Goal: Information Seeking & Learning: Check status

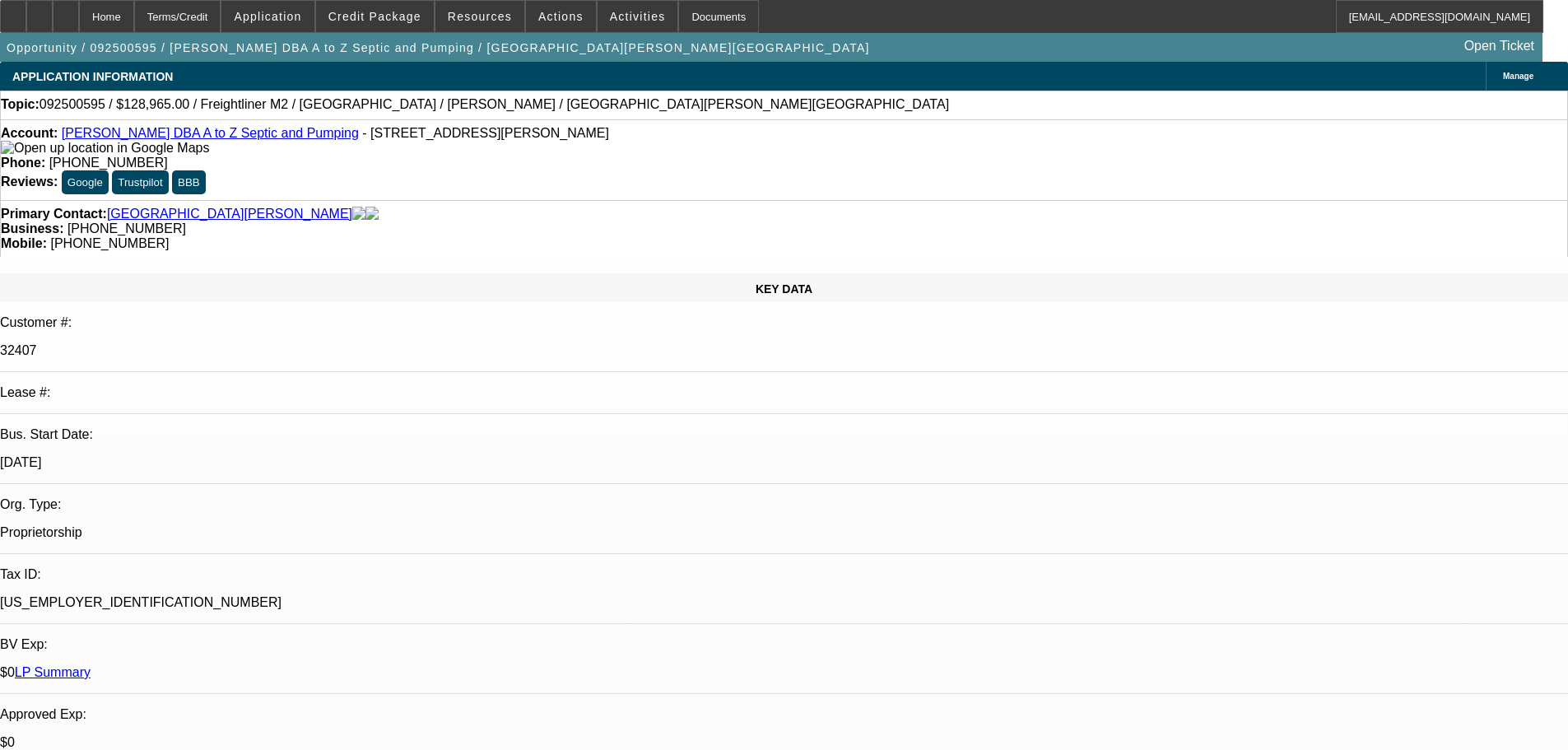
select select "0"
select select "6"
select select "0"
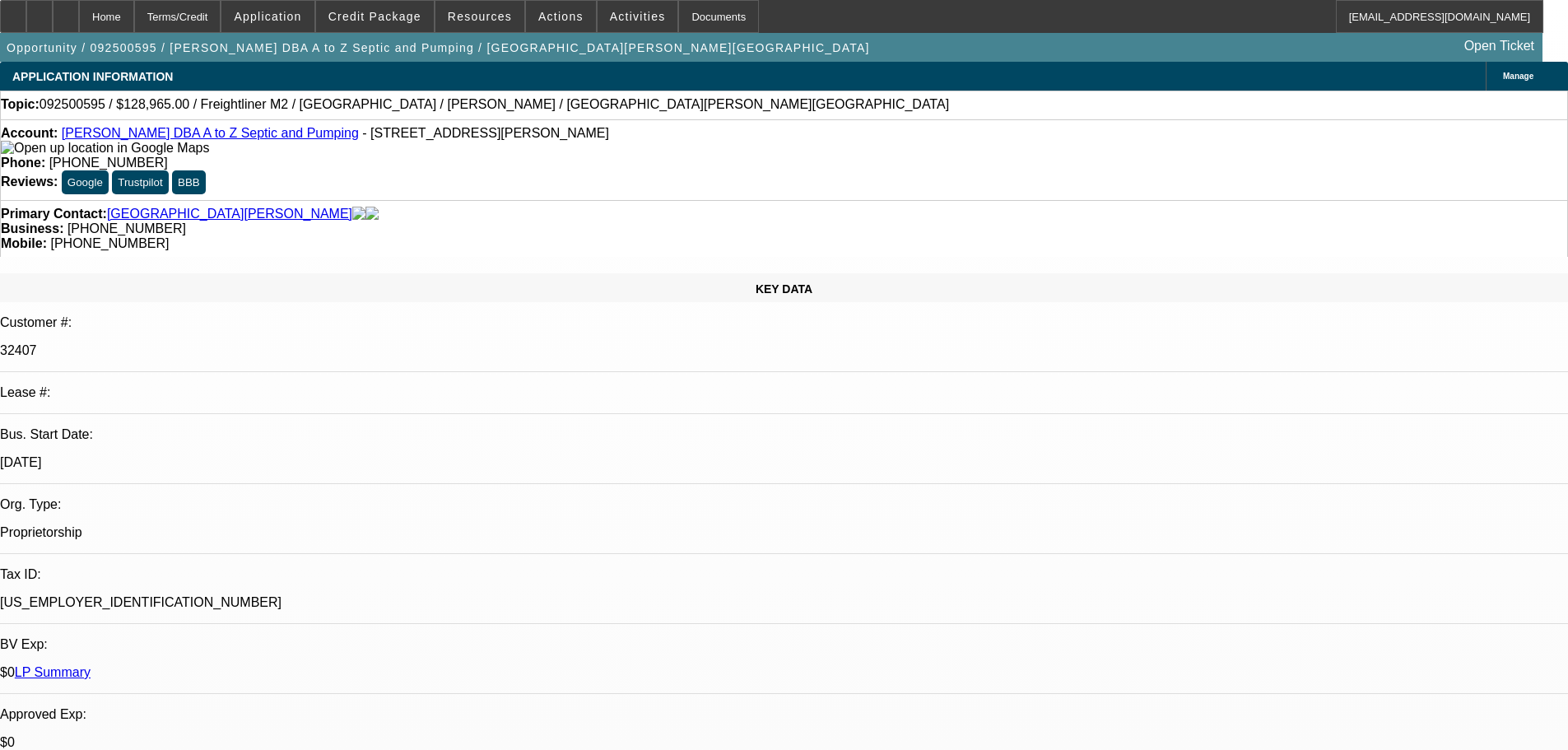
select select "0"
select select "6"
select select "0"
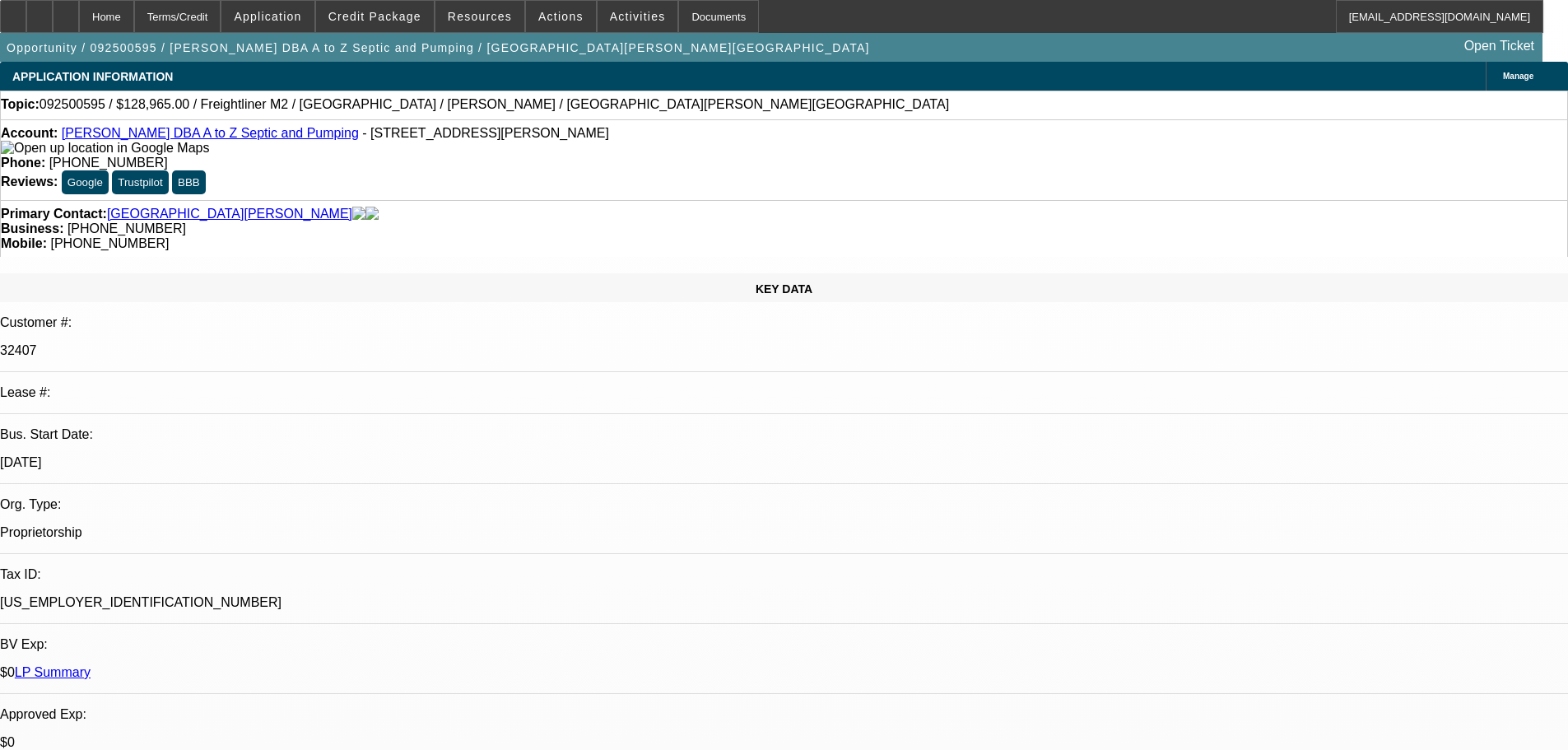
select select "0"
select select "6"
select select "0"
select select "2"
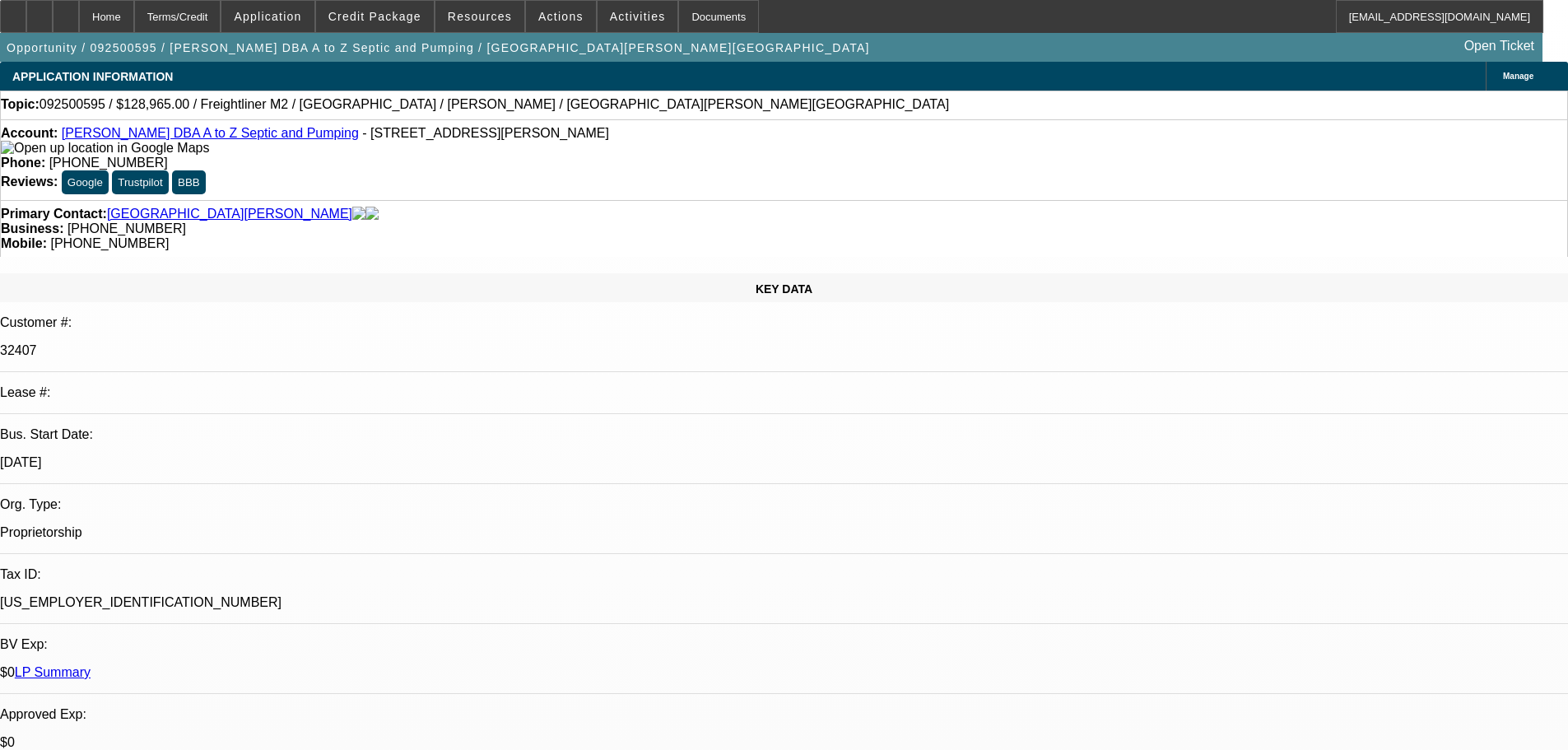
select select "0"
select select "6"
select select "0"
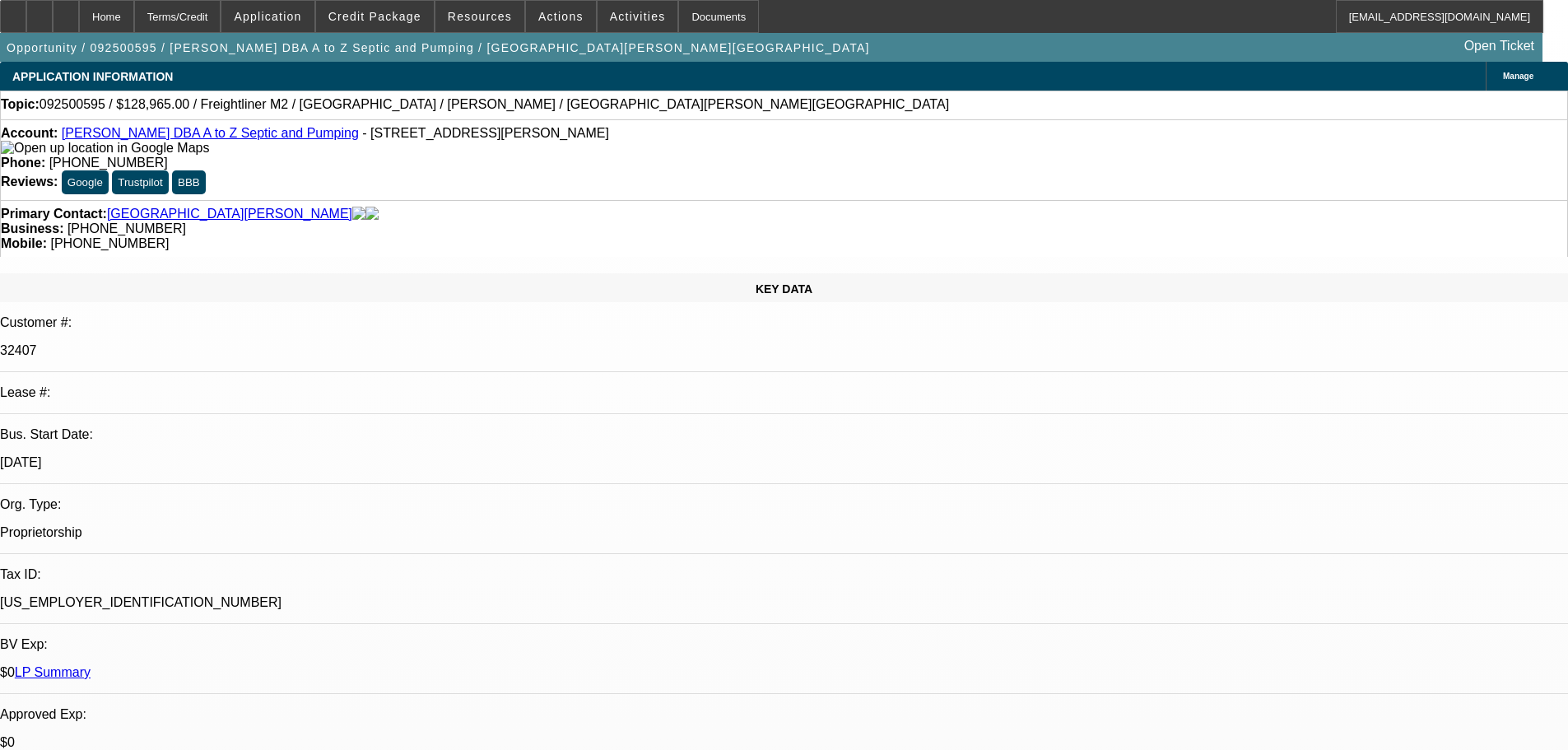
select select "0"
select select "6"
select select "0"
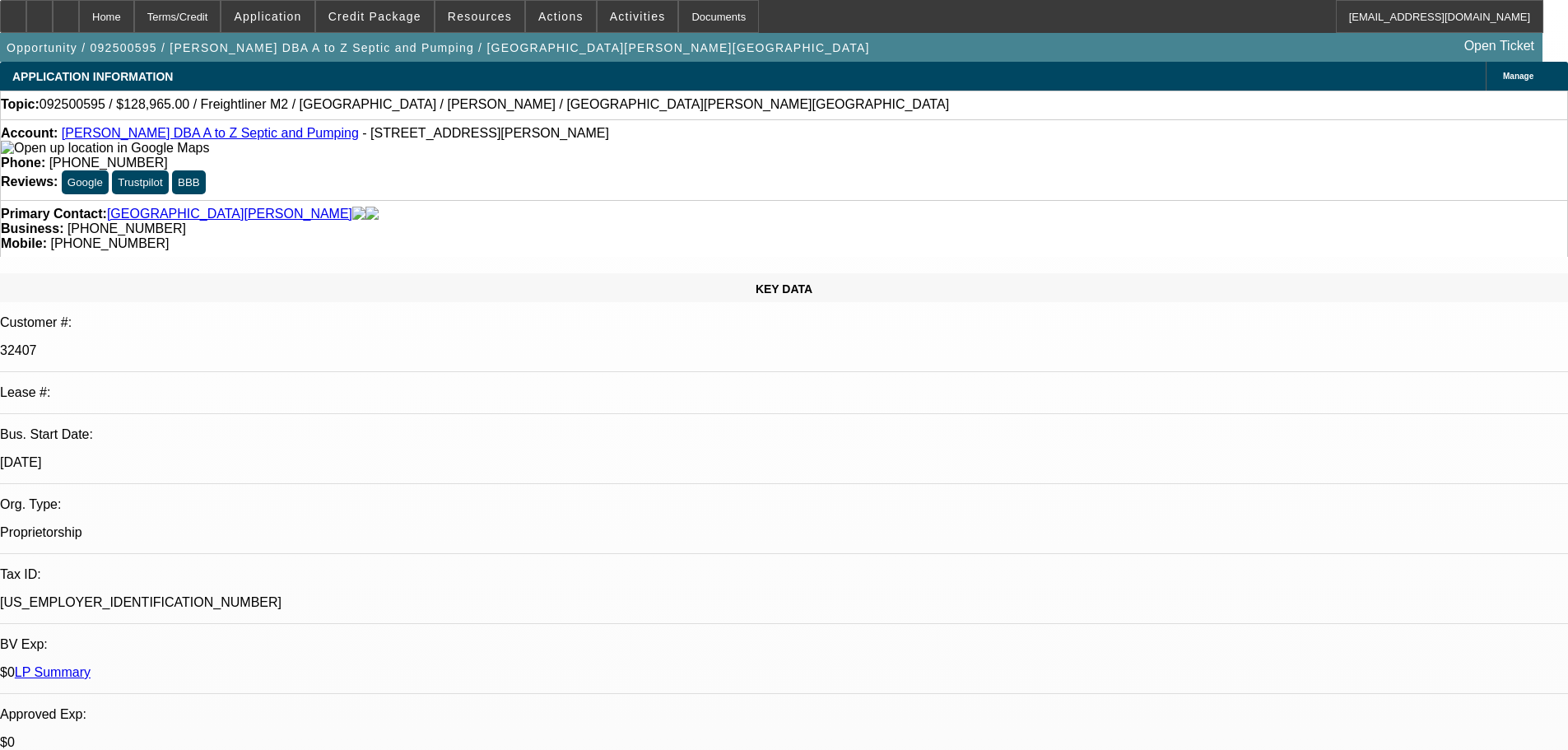
select select "6"
select select "0"
select select "6"
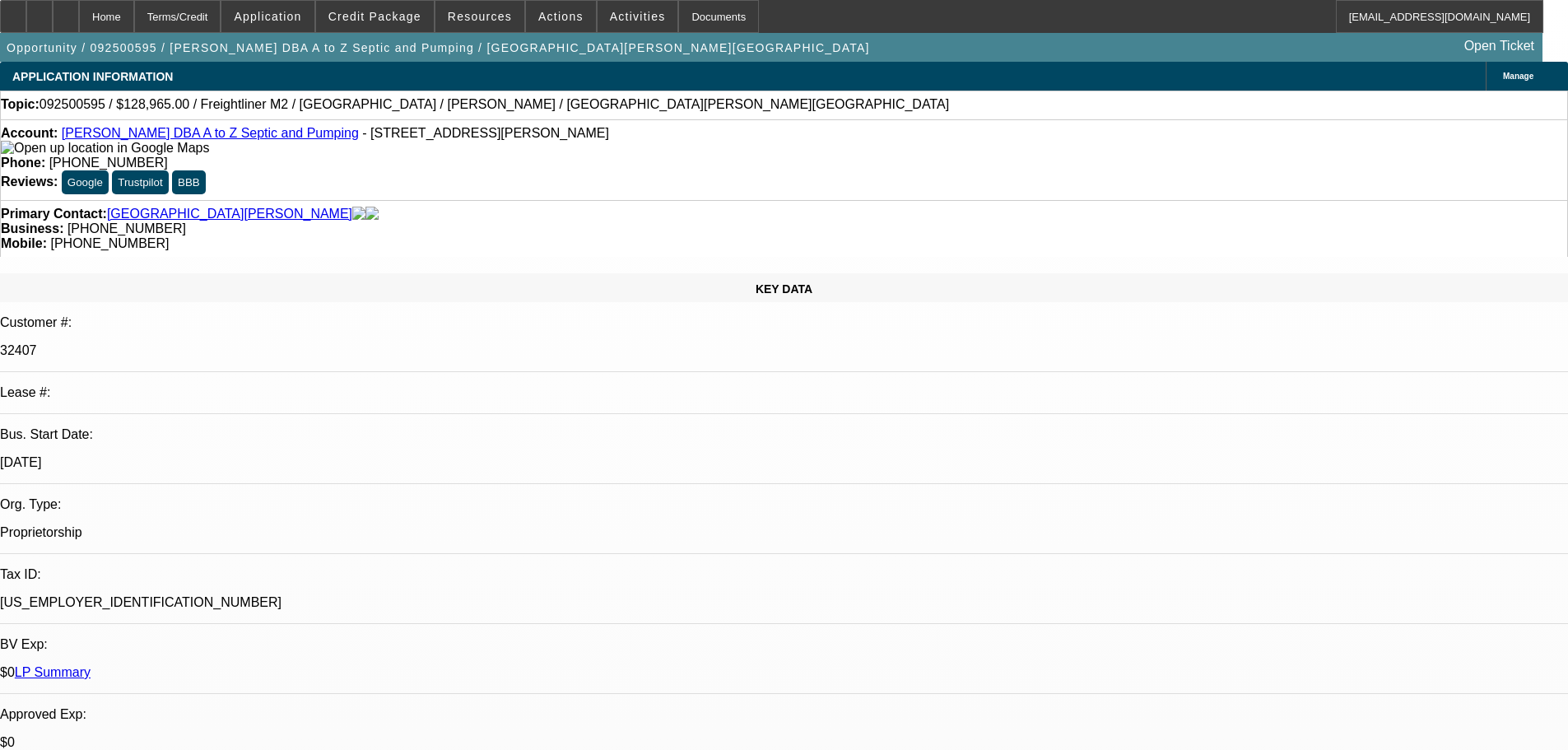
select select "0"
select select "2"
select select "0"
select select "6"
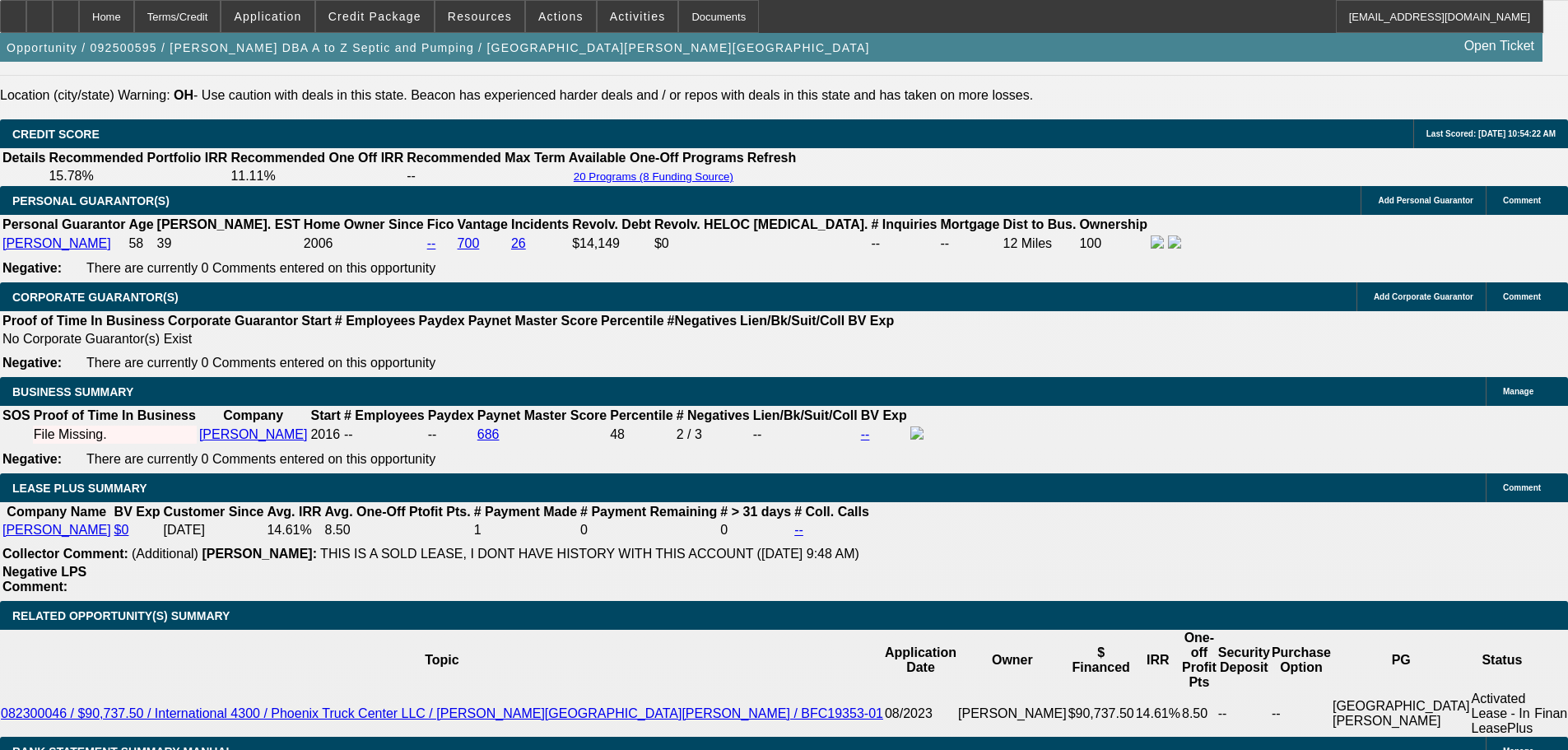
scroll to position [2716, 0]
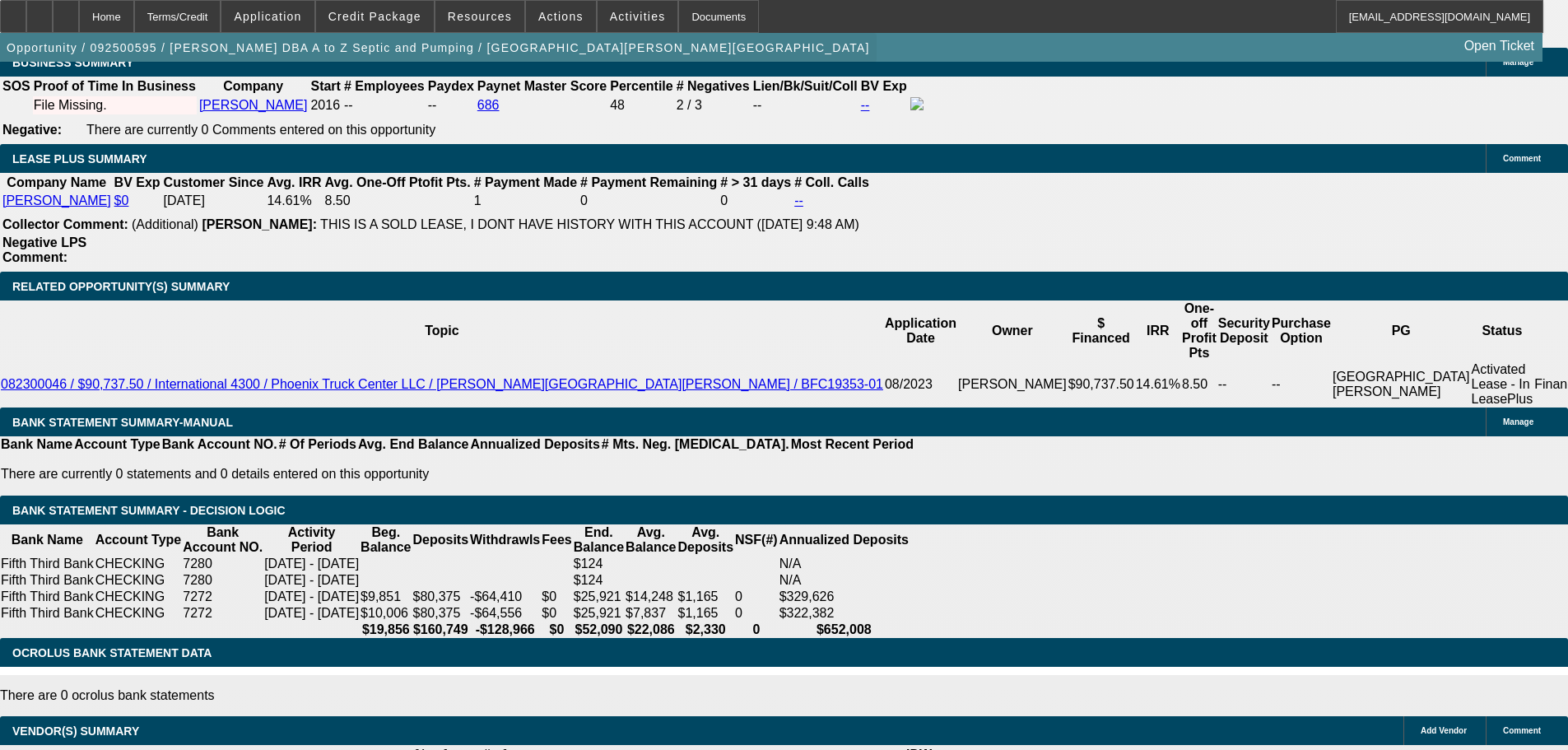
click at [97, 33] on span "button" at bounding box center [438, 48] width 876 height 40
click at [66, 10] on icon at bounding box center [66, 10] width 0 height 0
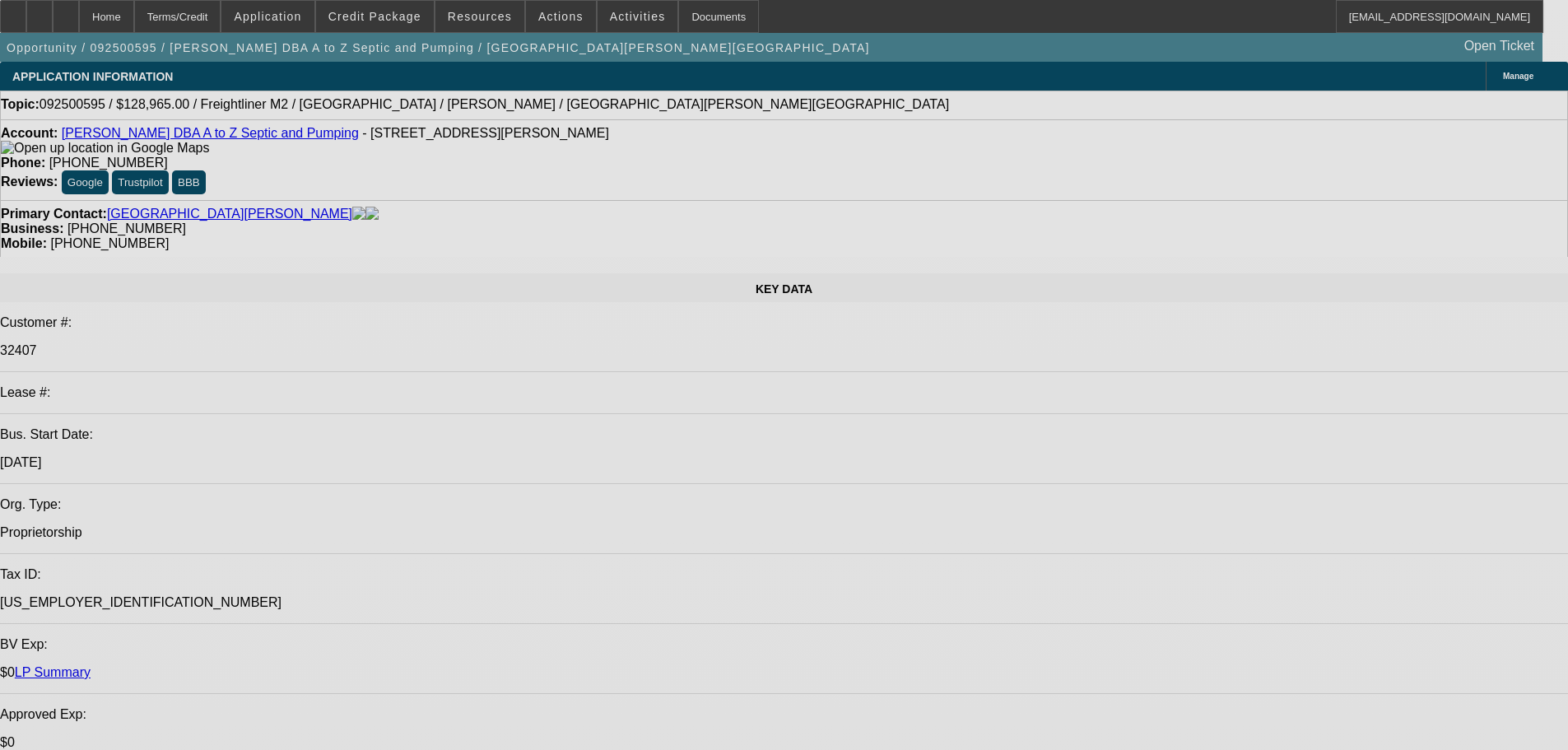
select select "0"
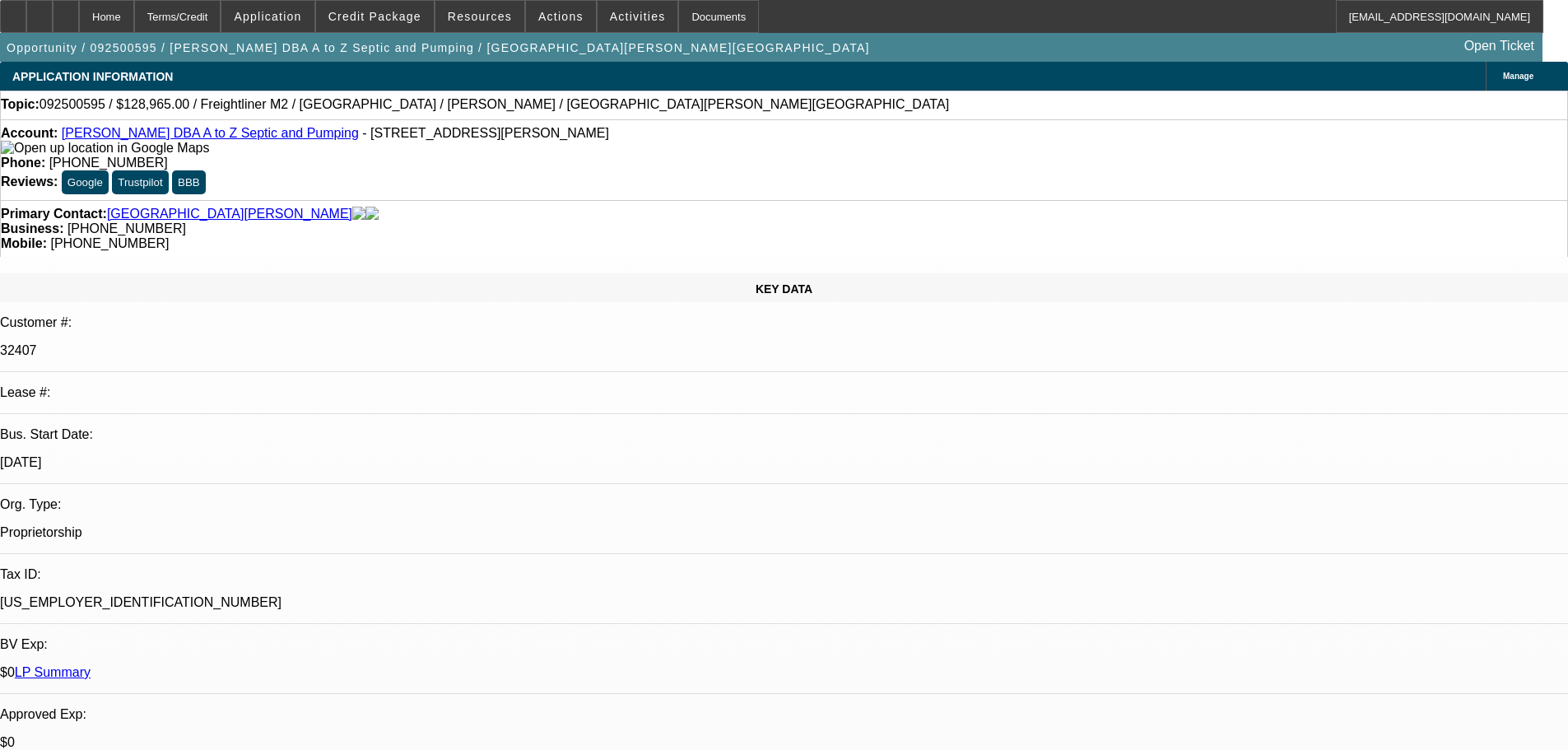
select select "0"
select select "6"
select select "0"
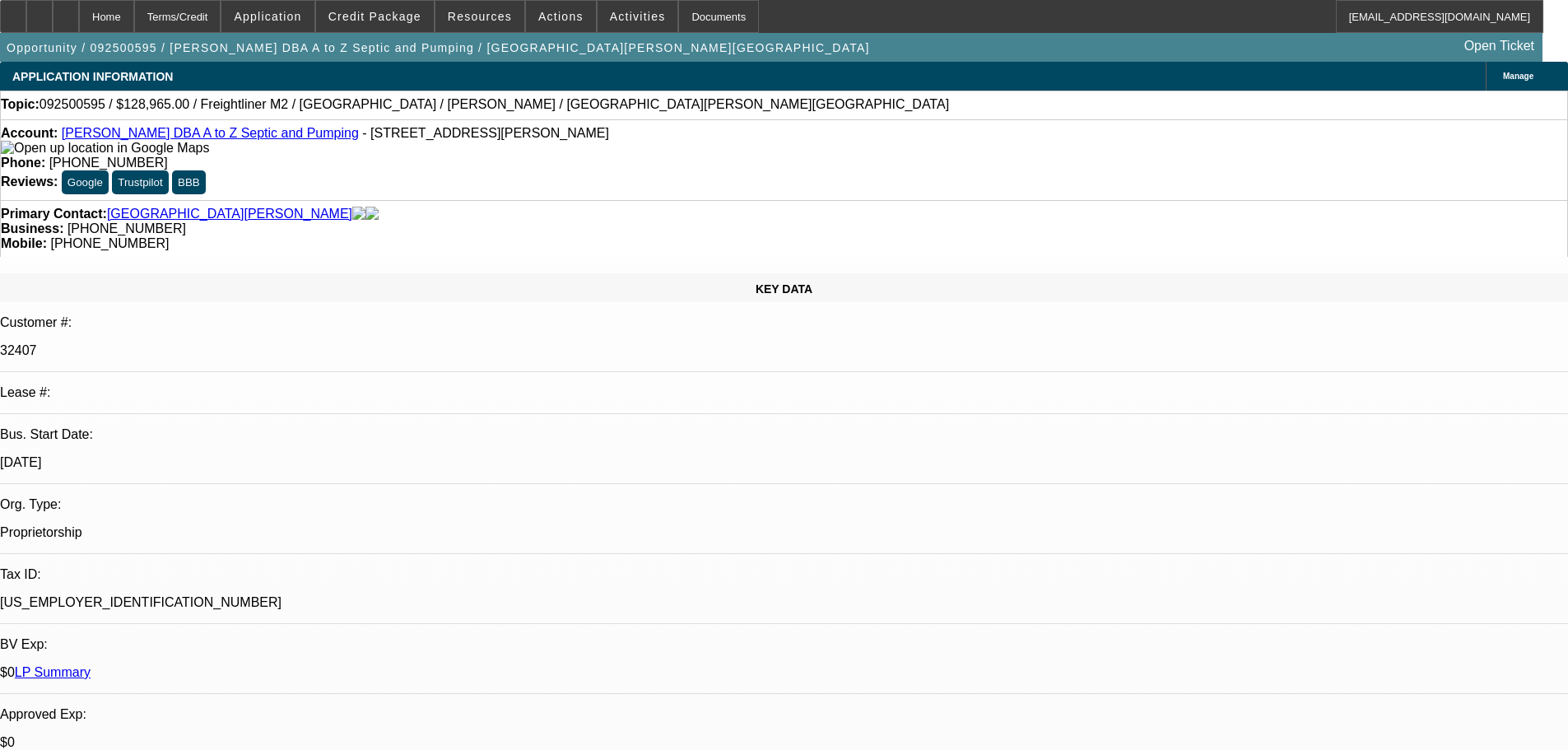
select select "0"
select select "6"
select select "0"
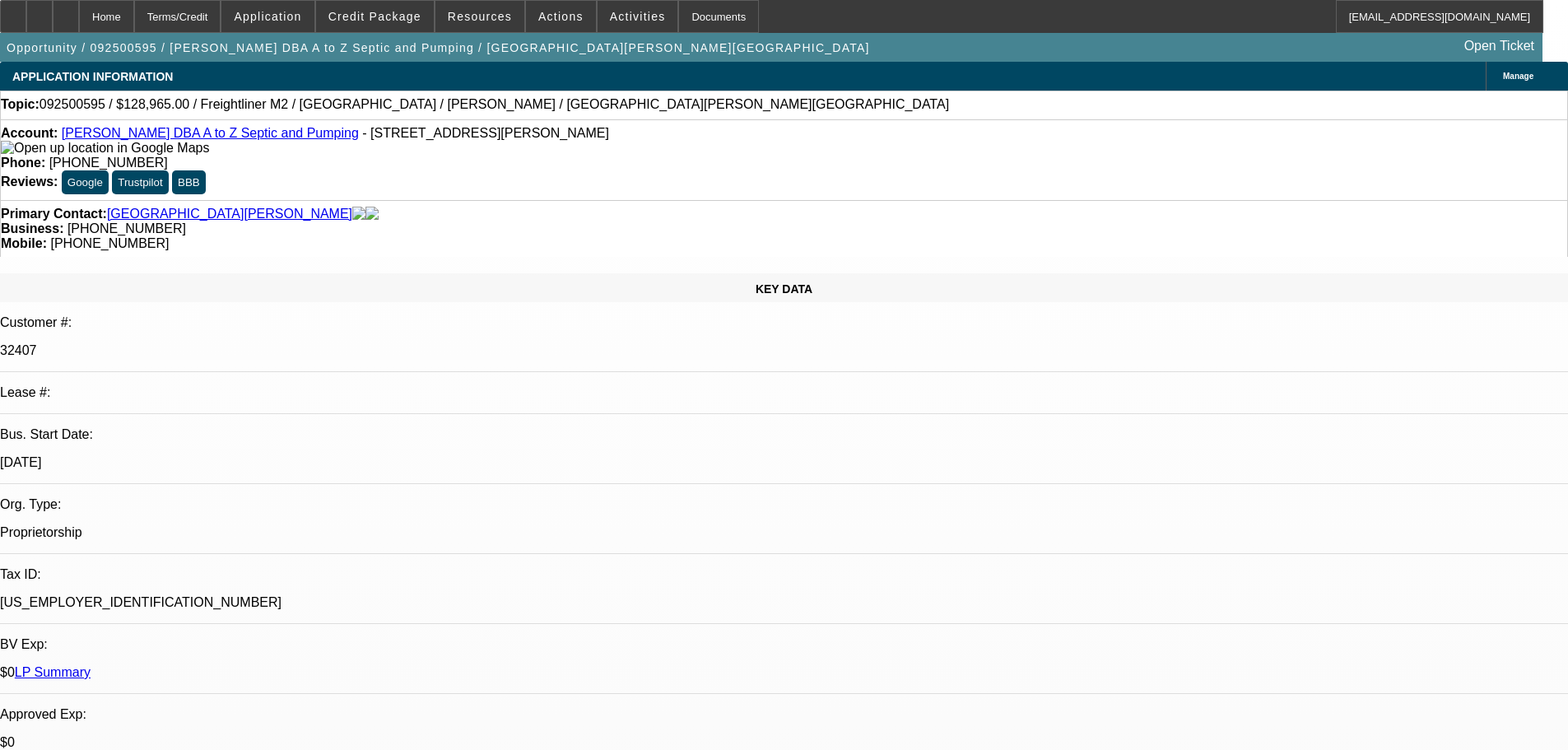
select select "6"
select select "0"
select select "2"
select select "0"
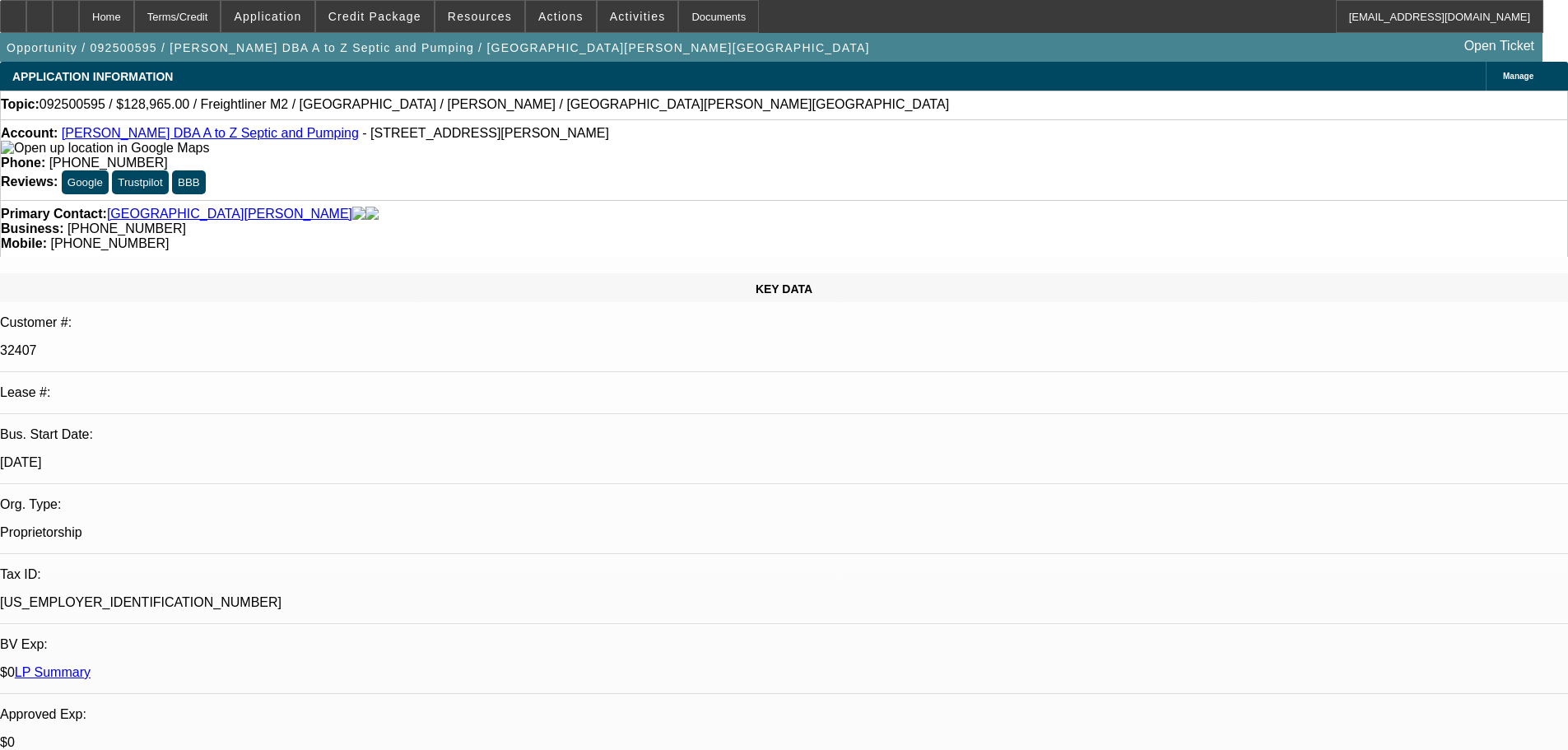
select select "6"
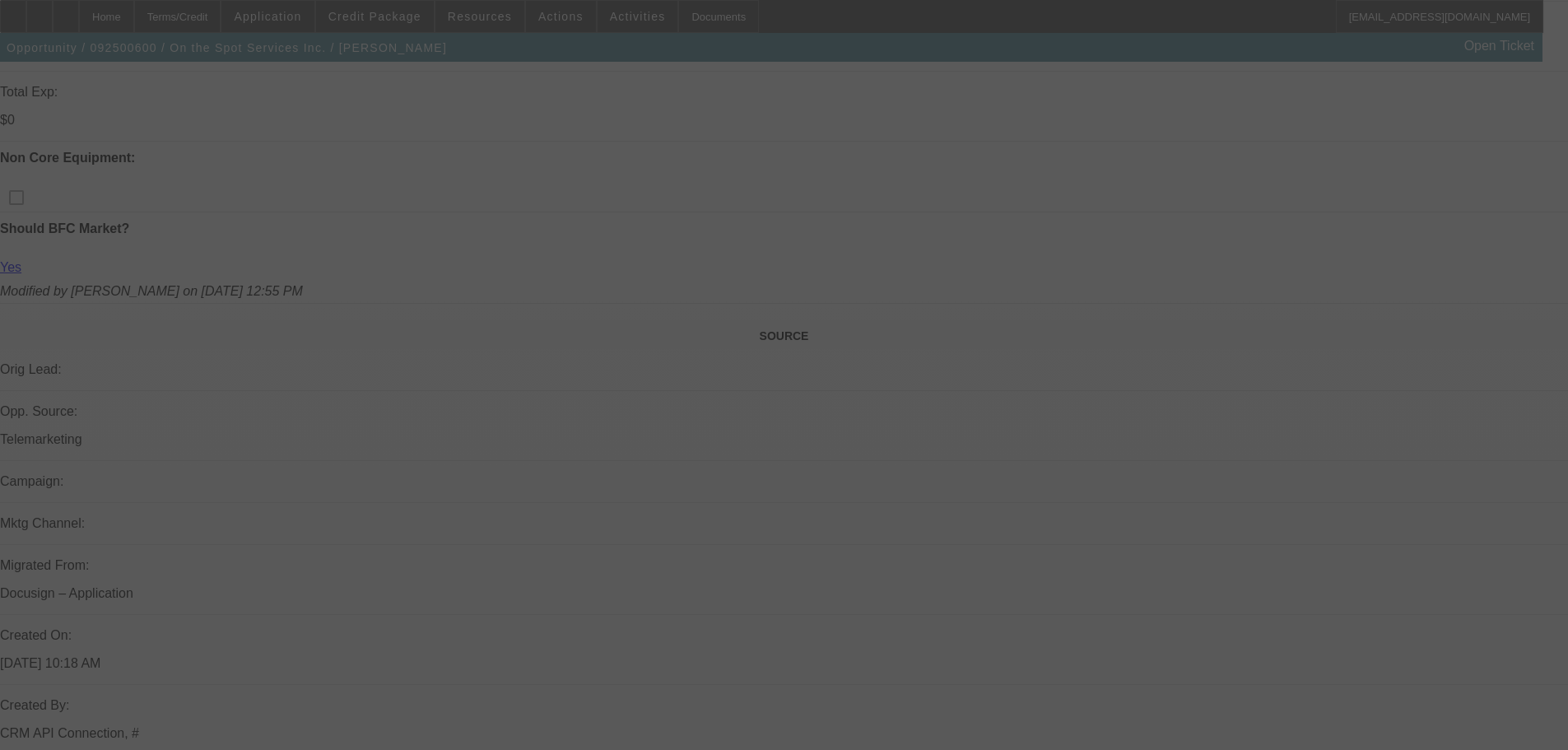
select select "0"
select select "6"
select select "0"
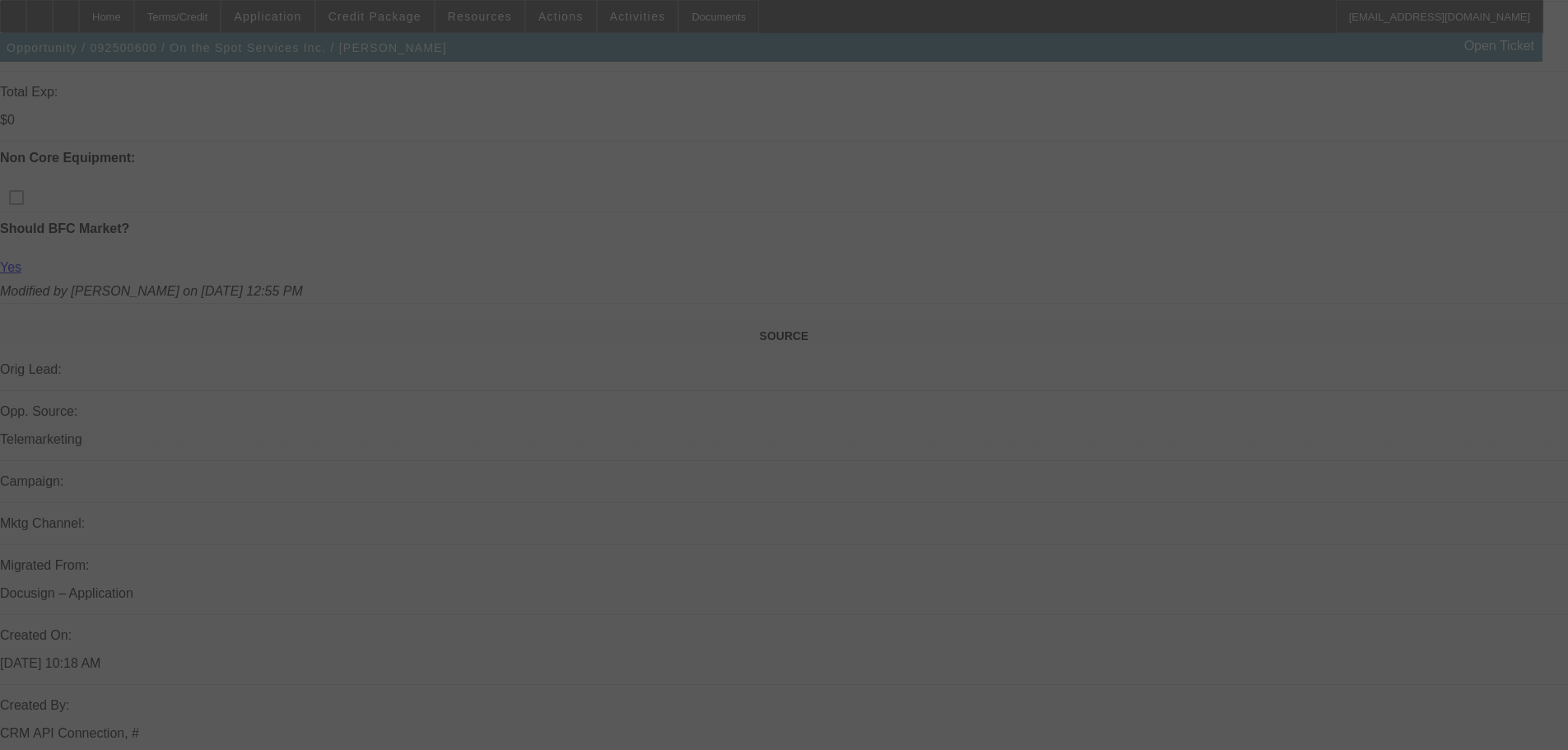
select select "0"
select select "6"
select select "0"
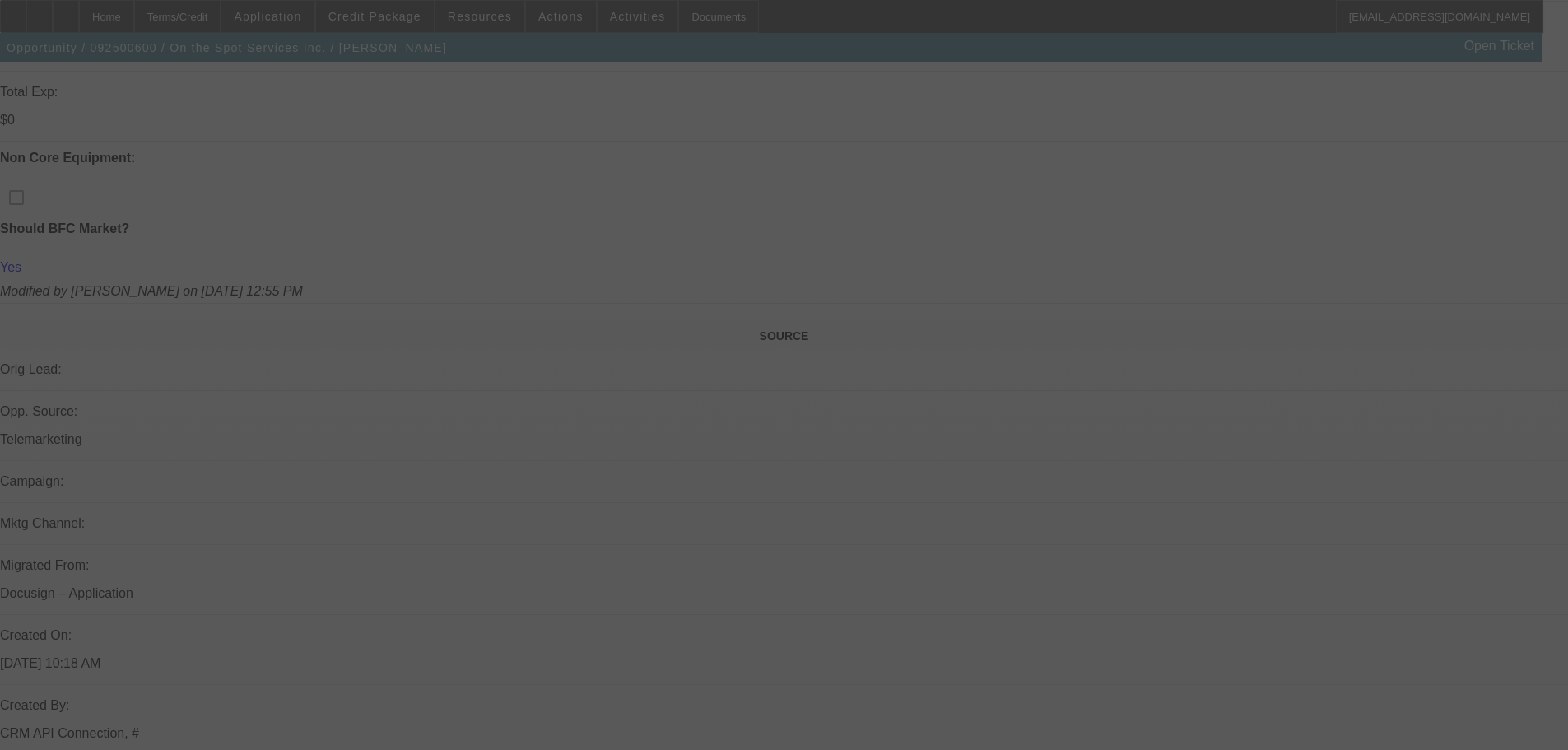
select select "0"
select select "6"
select select "0"
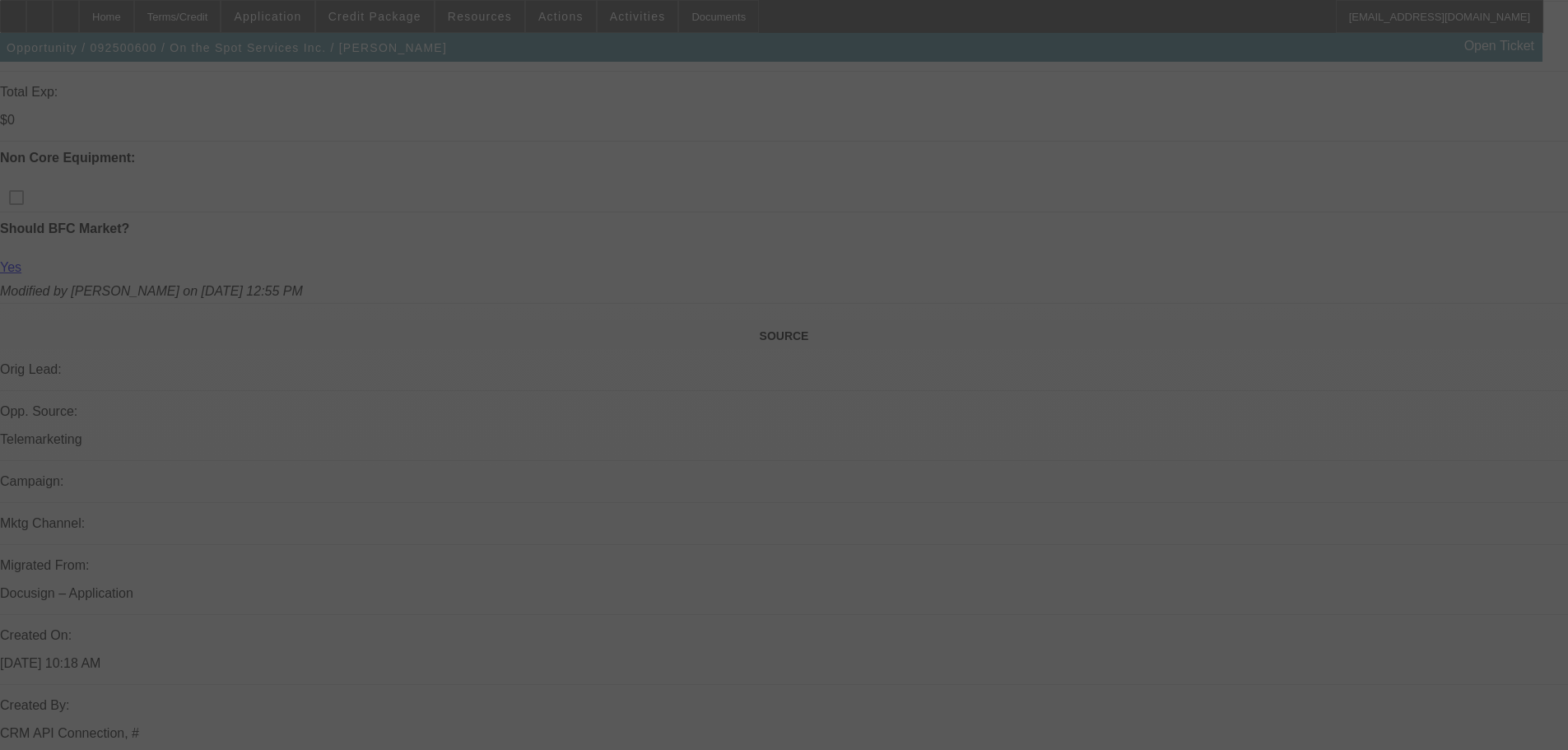
select select "6"
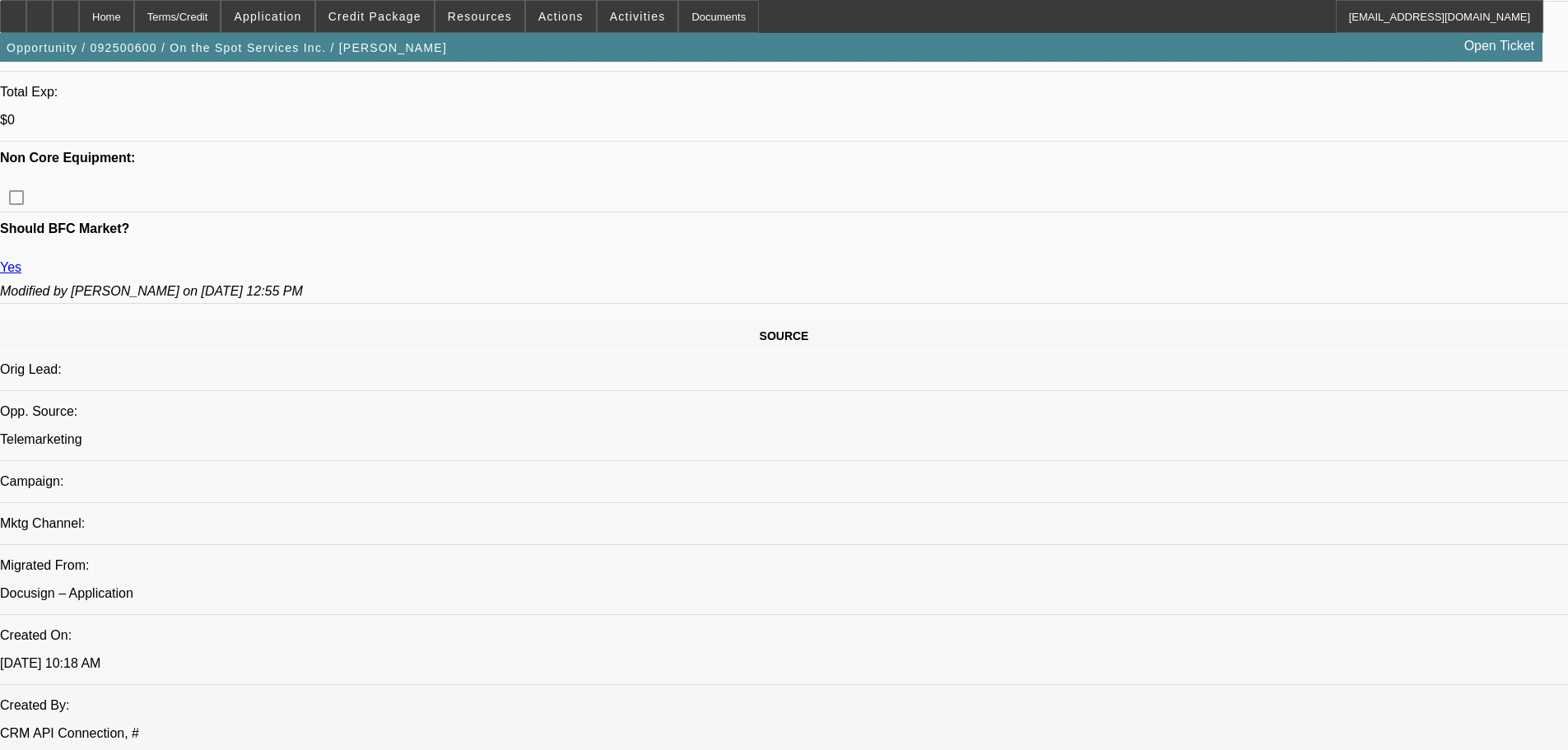
scroll to position [792, 0]
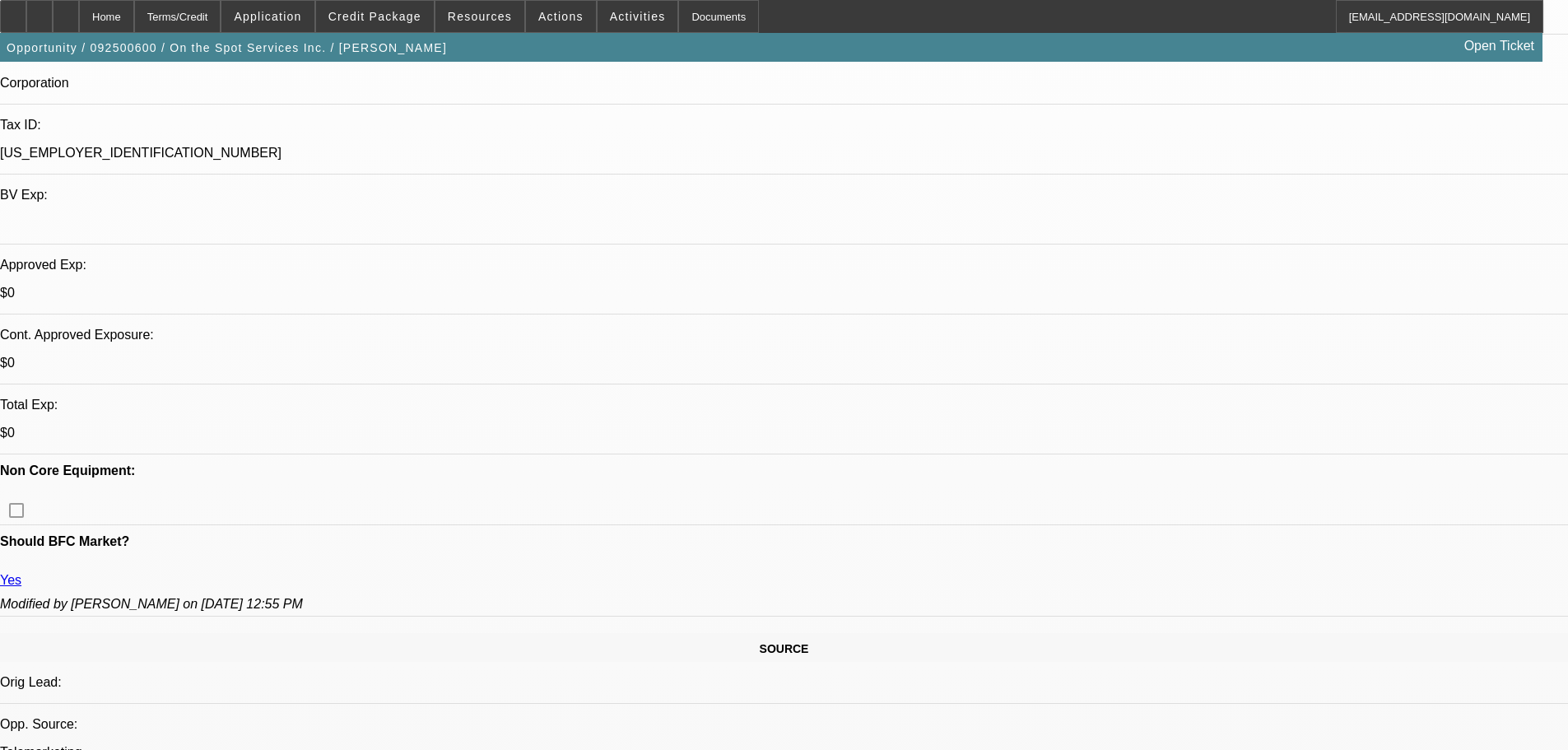
drag, startPoint x: 537, startPoint y: 195, endPoint x: 662, endPoint y: 247, distance: 135.4
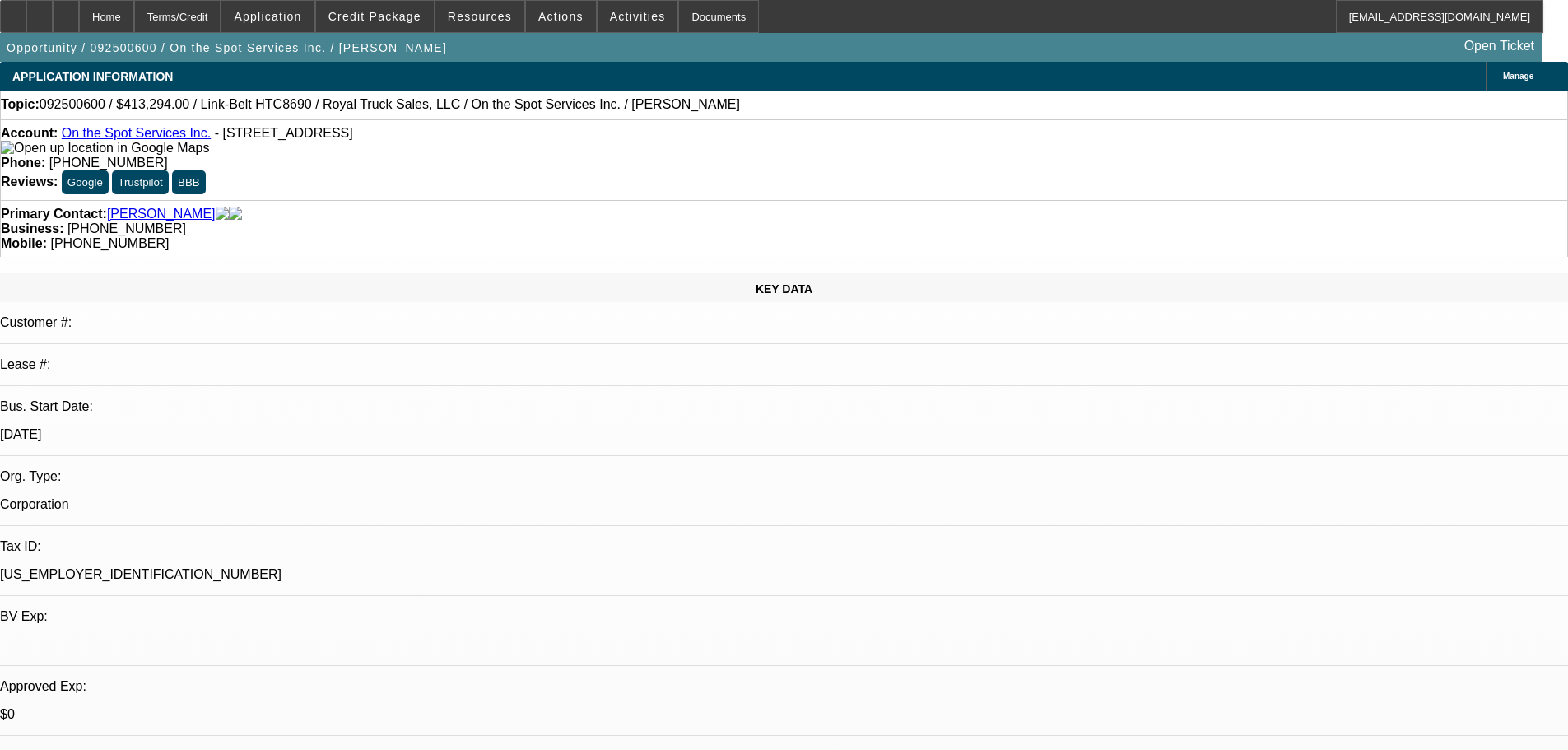
drag, startPoint x: 1328, startPoint y: 402, endPoint x: 1295, endPoint y: 352, distance: 59.9
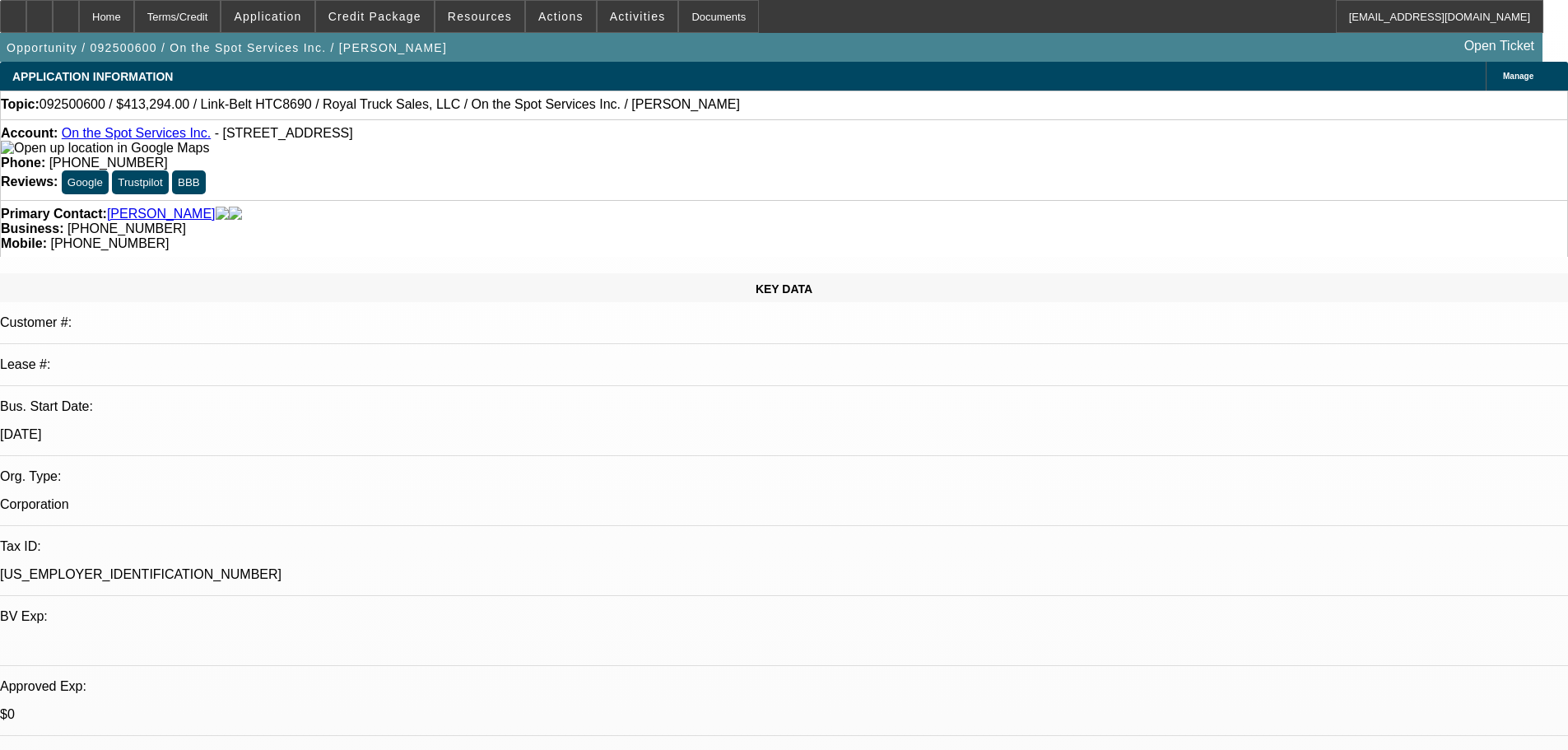
drag, startPoint x: 1213, startPoint y: 228, endPoint x: 1206, endPoint y: 191, distance: 37.7
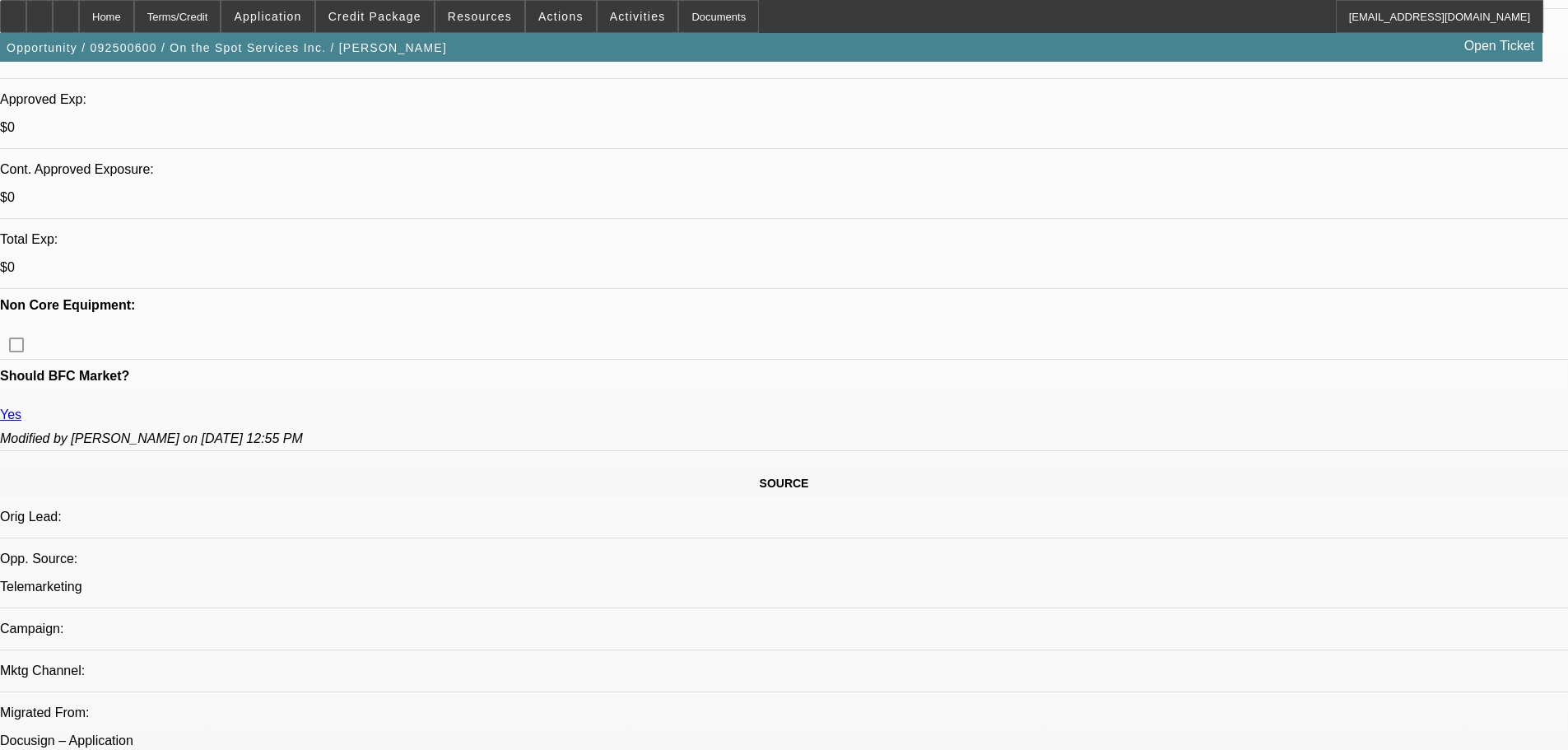
scroll to position [740, 0]
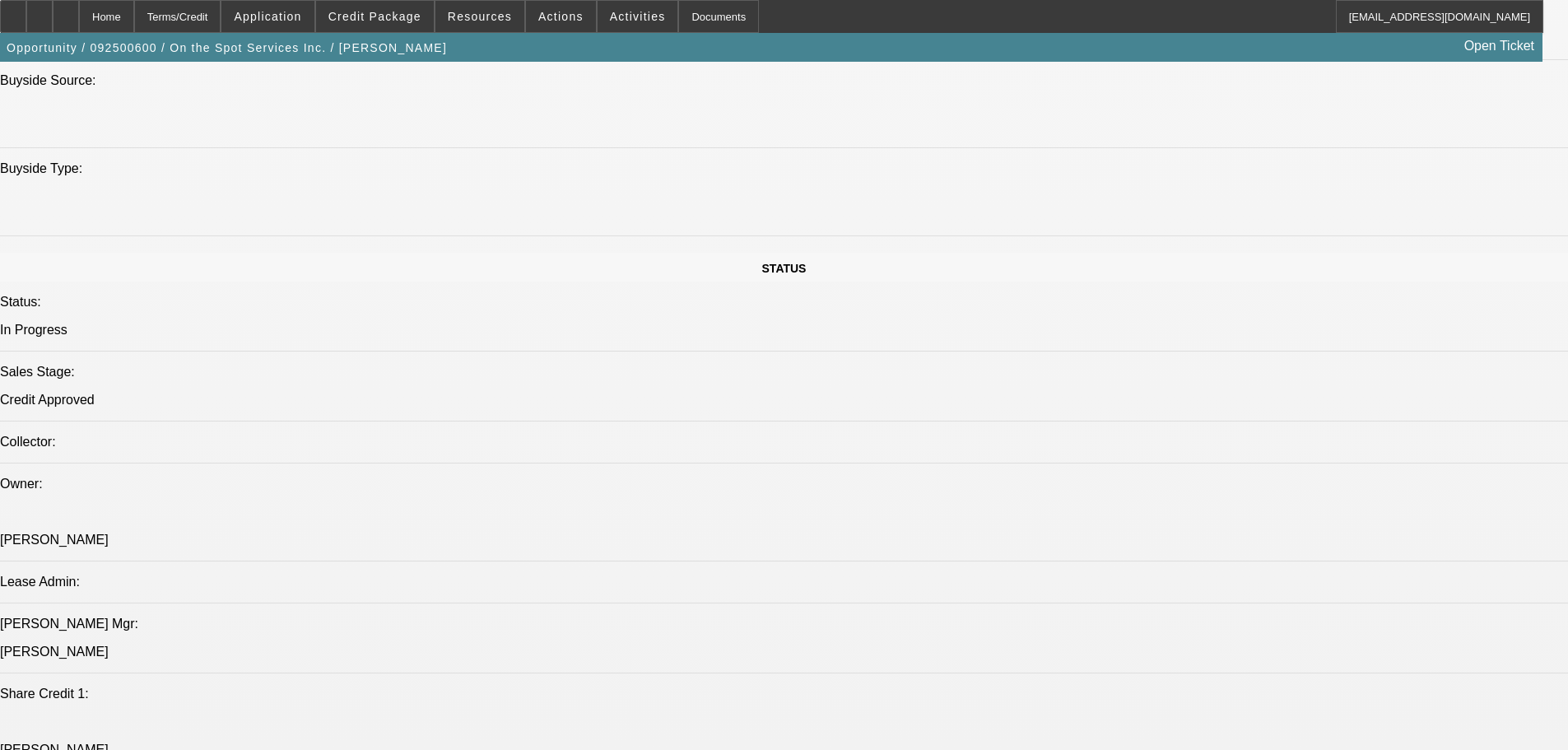
scroll to position [1728, 0]
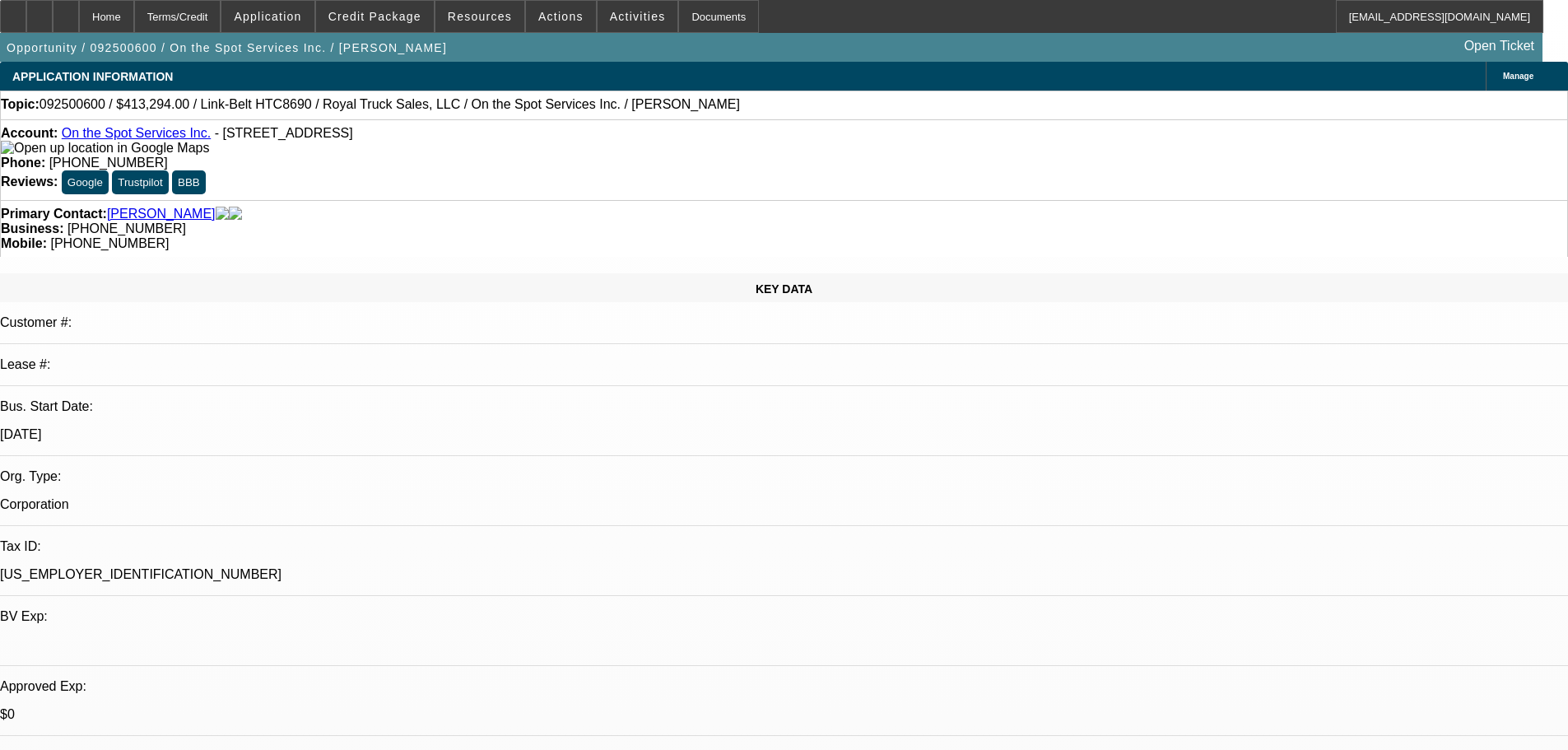
drag, startPoint x: 480, startPoint y: 408, endPoint x: 475, endPoint y: -7, distance: 415.0
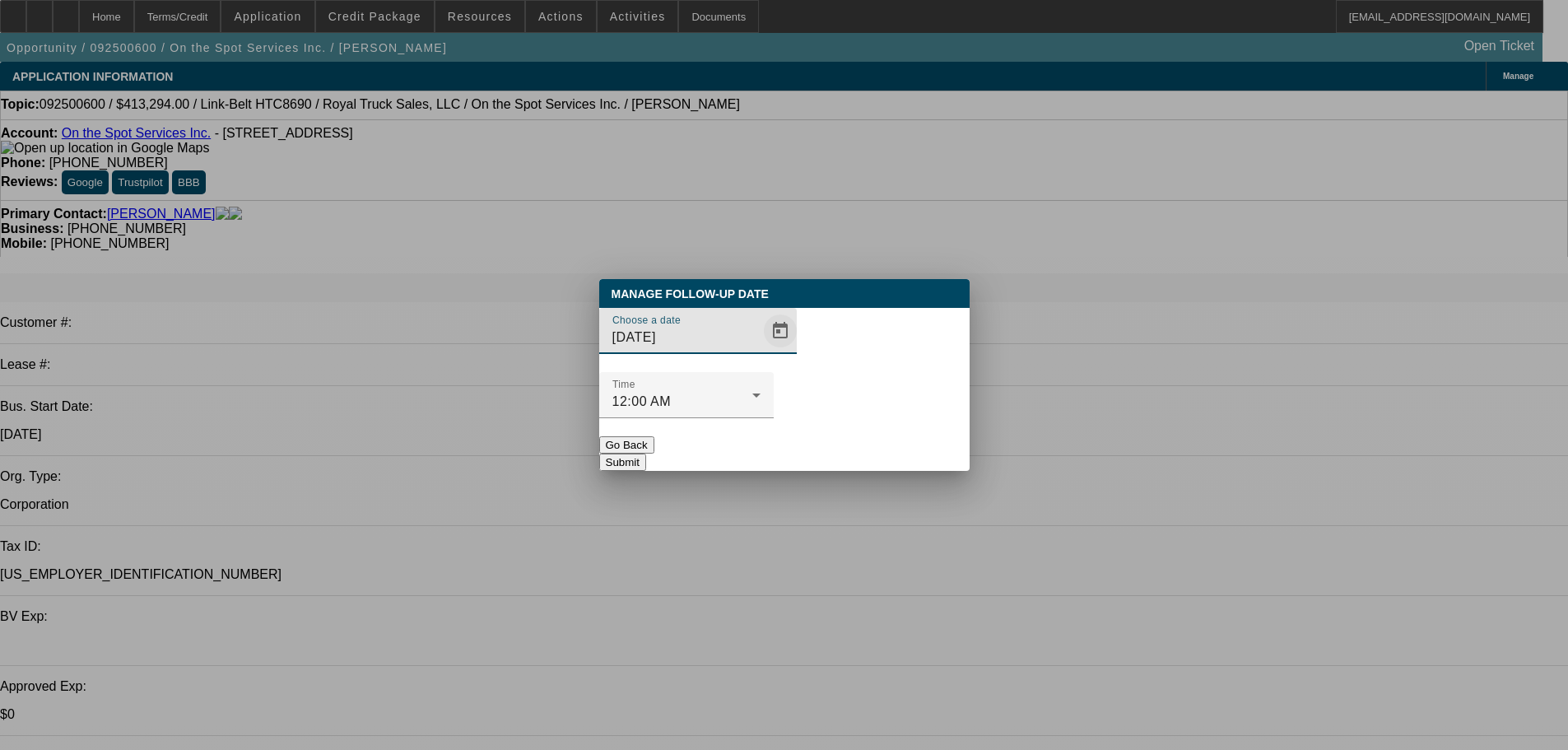
click at [760, 350] on span "Open calendar" at bounding box center [780, 331] width 40 height 40
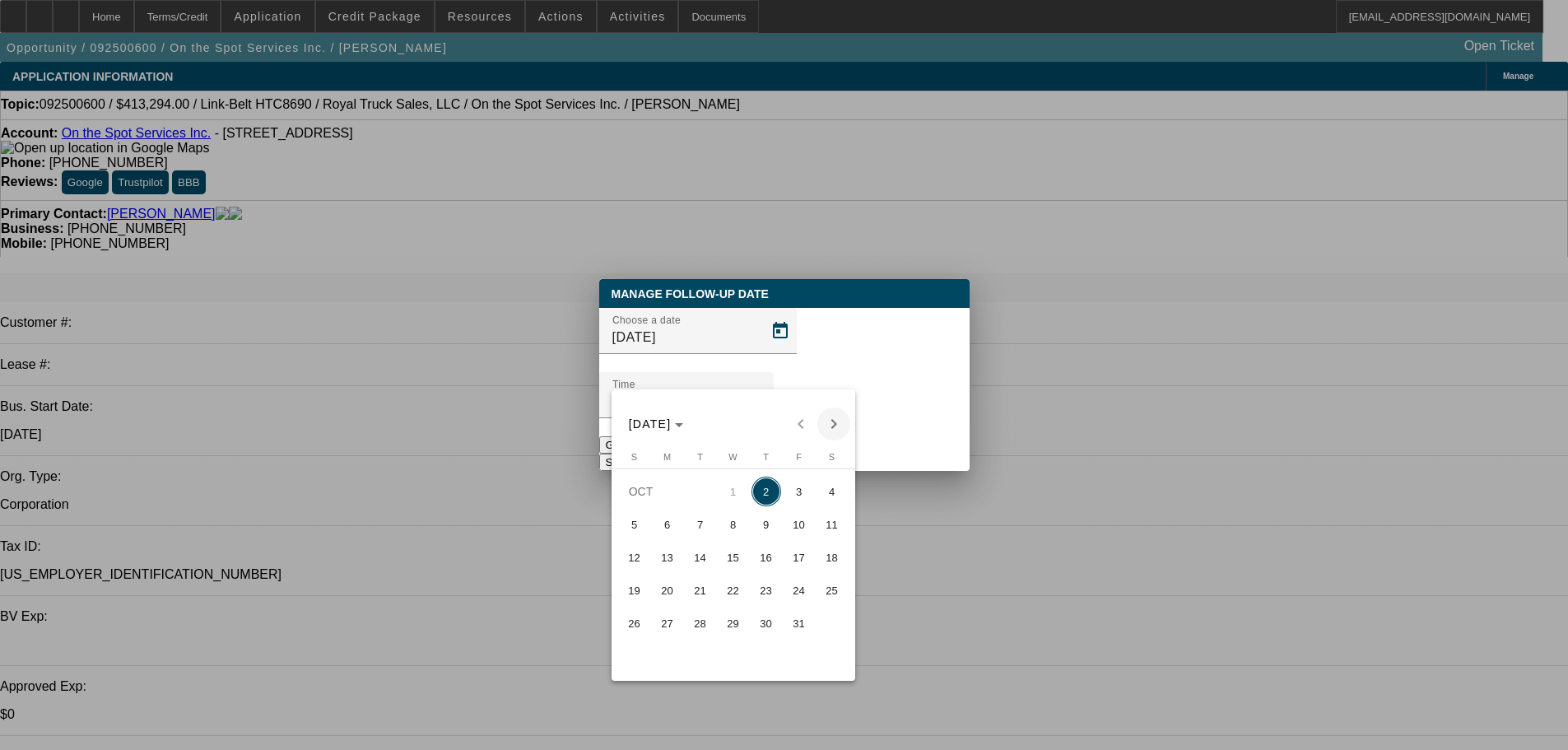
click at [838, 419] on span "Next month" at bounding box center [834, 424] width 33 height 33
click at [797, 420] on span "Previous month" at bounding box center [801, 424] width 33 height 33
click at [765, 625] on span "30" at bounding box center [766, 623] width 29 height 29
type input "10/30/2025"
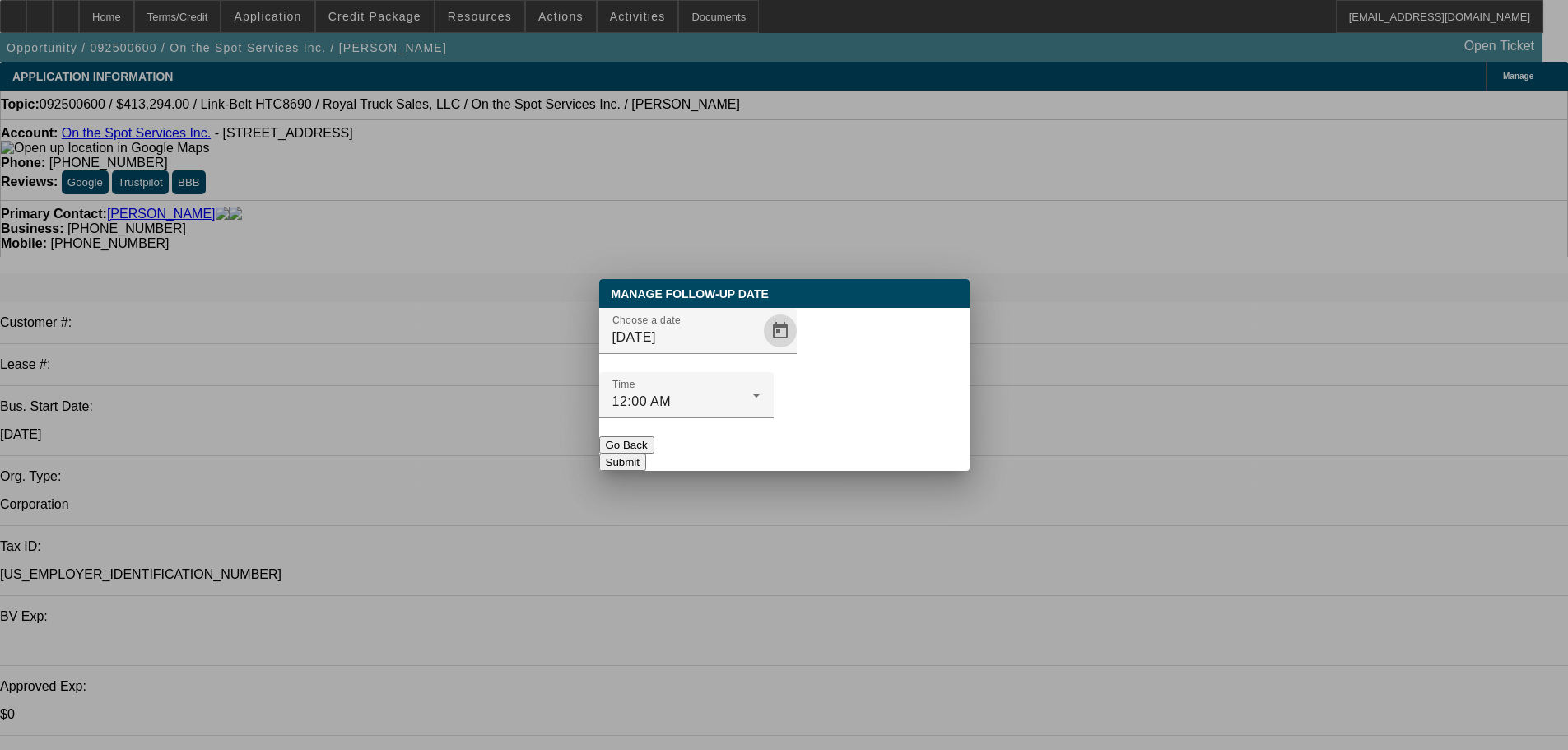
click at [646, 453] on button "Submit" at bounding box center [623, 462] width 47 height 17
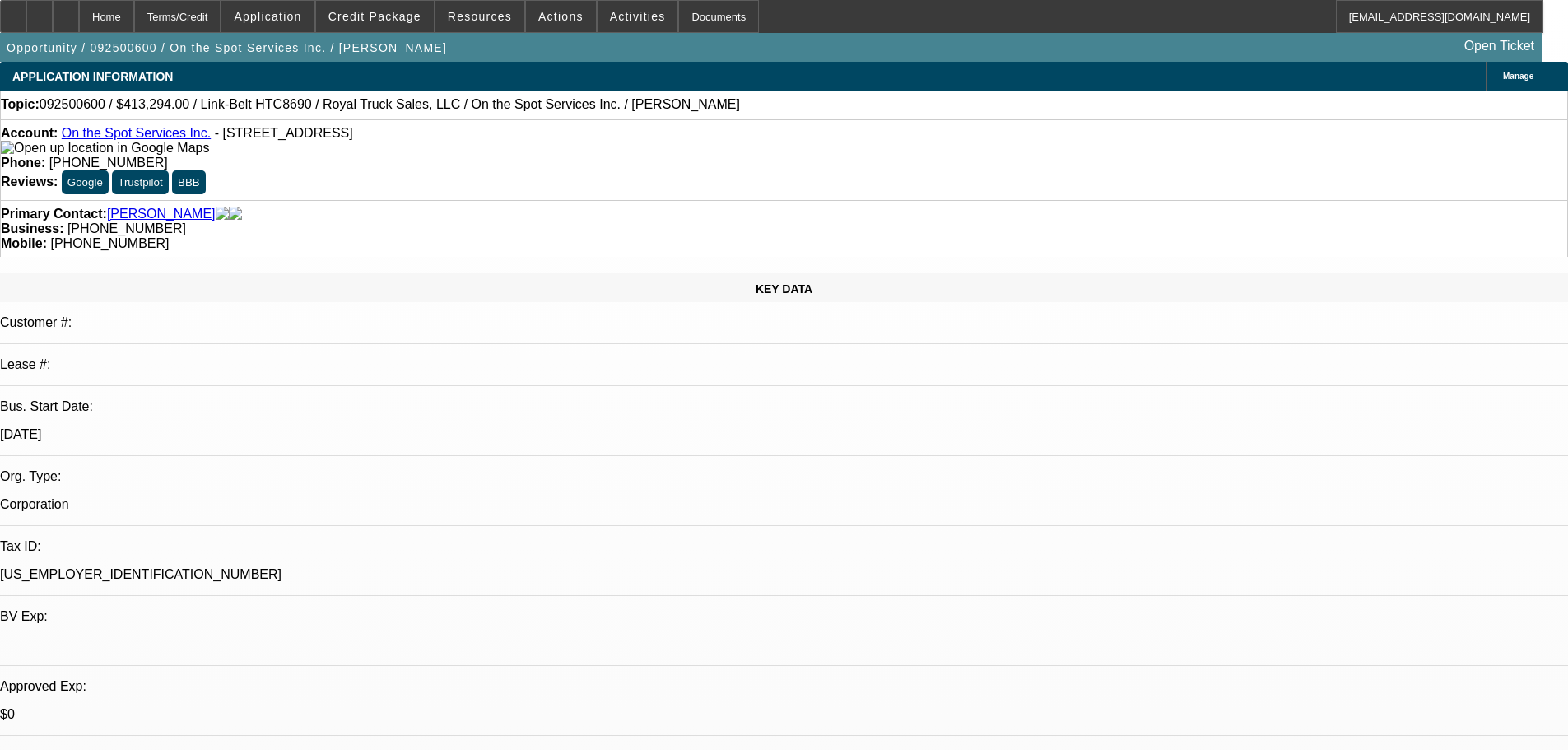
drag, startPoint x: 612, startPoint y: 331, endPoint x: 564, endPoint y: -42, distance: 376.1
drag, startPoint x: 736, startPoint y: 458, endPoint x: 728, endPoint y: 15, distance: 443.1
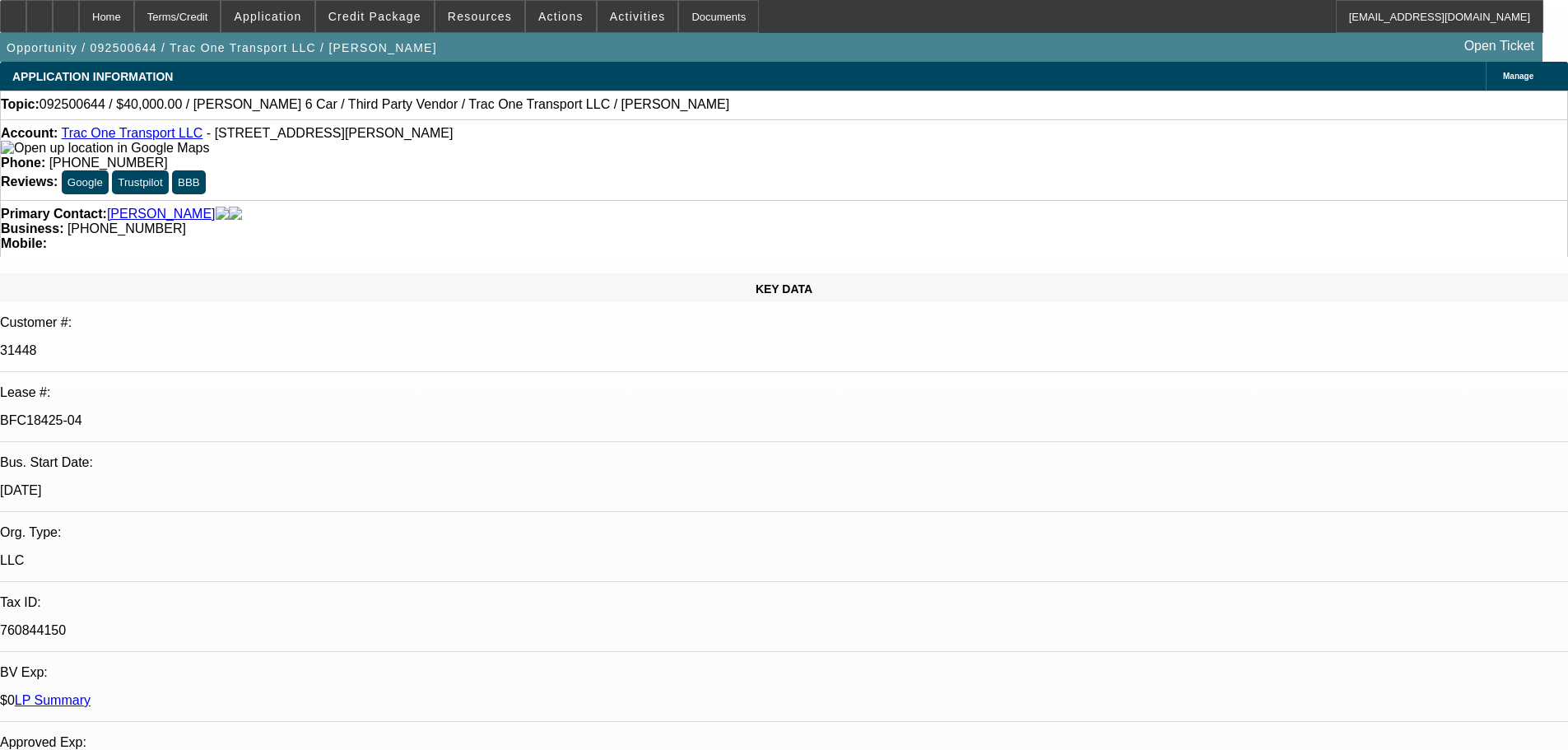
select select "0"
select select "3"
select select "0"
select select "6"
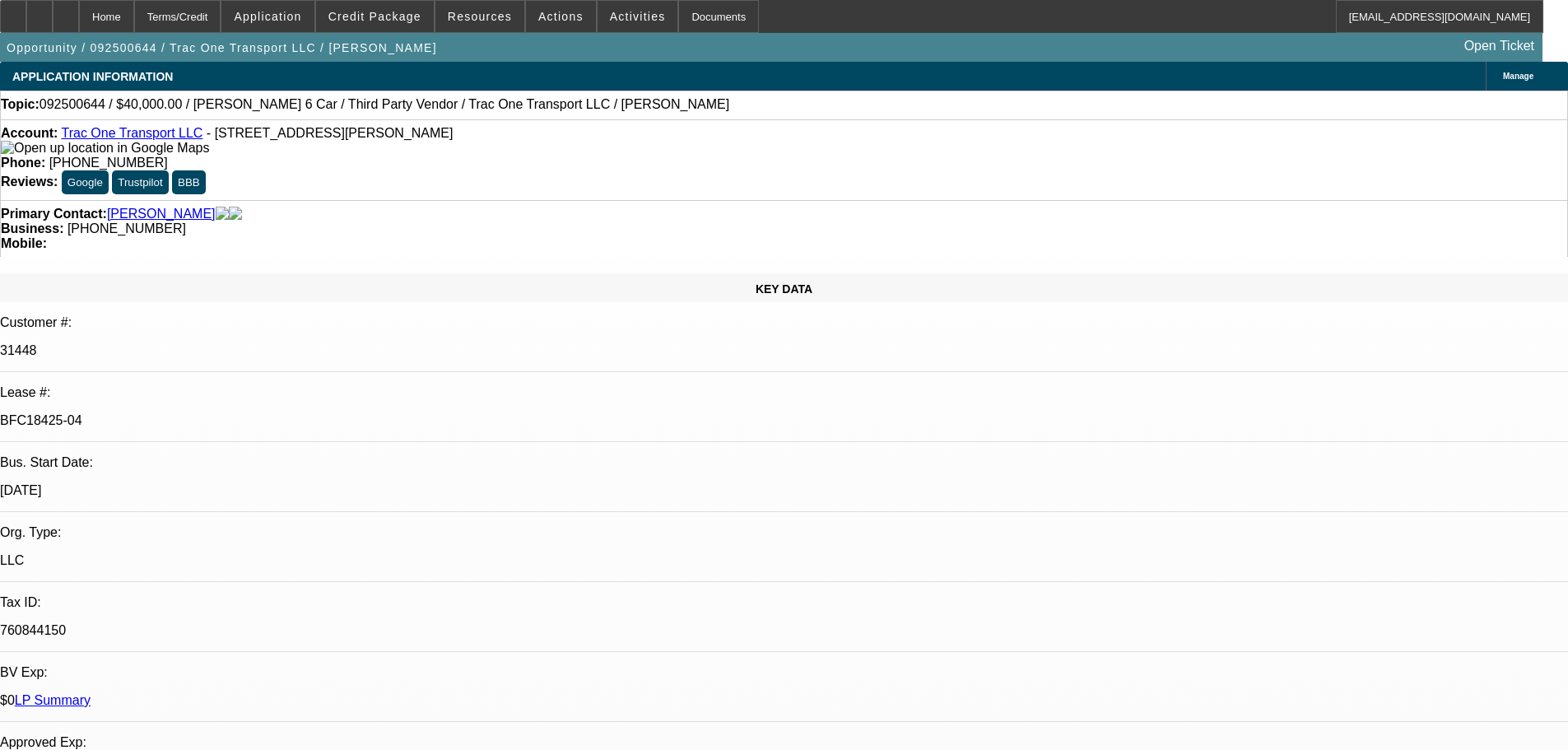
select select "0"
select select "6"
select select "0"
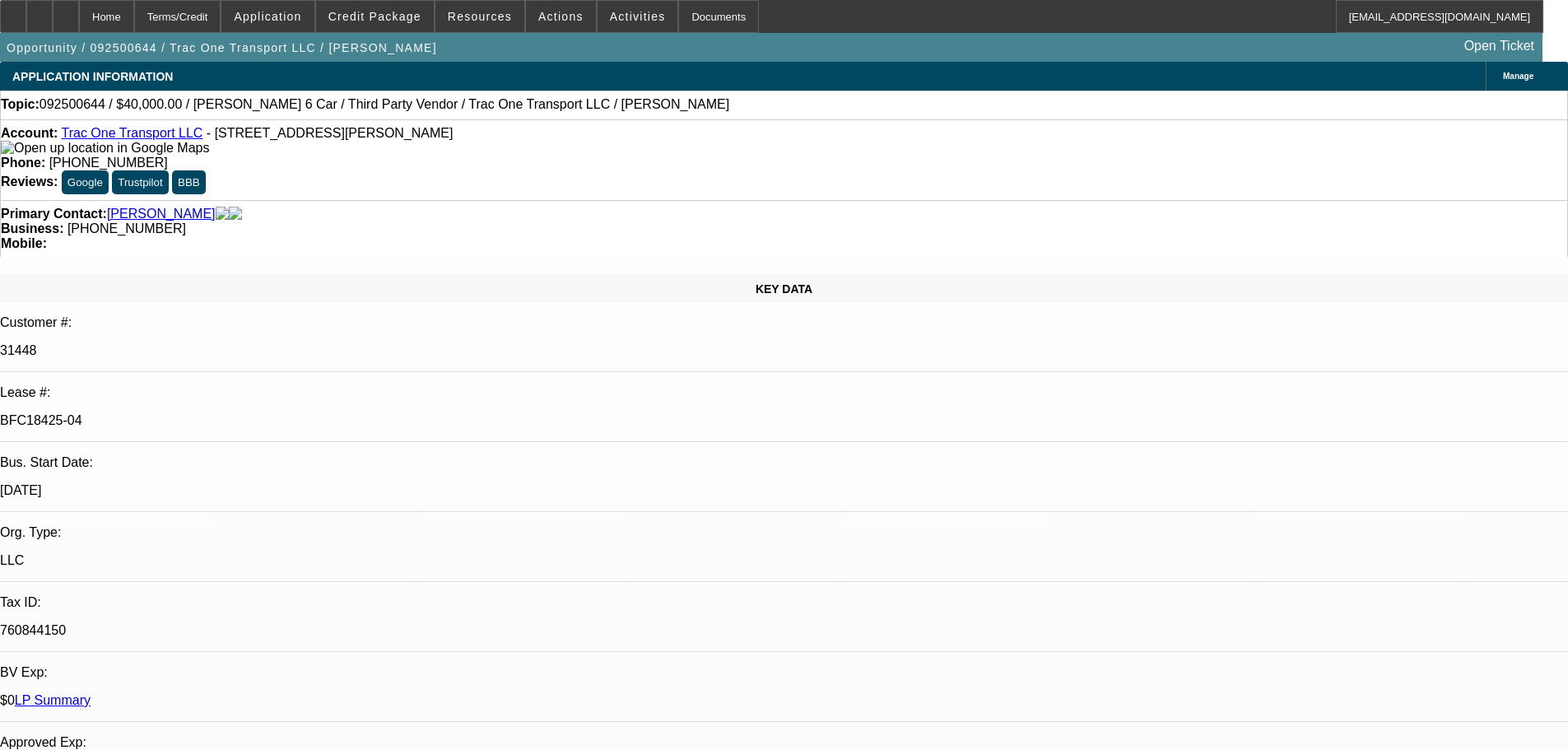
select select "0"
select select "6"
select select "0"
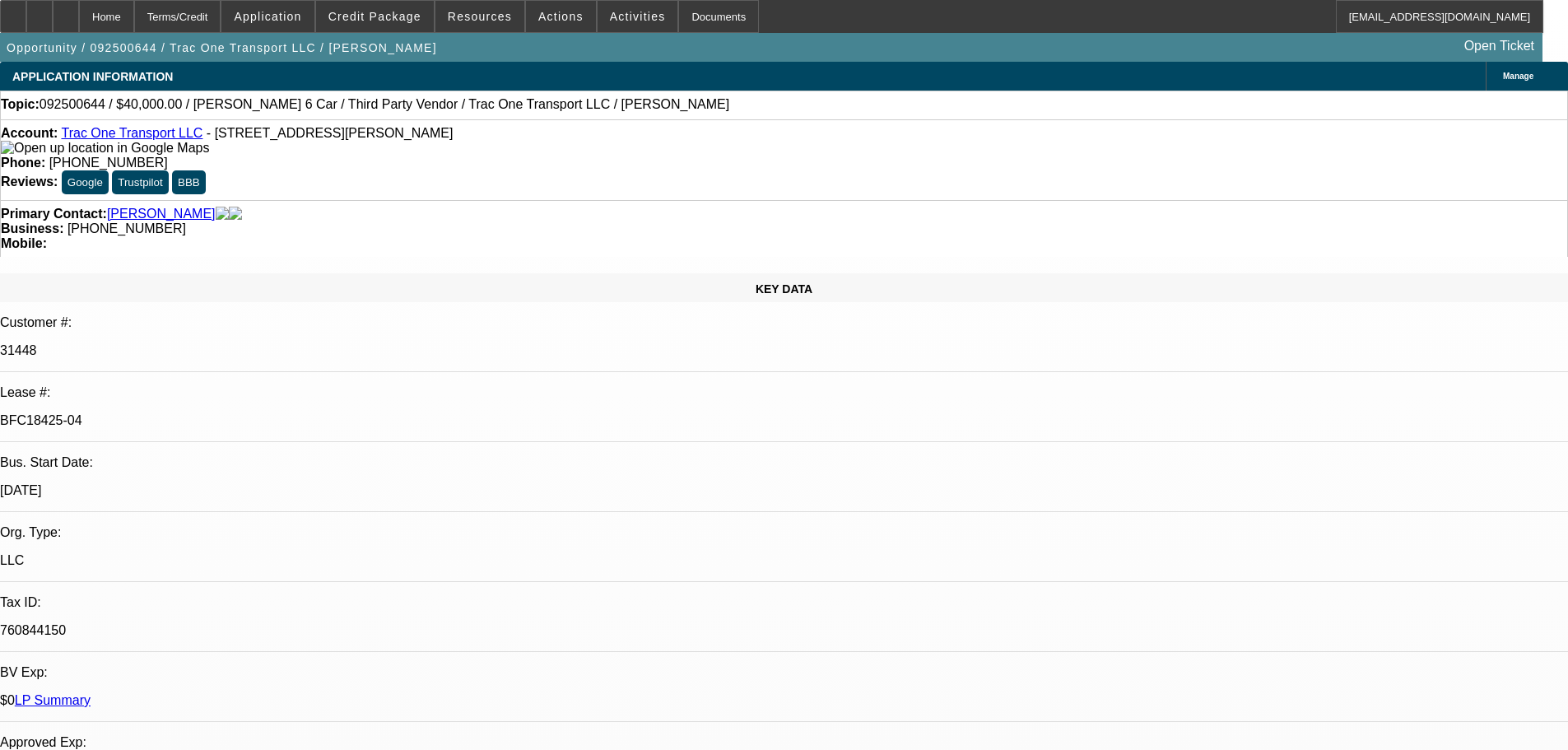
select select "0"
select select "6"
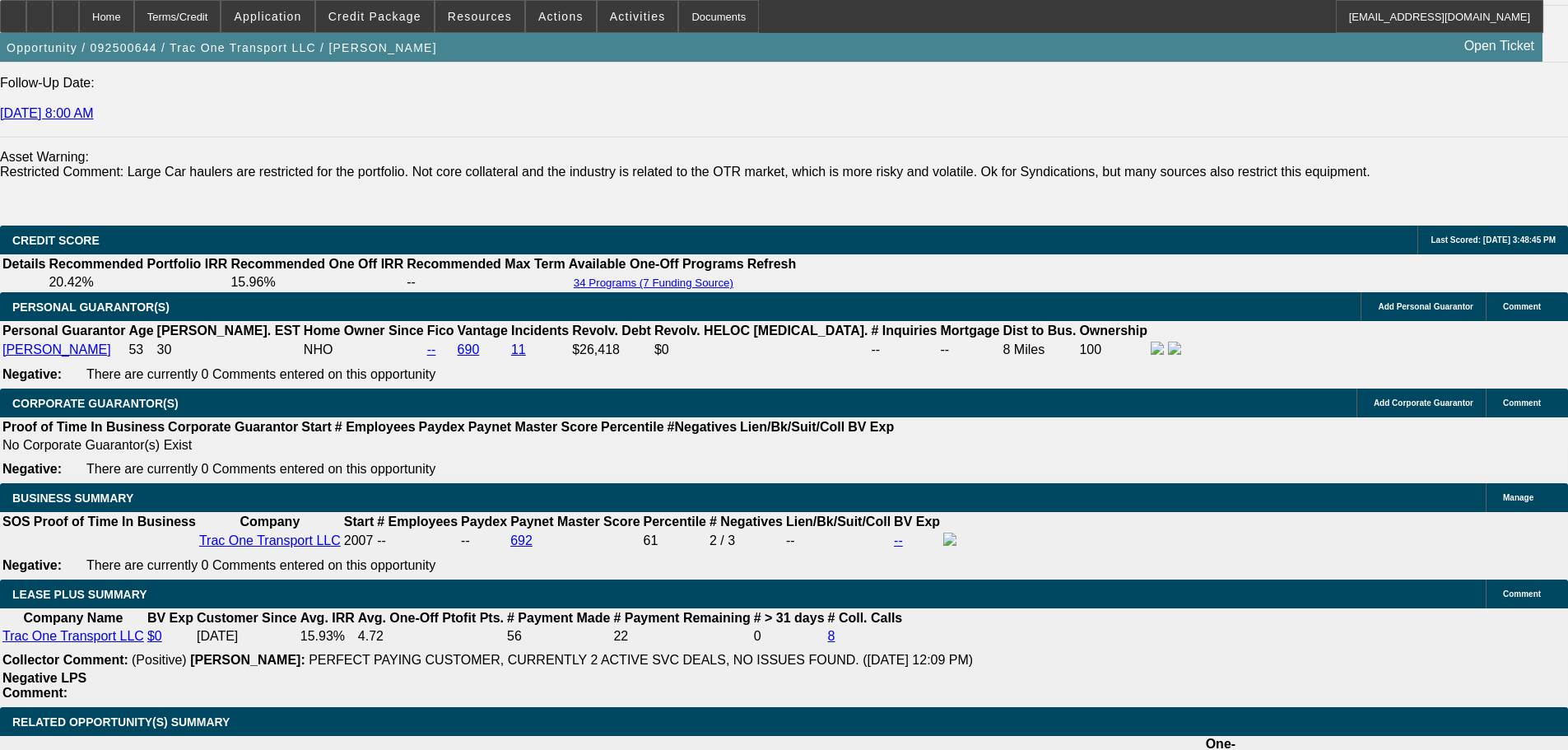
scroll to position [1542, 0]
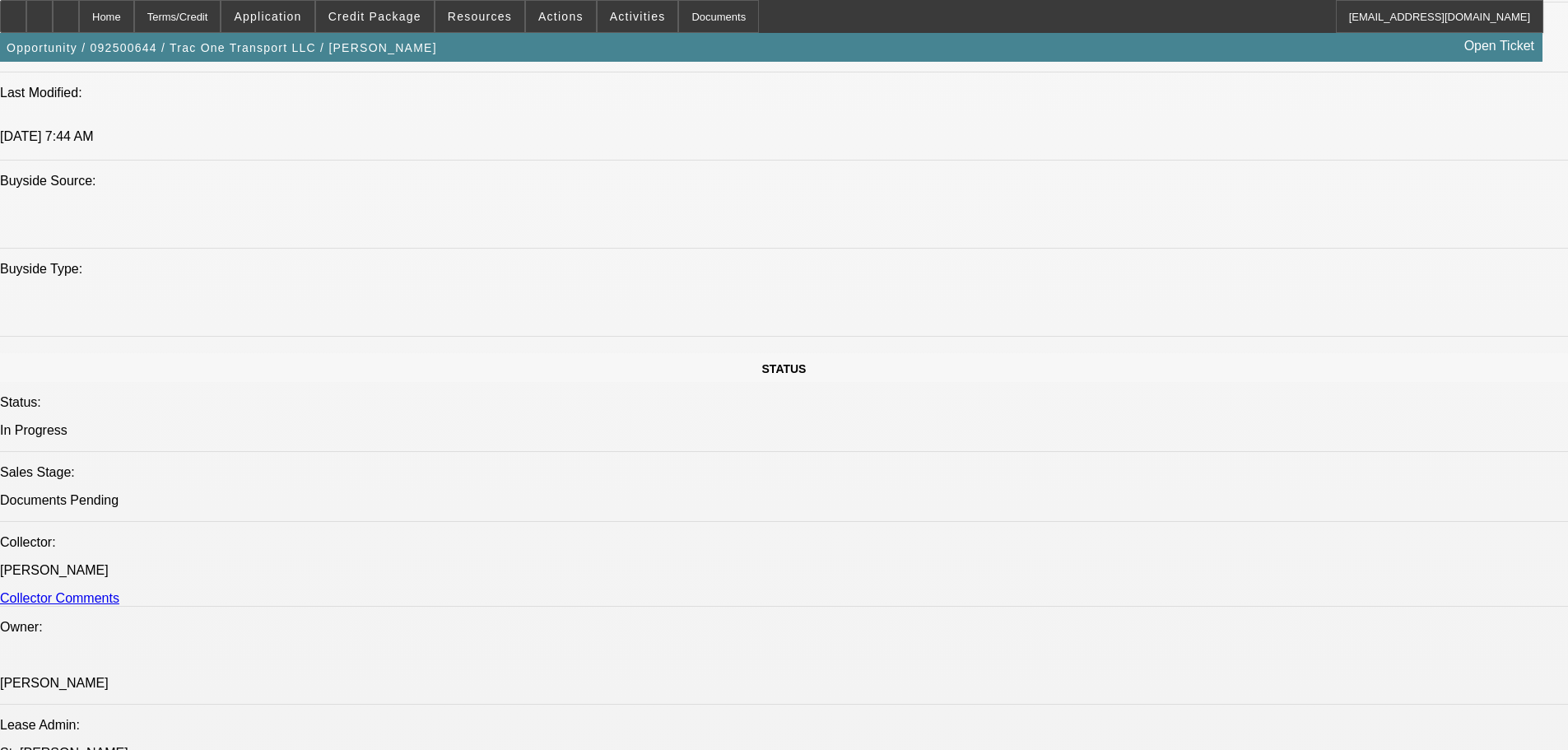
drag, startPoint x: 818, startPoint y: 262, endPoint x: 820, endPoint y: -17, distance: 279.0
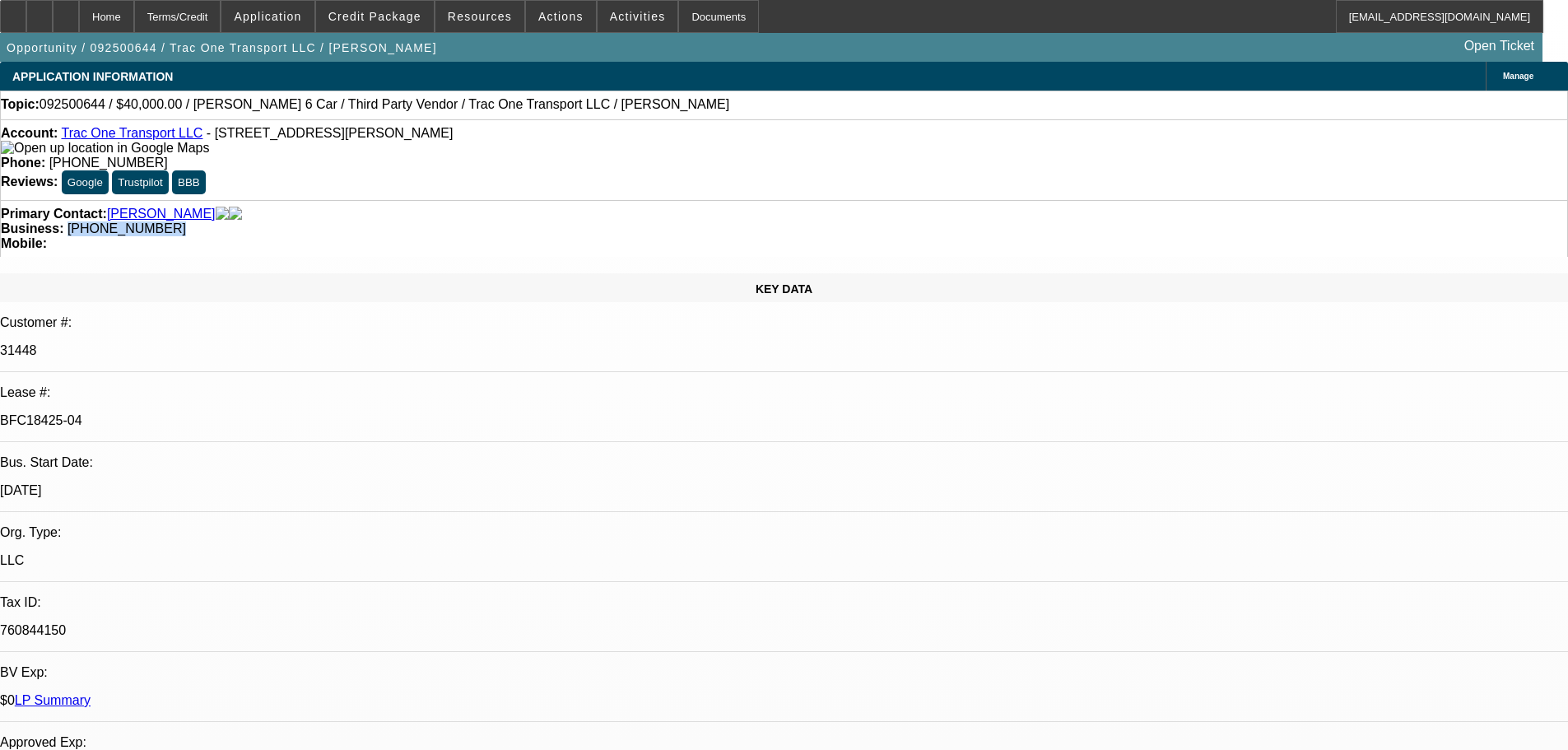
drag, startPoint x: 662, startPoint y: 176, endPoint x: 594, endPoint y: 184, distance: 68.5
click at [591, 221] on div "Business: (469) 688-5424" at bounding box center [784, 228] width 1566 height 15
click at [186, 221] on span "(469) 688-5424" at bounding box center [126, 228] width 118 height 14
drag, startPoint x: 588, startPoint y: 183, endPoint x: 659, endPoint y: 183, distance: 71.0
click at [659, 221] on div "Business: (469) 688-5424" at bounding box center [784, 228] width 1566 height 15
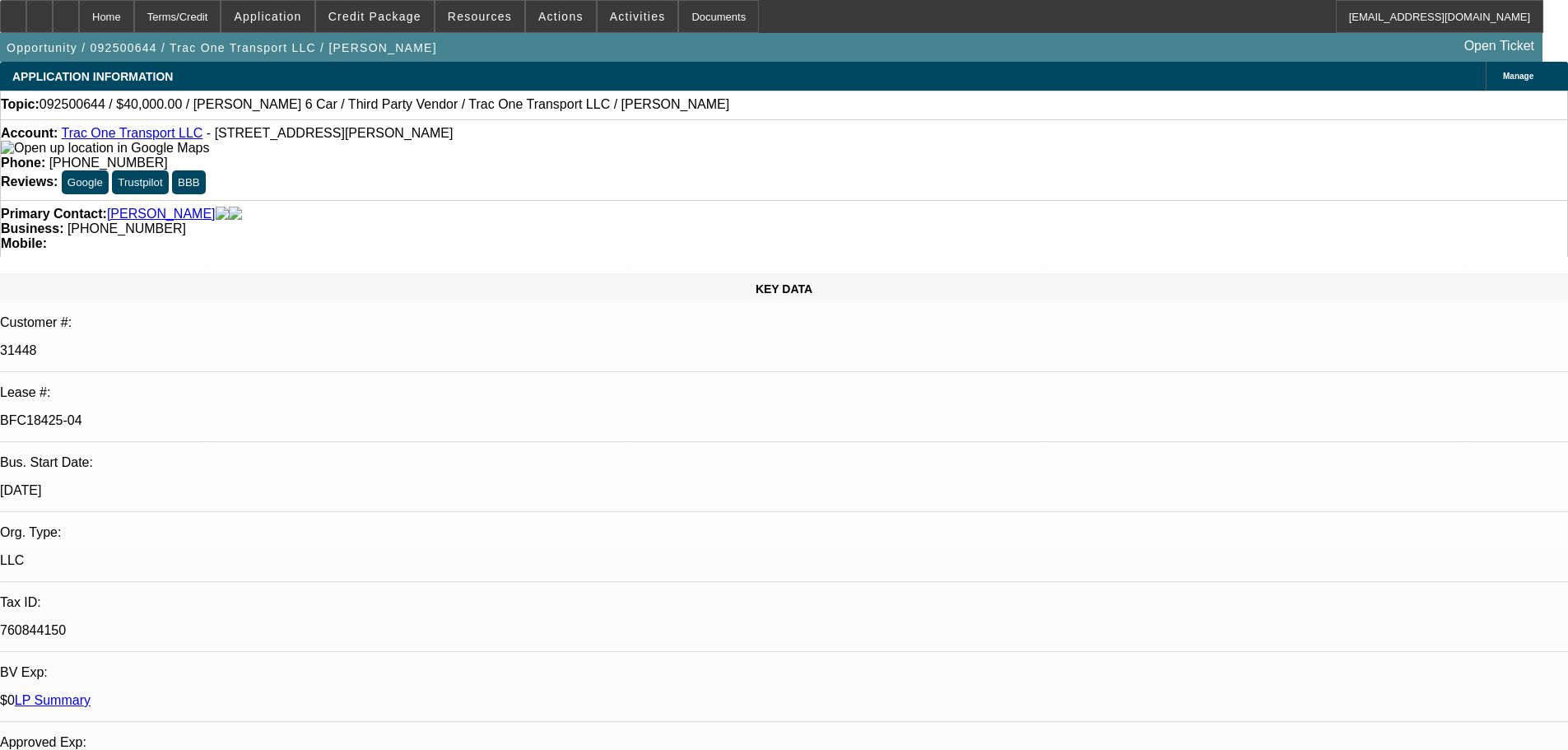
click at [186, 221] on span "(469) 688-5424" at bounding box center [126, 228] width 118 height 14
drag, startPoint x: 662, startPoint y: 182, endPoint x: 590, endPoint y: 188, distance: 72.2
click at [590, 221] on div "Business: (469) 688-5424" at bounding box center [784, 228] width 1566 height 15
copy div "(469) 688-5424"
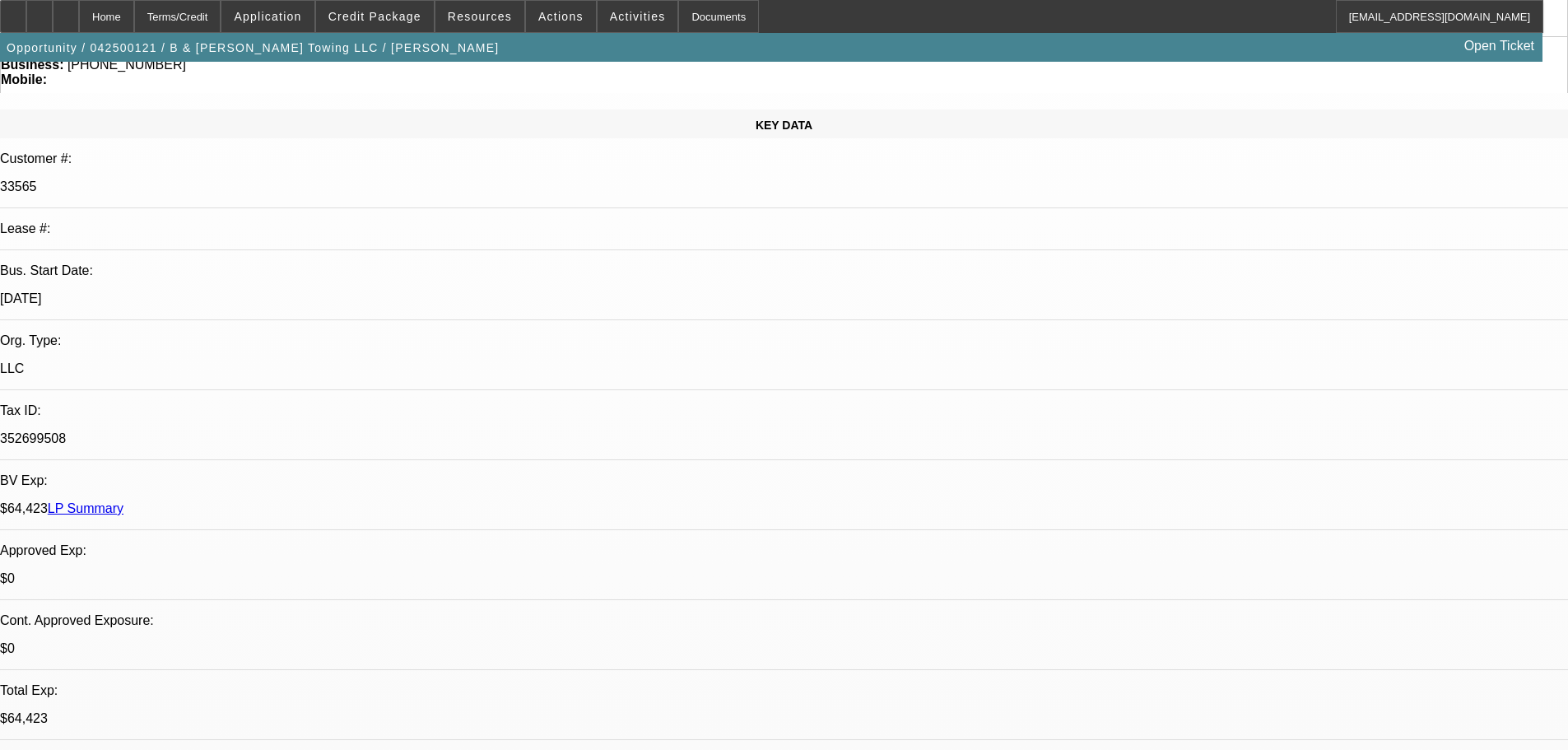
select select "0"
select select "6"
select select "0.1"
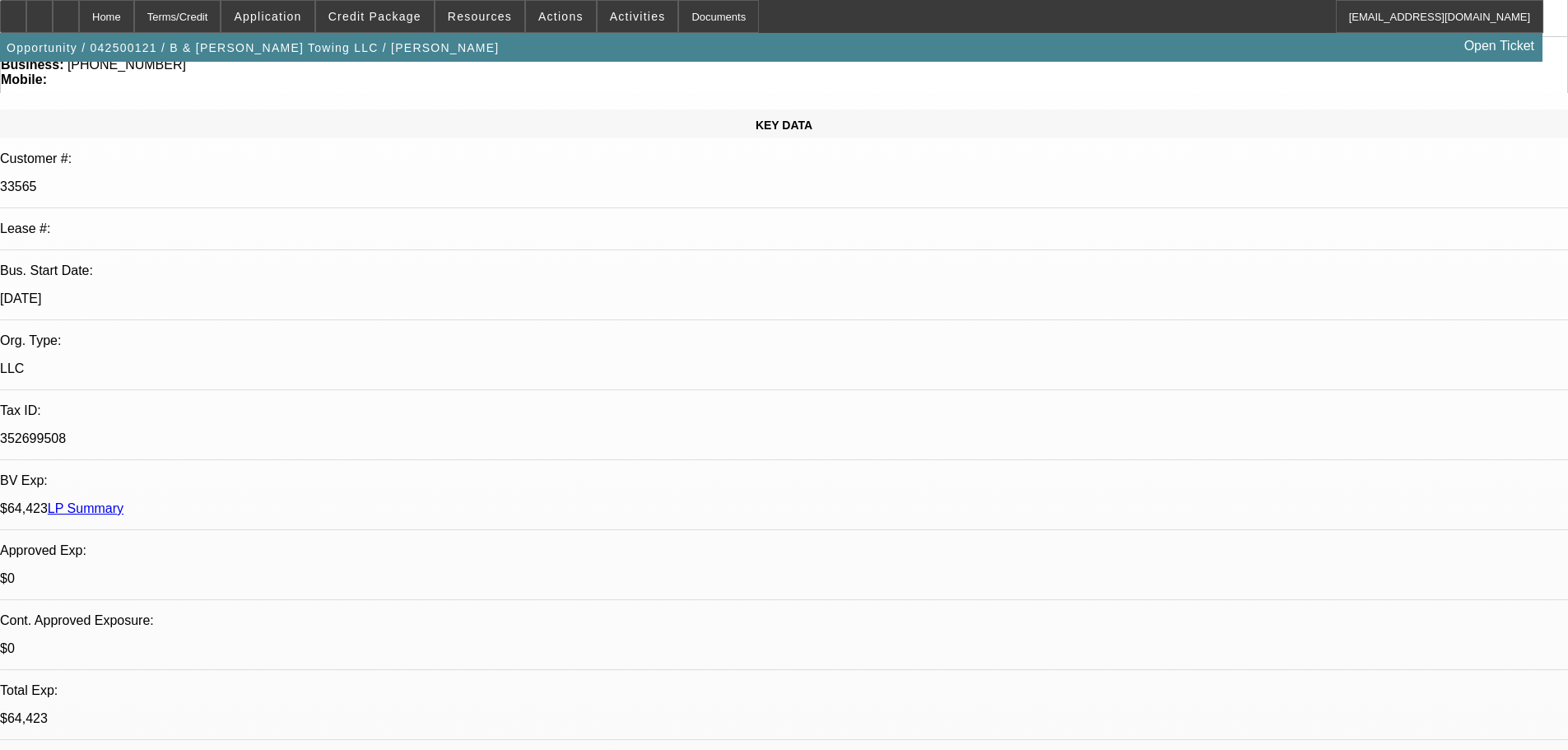
select select "0"
select select "6"
select select "0.1"
select select "0"
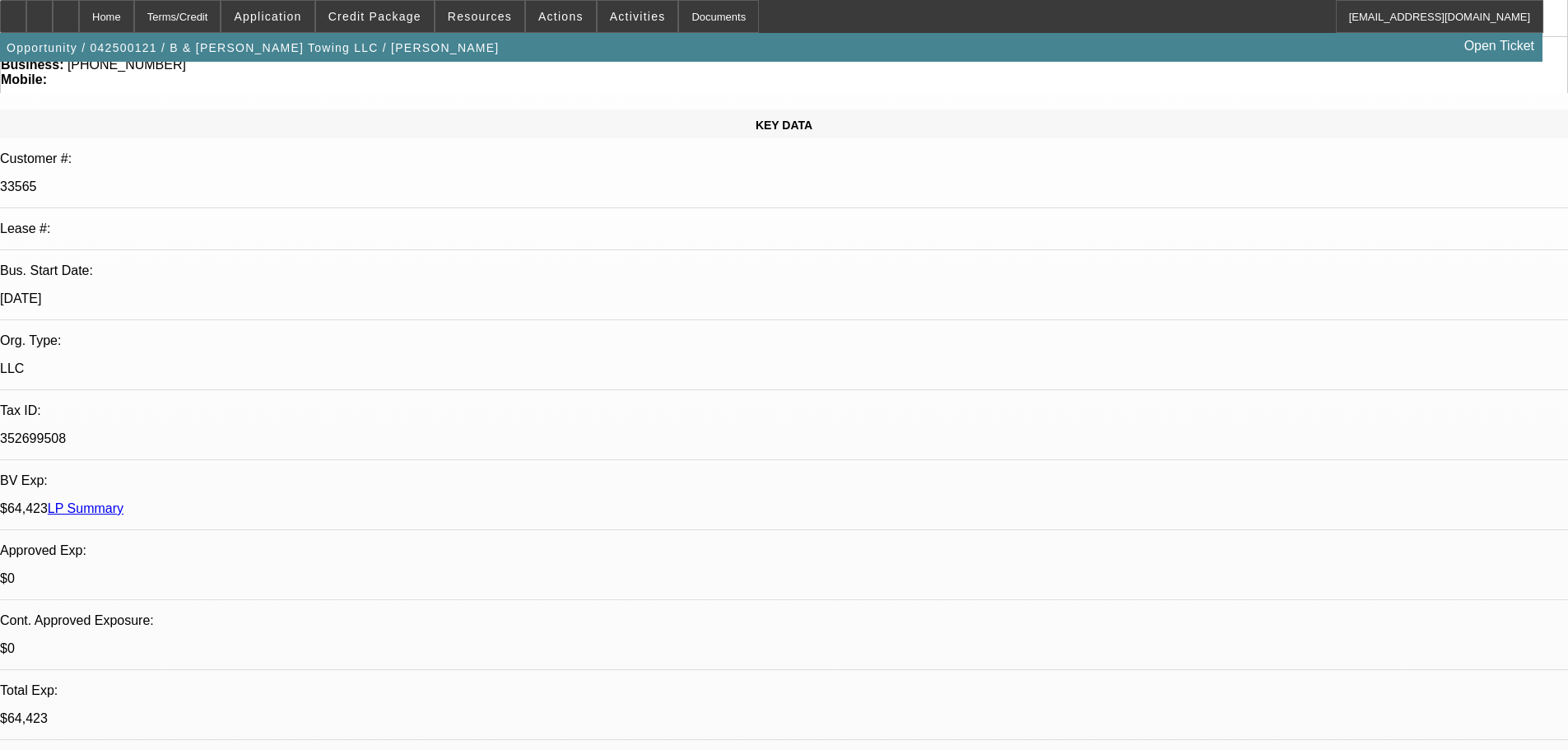
select select "0"
select select "6"
select select "0.1"
select select "0"
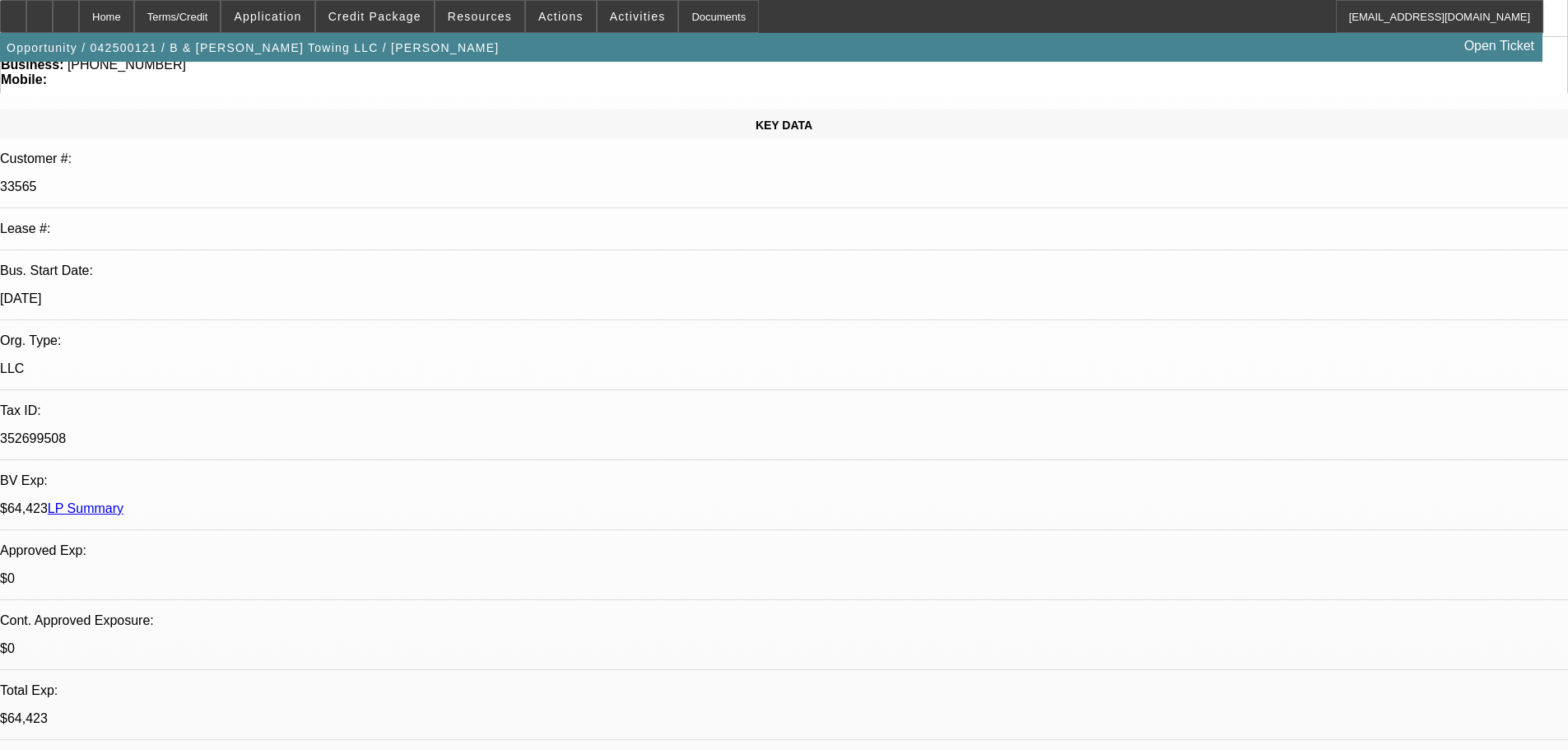
select select "6"
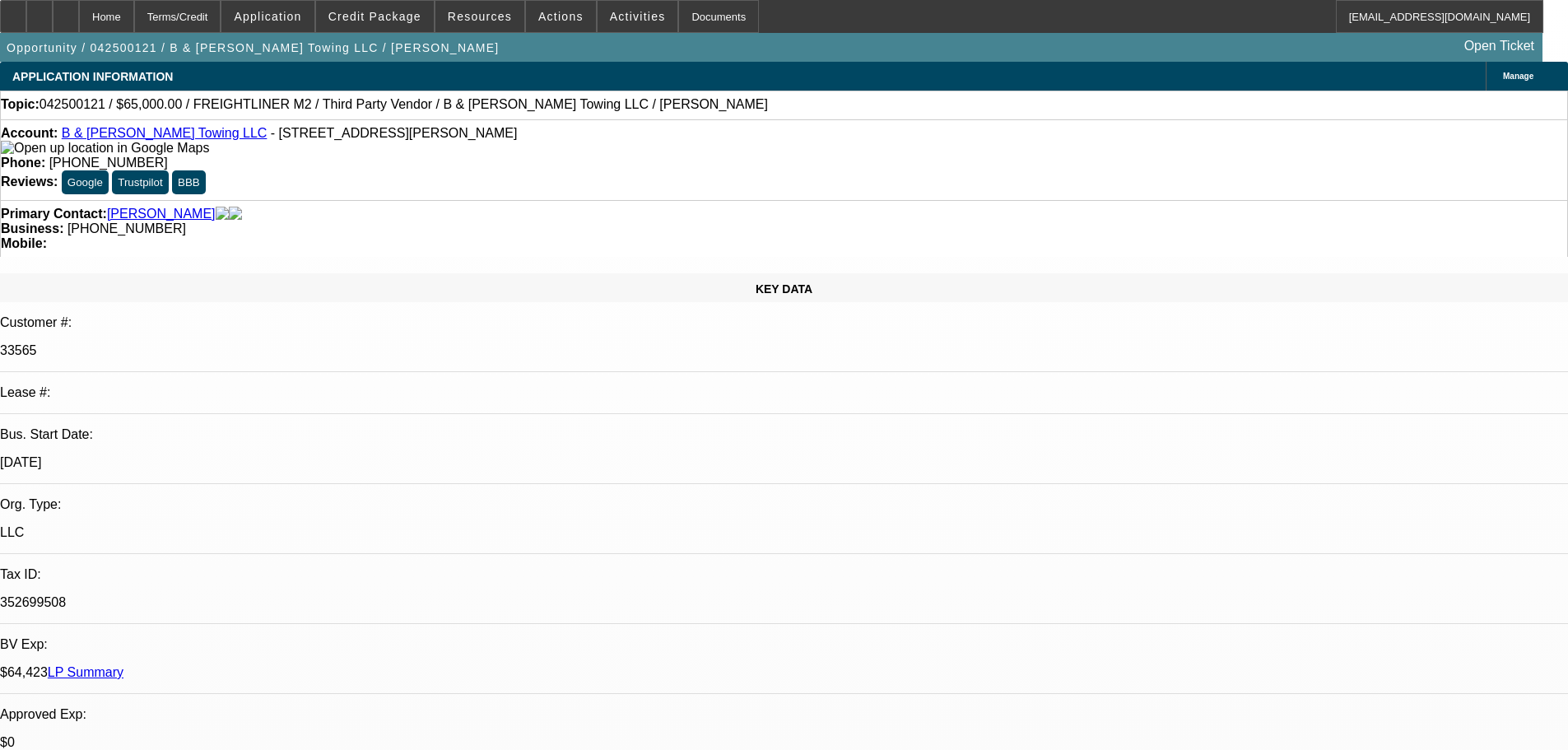
drag, startPoint x: 695, startPoint y: 206, endPoint x: 695, endPoint y: 118, distance: 88.0
drag, startPoint x: 662, startPoint y: 185, endPoint x: 587, endPoint y: 187, distance: 75.0
click at [587, 221] on div "Business: (206) 698-8225" at bounding box center [784, 228] width 1566 height 15
drag, startPoint x: 686, startPoint y: 166, endPoint x: 616, endPoint y: 182, distance: 71.8
click at [186, 221] on span "(206) 698-8225" at bounding box center [126, 228] width 118 height 14
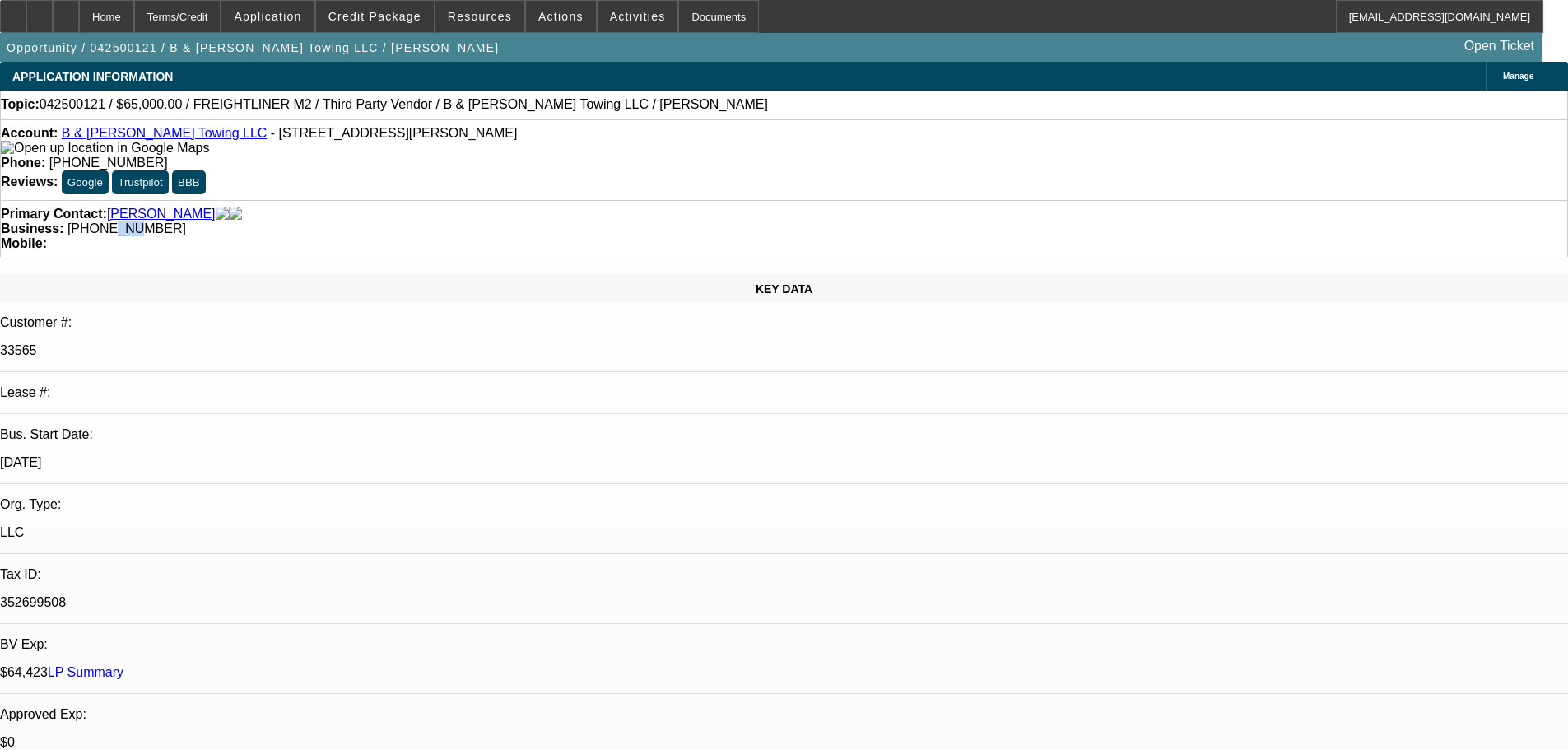
click at [186, 221] on span "(206) 698-8225" at bounding box center [126, 228] width 118 height 14
click at [648, 200] on div "Primary Contact: Carrera Rosas, Benjamin Business: (206) 698-8225 Mobile:" at bounding box center [784, 228] width 1568 height 57
drag, startPoint x: 671, startPoint y: 183, endPoint x: 597, endPoint y: 183, distance: 74.0
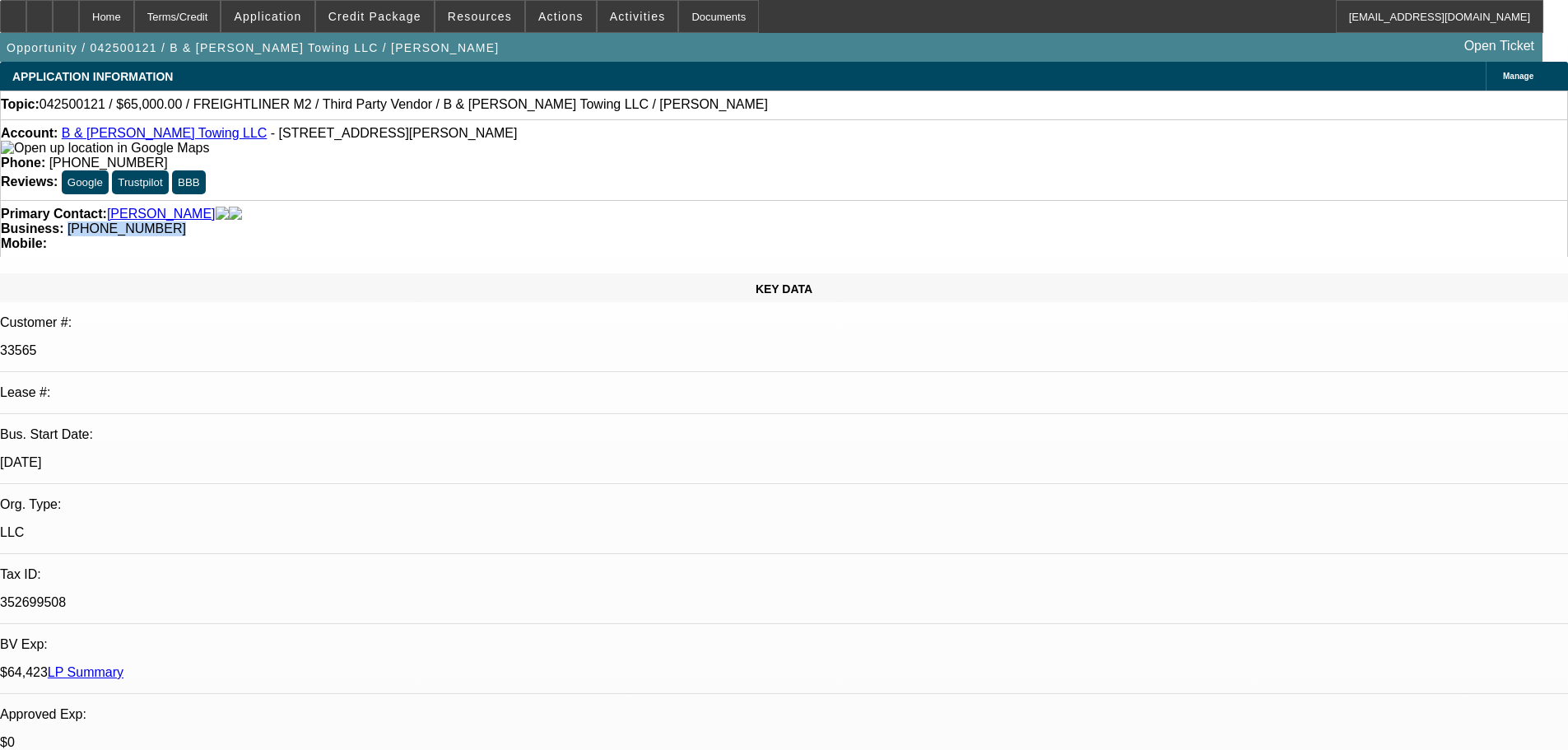
click at [590, 221] on div "Business: (206) 698-8225" at bounding box center [784, 228] width 1566 height 15
copy span "(206) 698-8225"
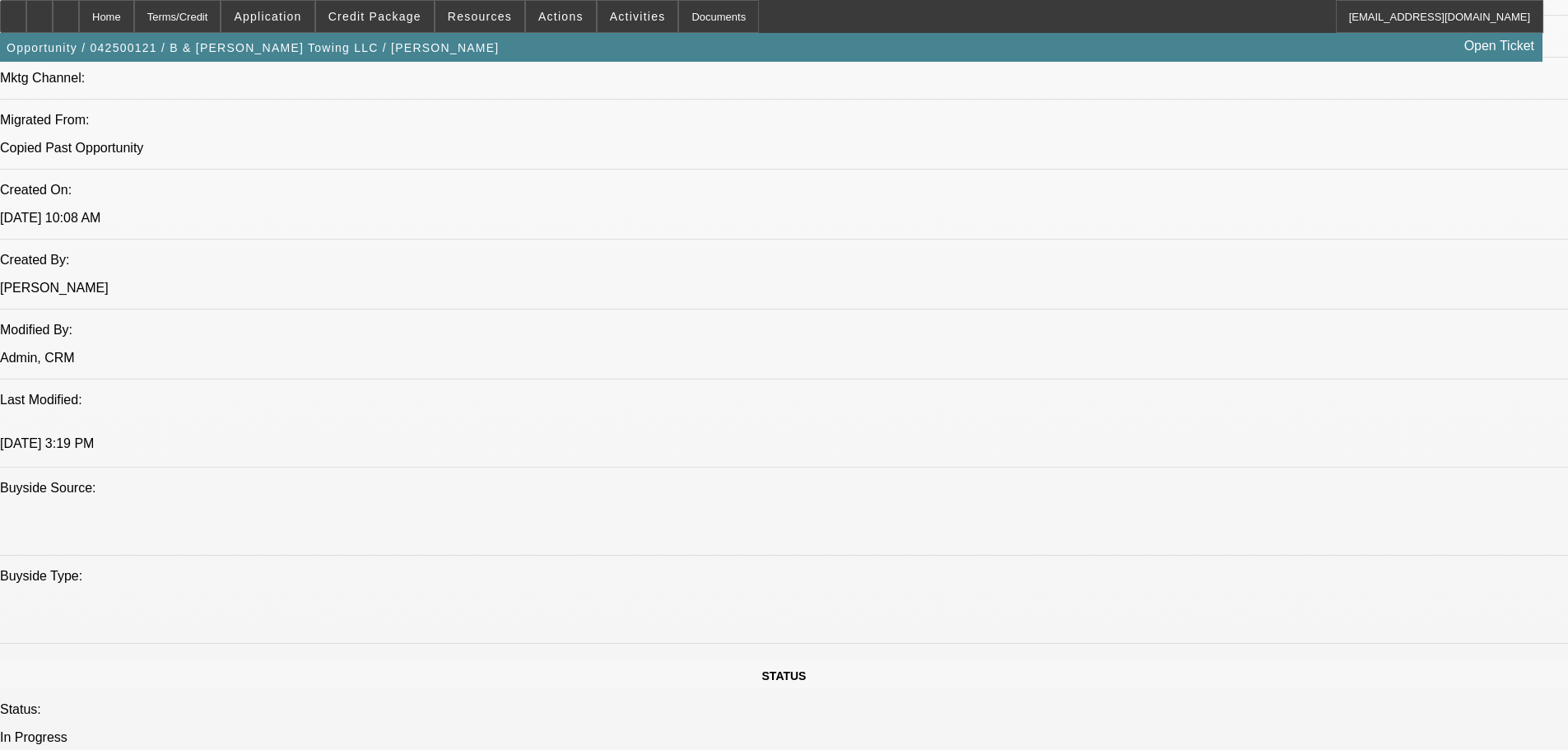
drag, startPoint x: 544, startPoint y: 728, endPoint x: 655, endPoint y: 637, distance: 143.5
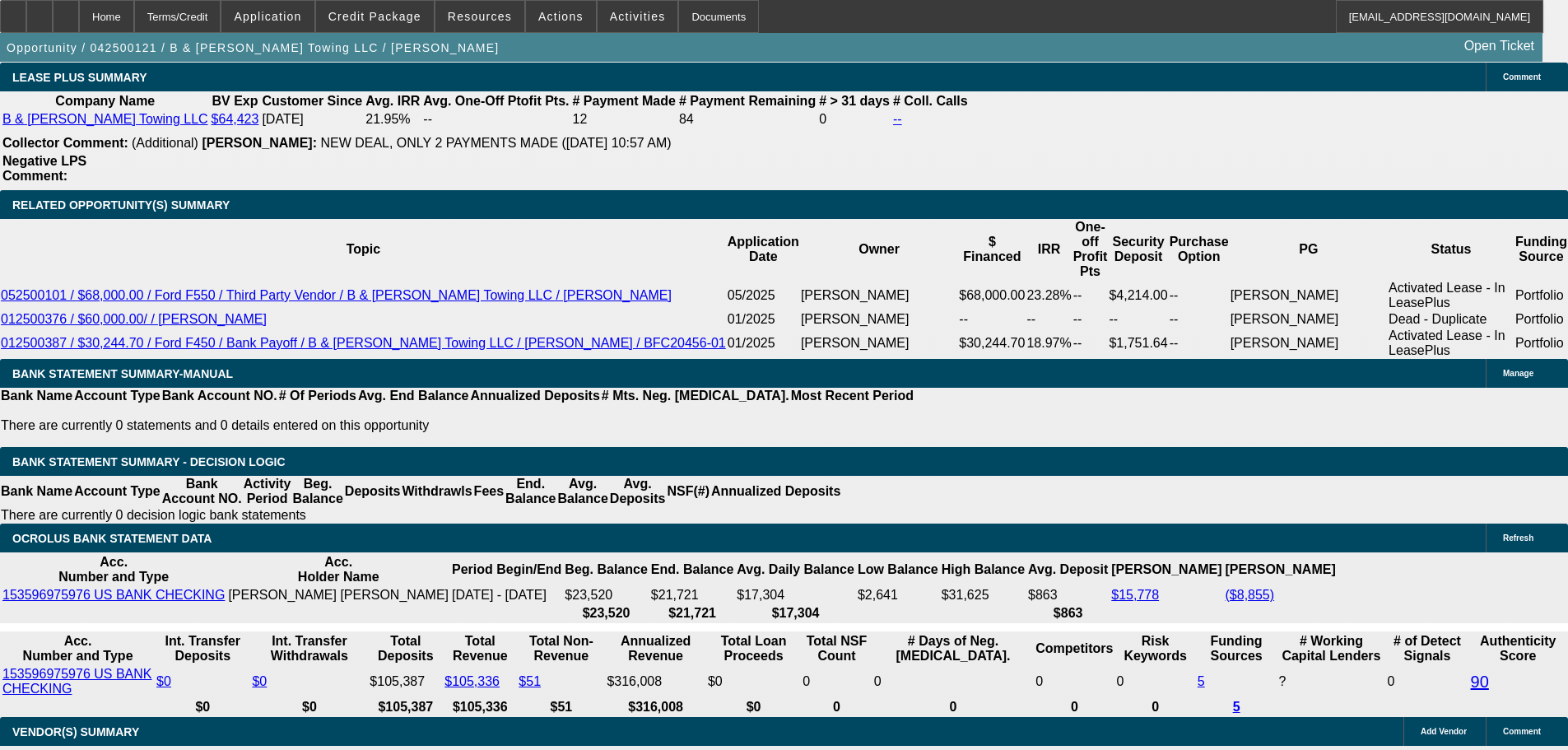
scroll to position [2977, 0]
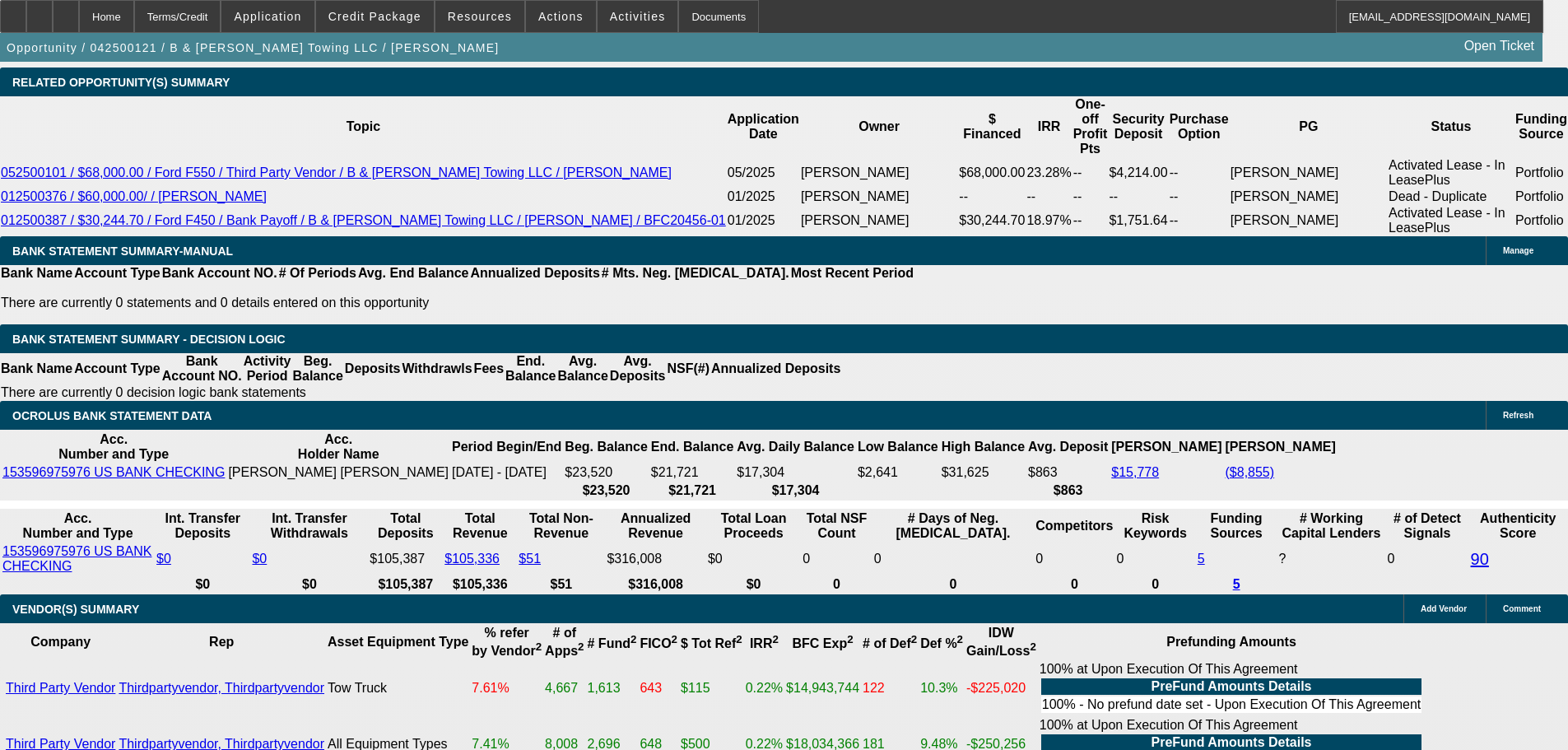
drag, startPoint x: 1298, startPoint y: 265, endPoint x: 1312, endPoint y: 248, distance: 22.0
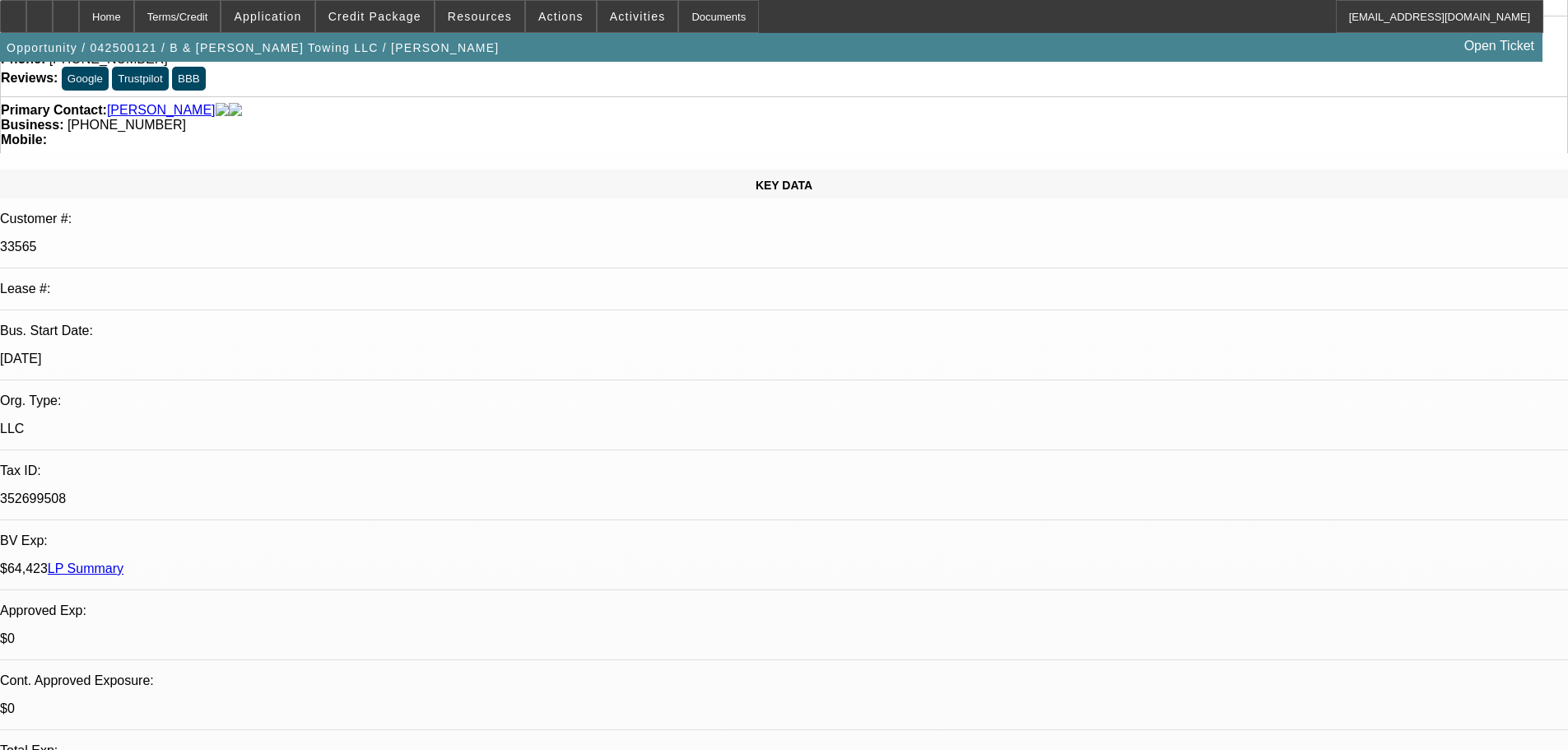
scroll to position [0, 0]
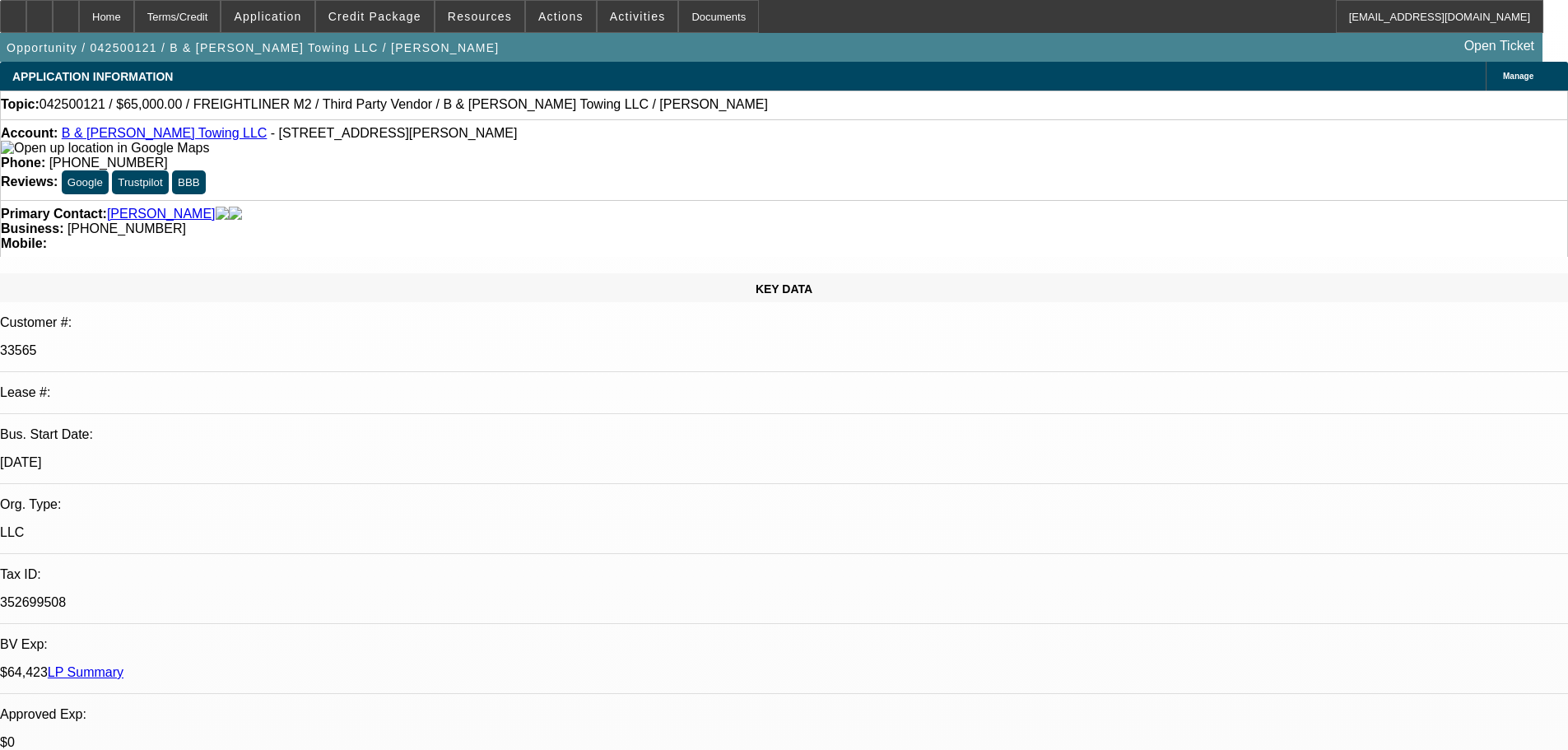
drag, startPoint x: 653, startPoint y: 260, endPoint x: 628, endPoint y: 144, distance: 118.7
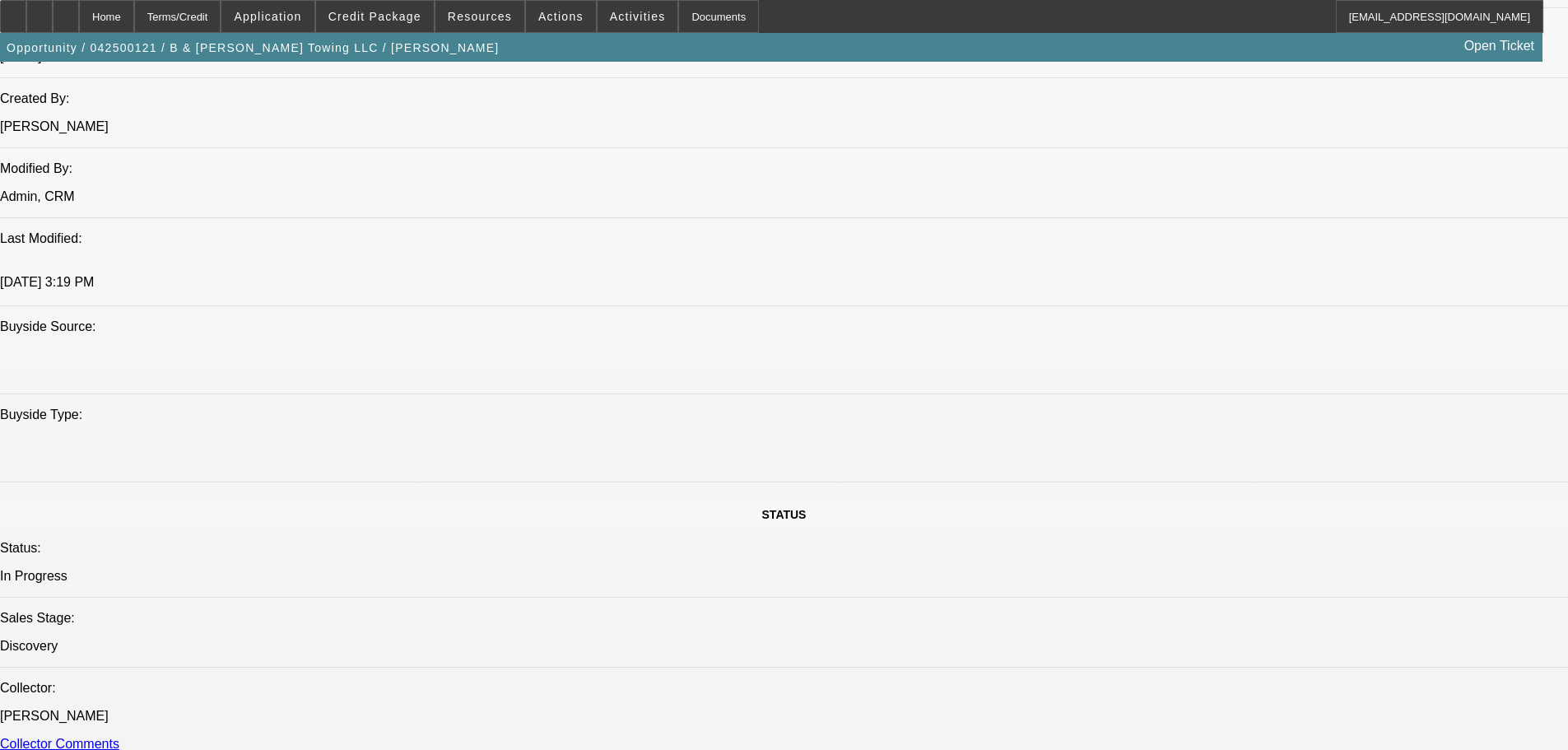
scroll to position [1606, 0]
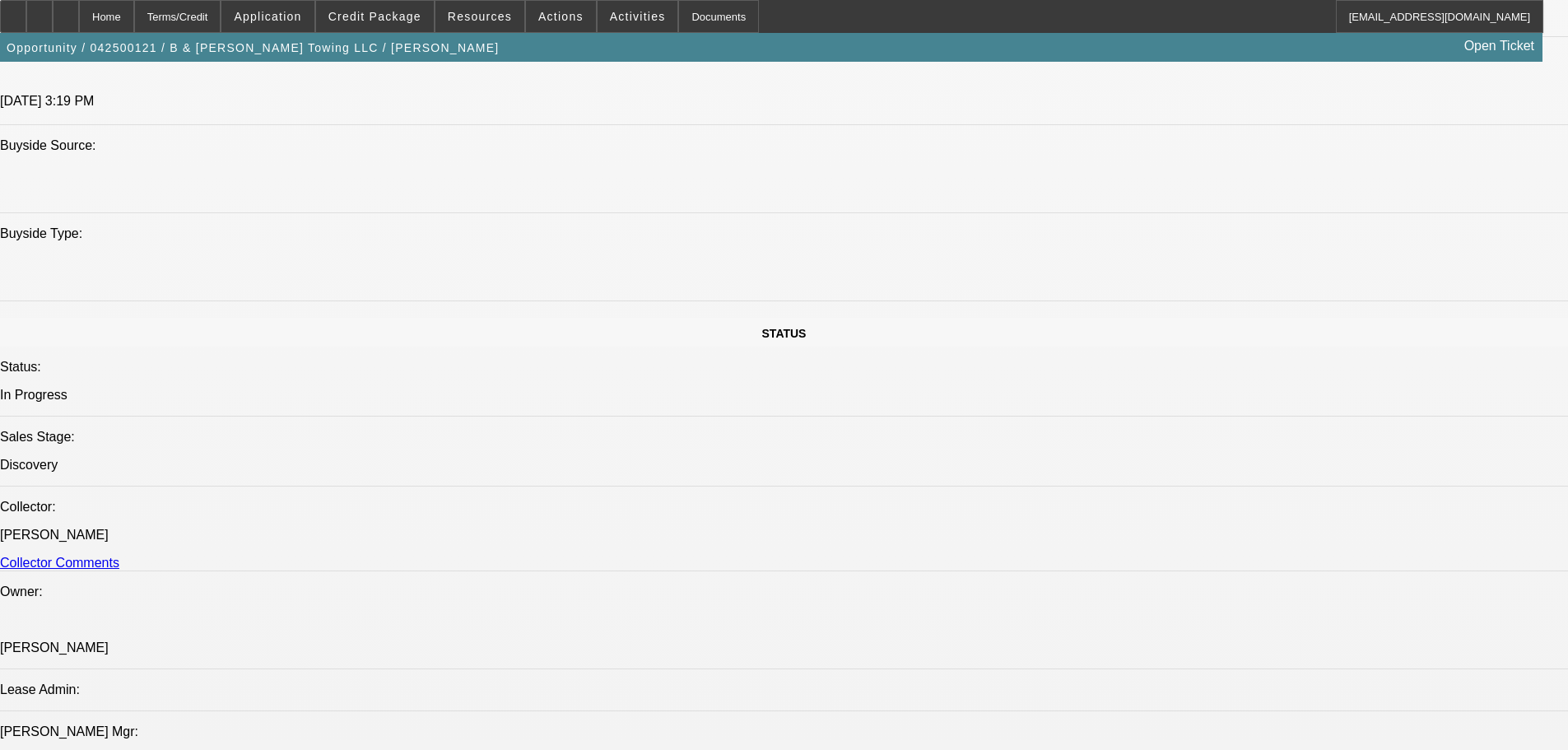
drag, startPoint x: 541, startPoint y: 297, endPoint x: 560, endPoint y: 456, distance: 160.1
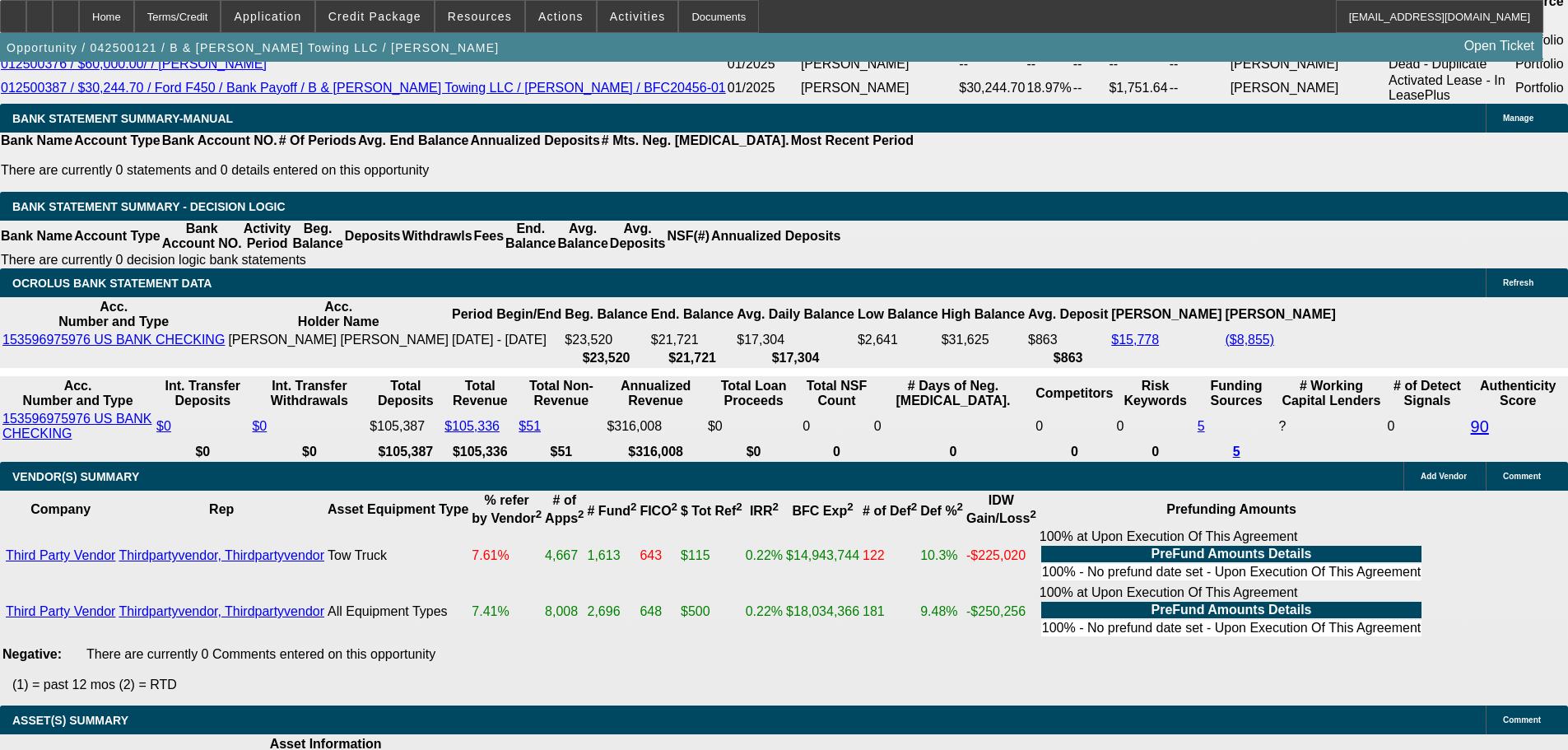
scroll to position [3253, 0]
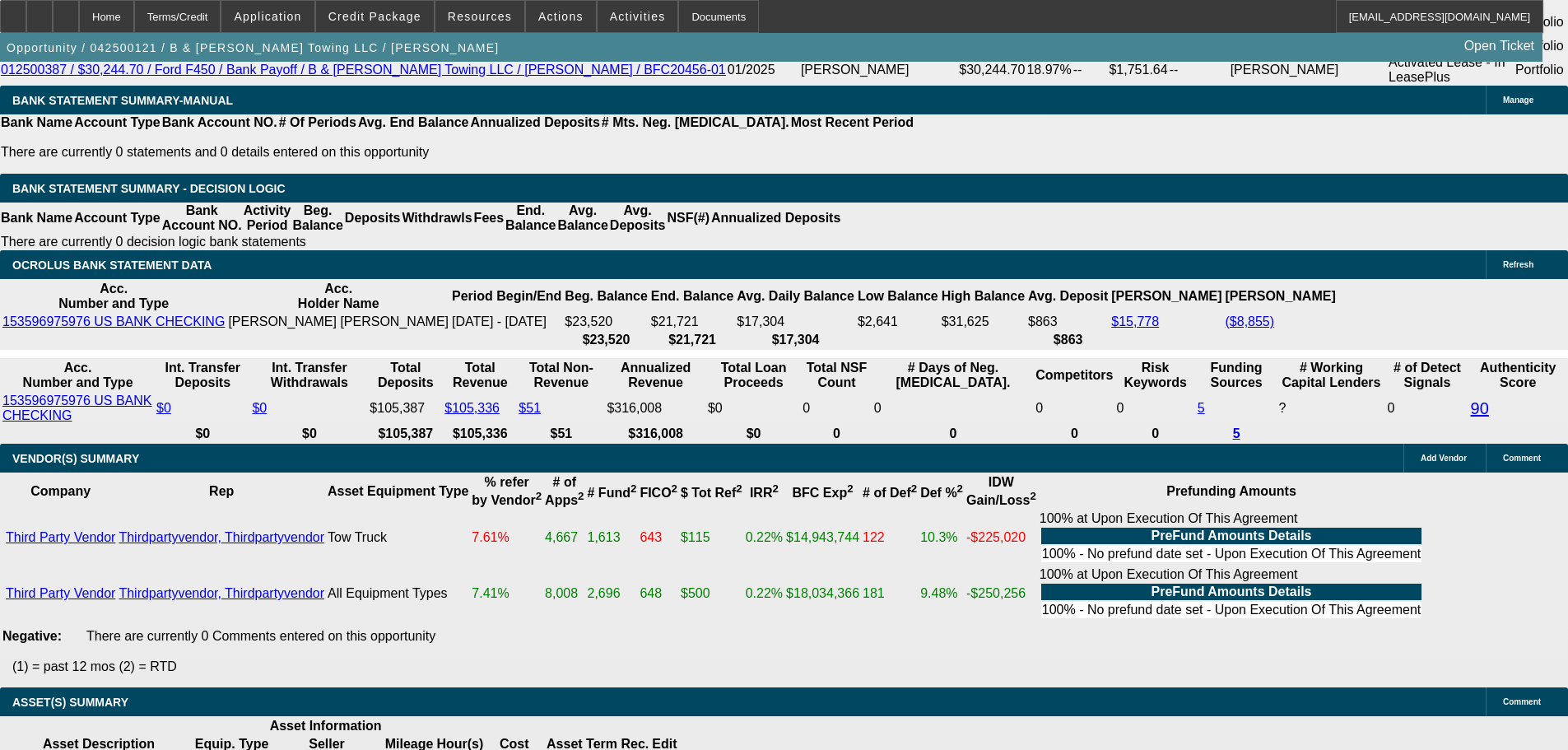
drag, startPoint x: 625, startPoint y: 313, endPoint x: 625, endPoint y: 242, distance: 71.0
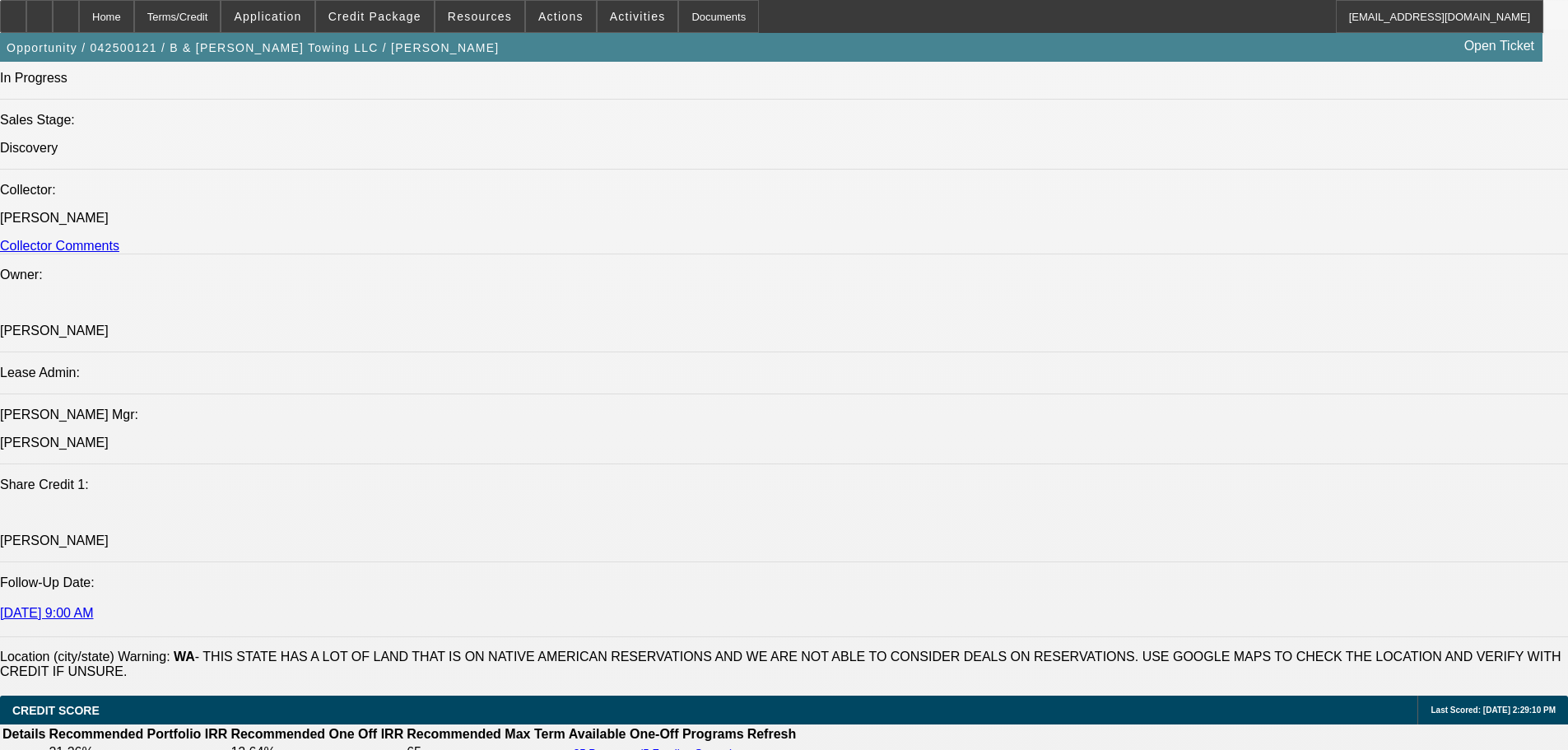
drag, startPoint x: 625, startPoint y: 242, endPoint x: 624, endPoint y: 141, distance: 101.0
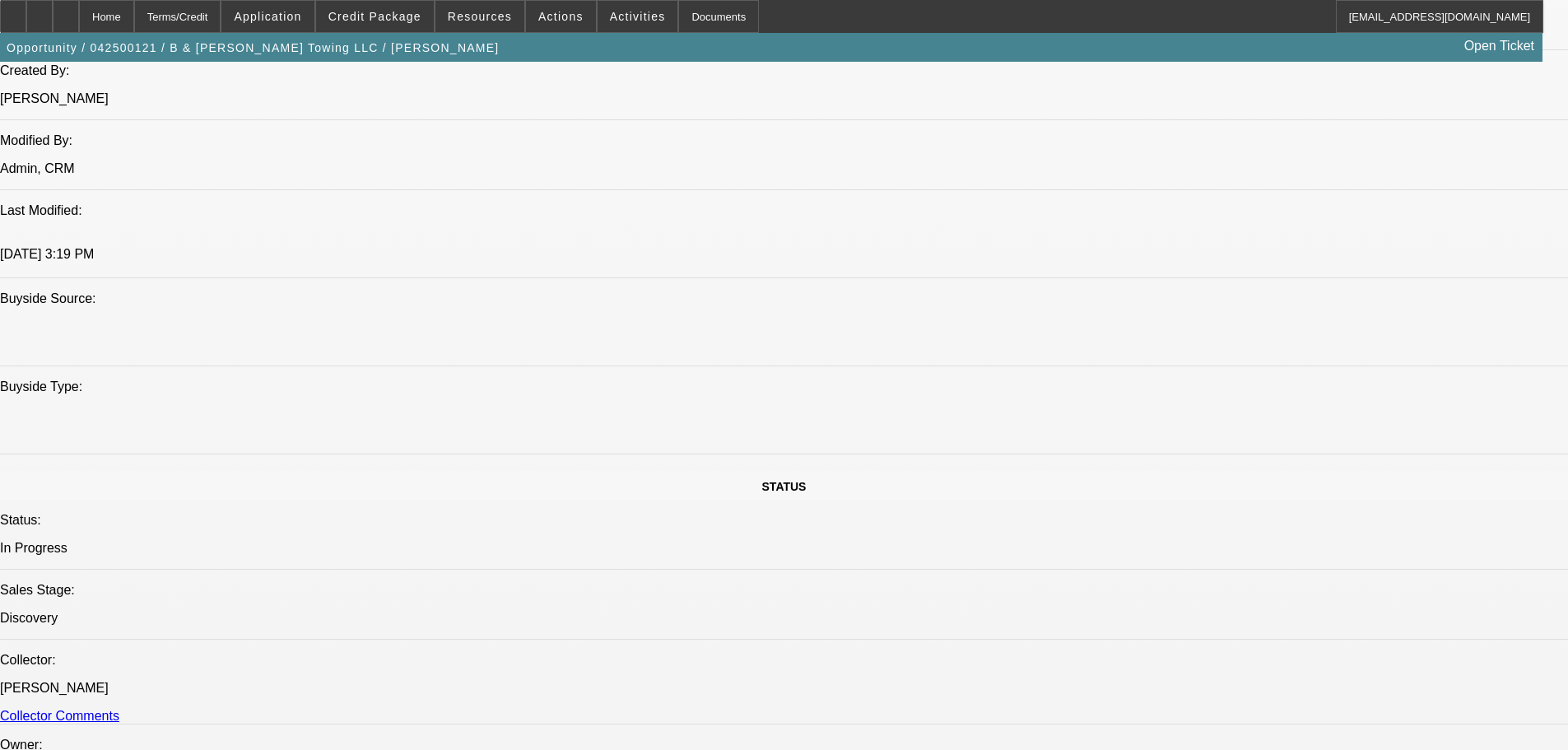
scroll to position [0, 0]
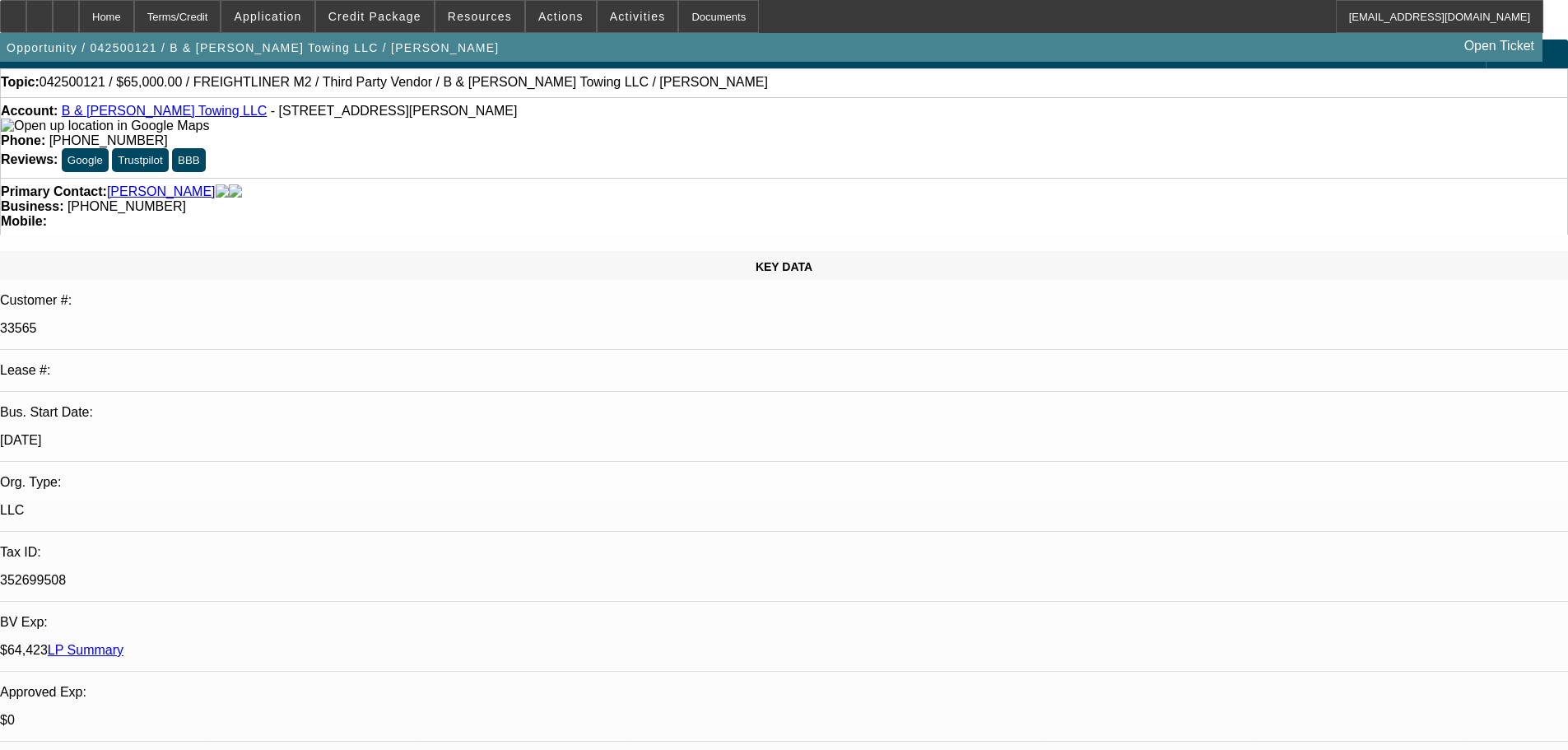
drag, startPoint x: 612, startPoint y: 390, endPoint x: 674, endPoint y: 119, distance: 278.0
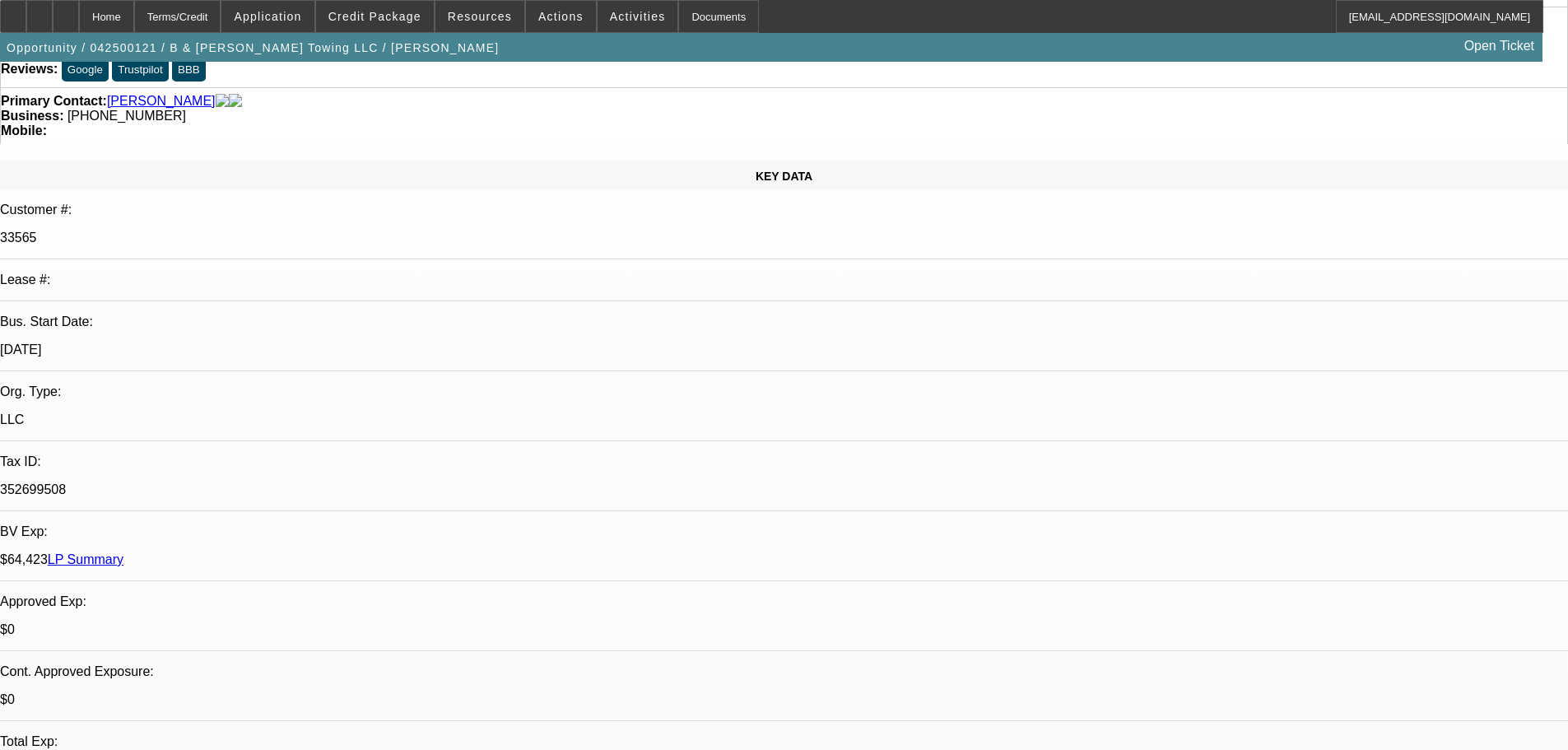
scroll to position [247, 0]
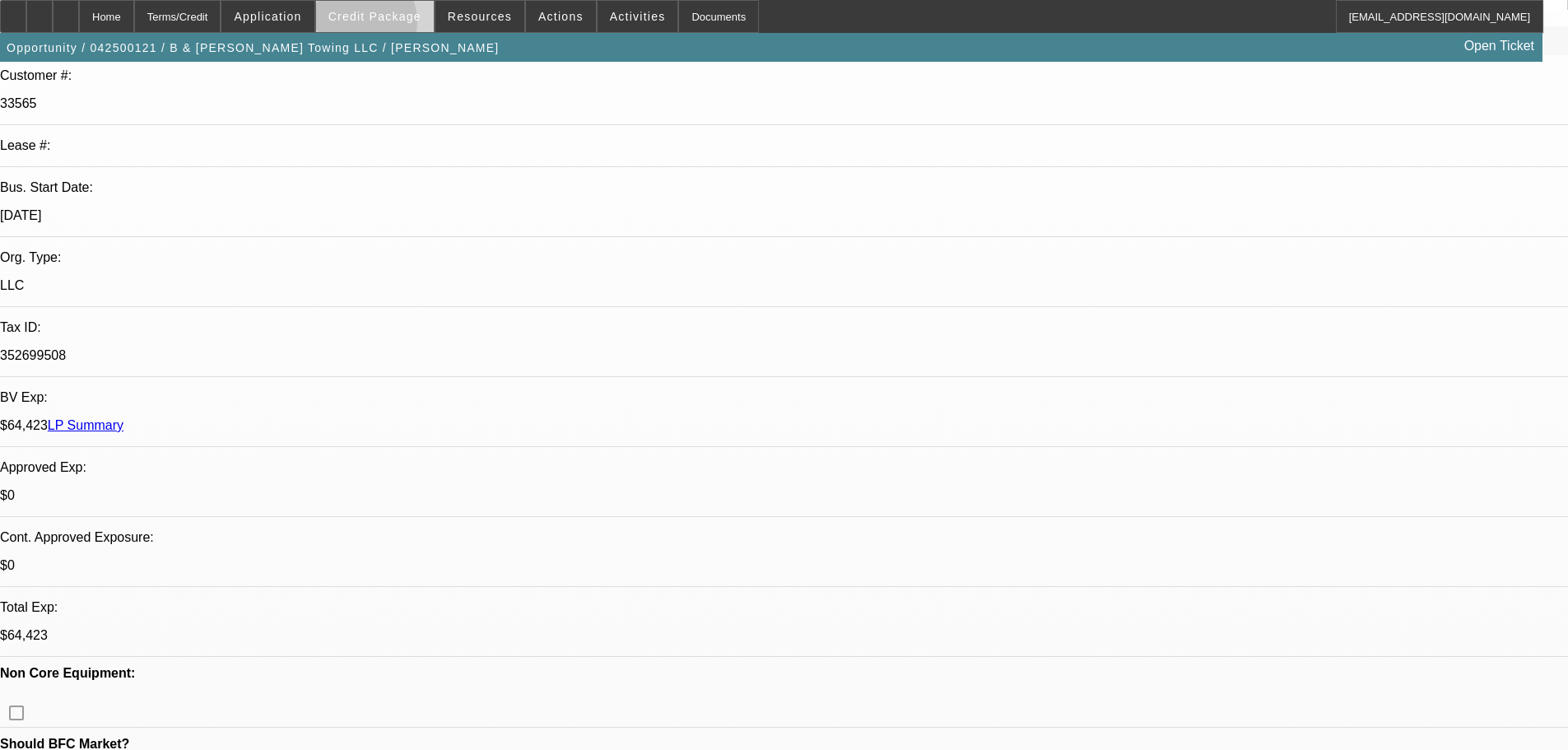
click at [386, 25] on span at bounding box center [374, 16] width 118 height 40
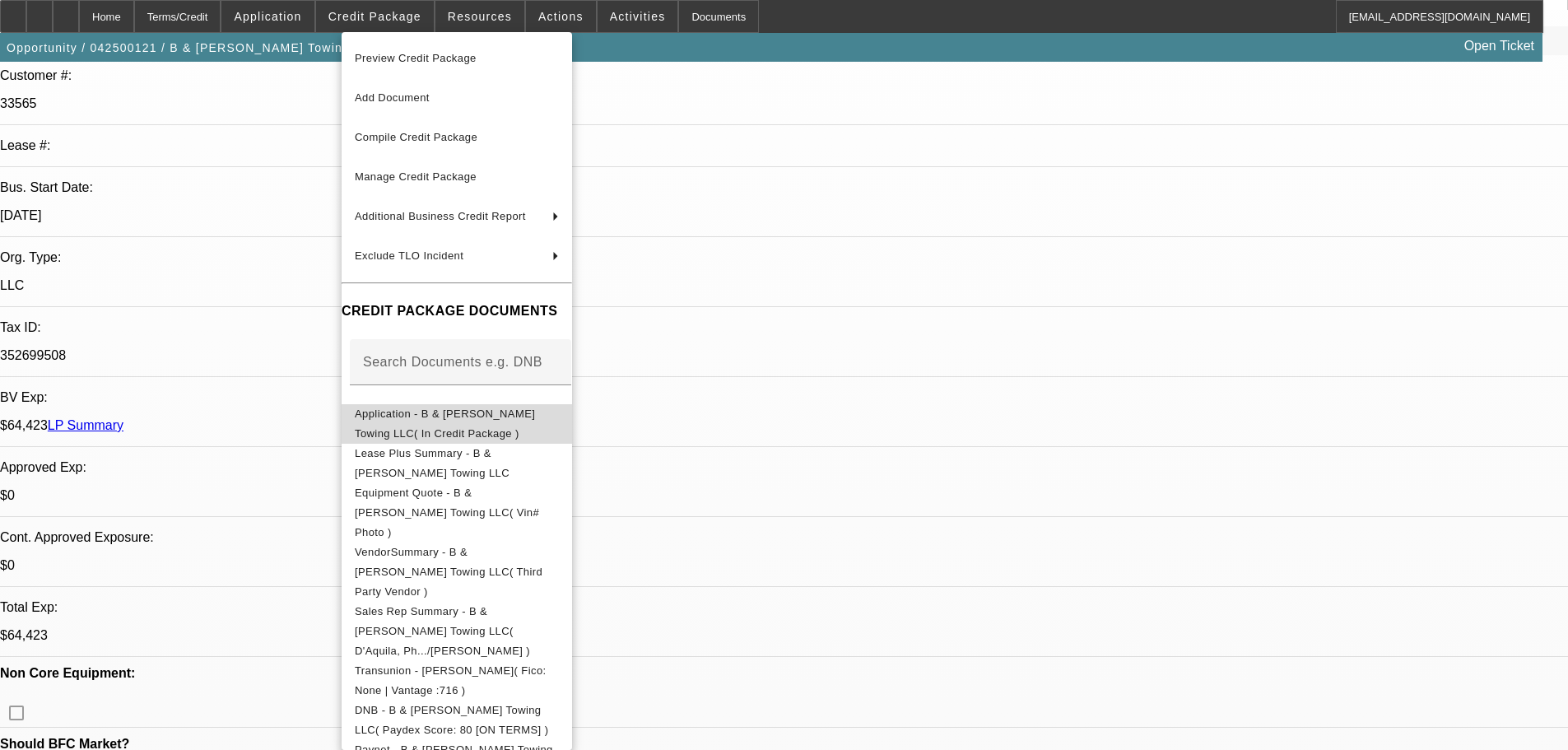
click at [467, 407] on span "Application - B & J C Towing LLC( In Credit Package )" at bounding box center [457, 424] width 204 height 40
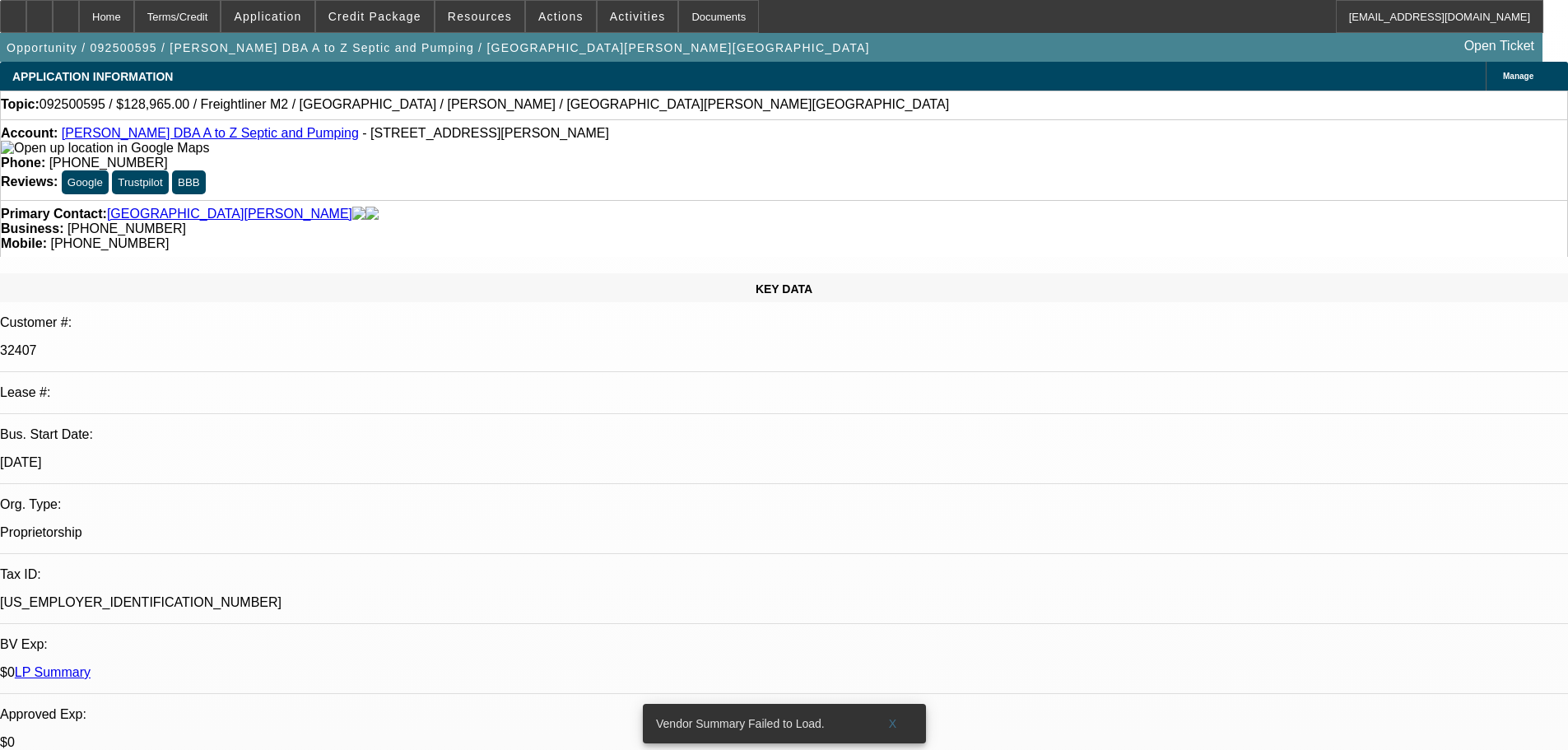
select select "0"
select select "6"
select select "0"
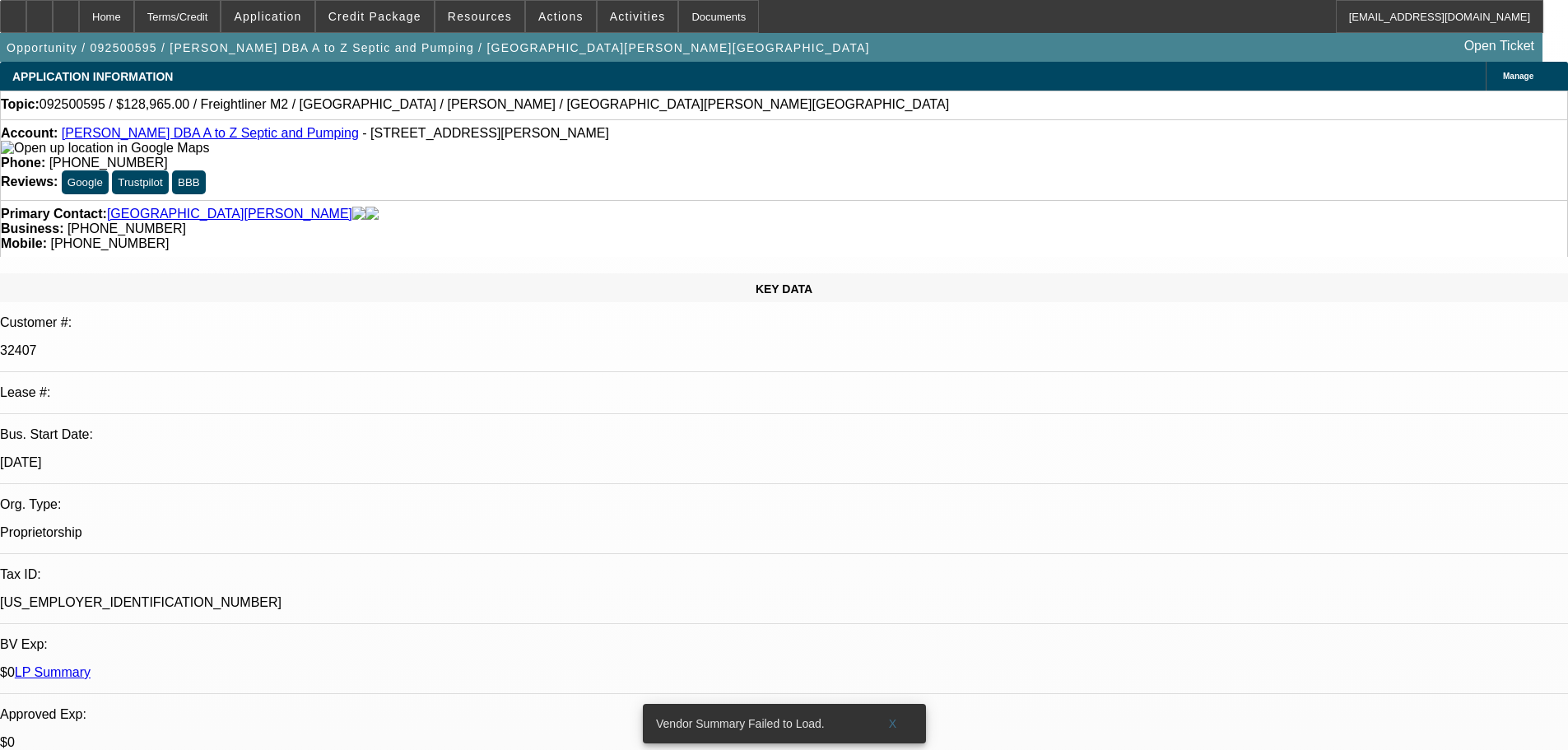
select select "0"
select select "6"
select select "0"
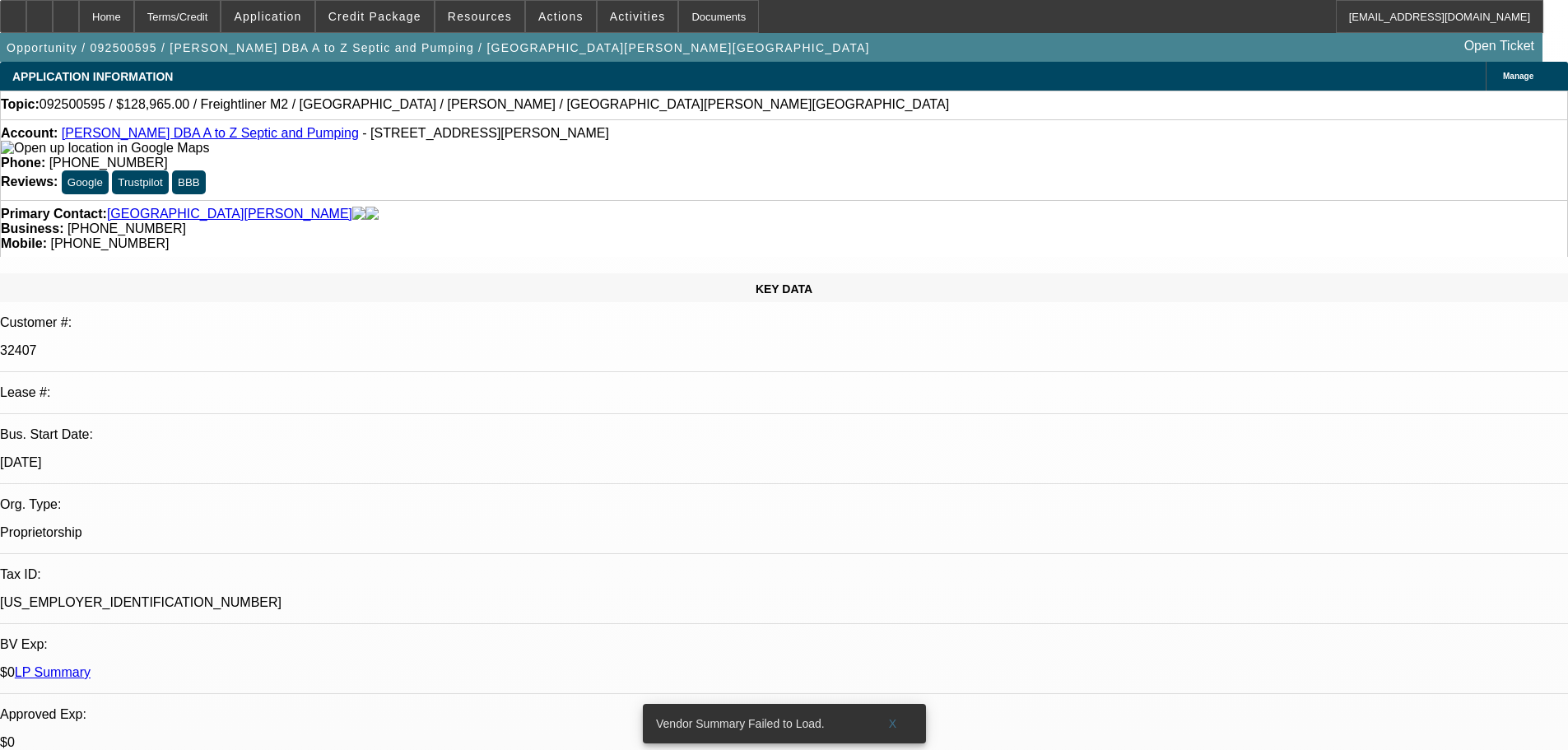
select select "0"
select select "6"
select select "0"
select select "2"
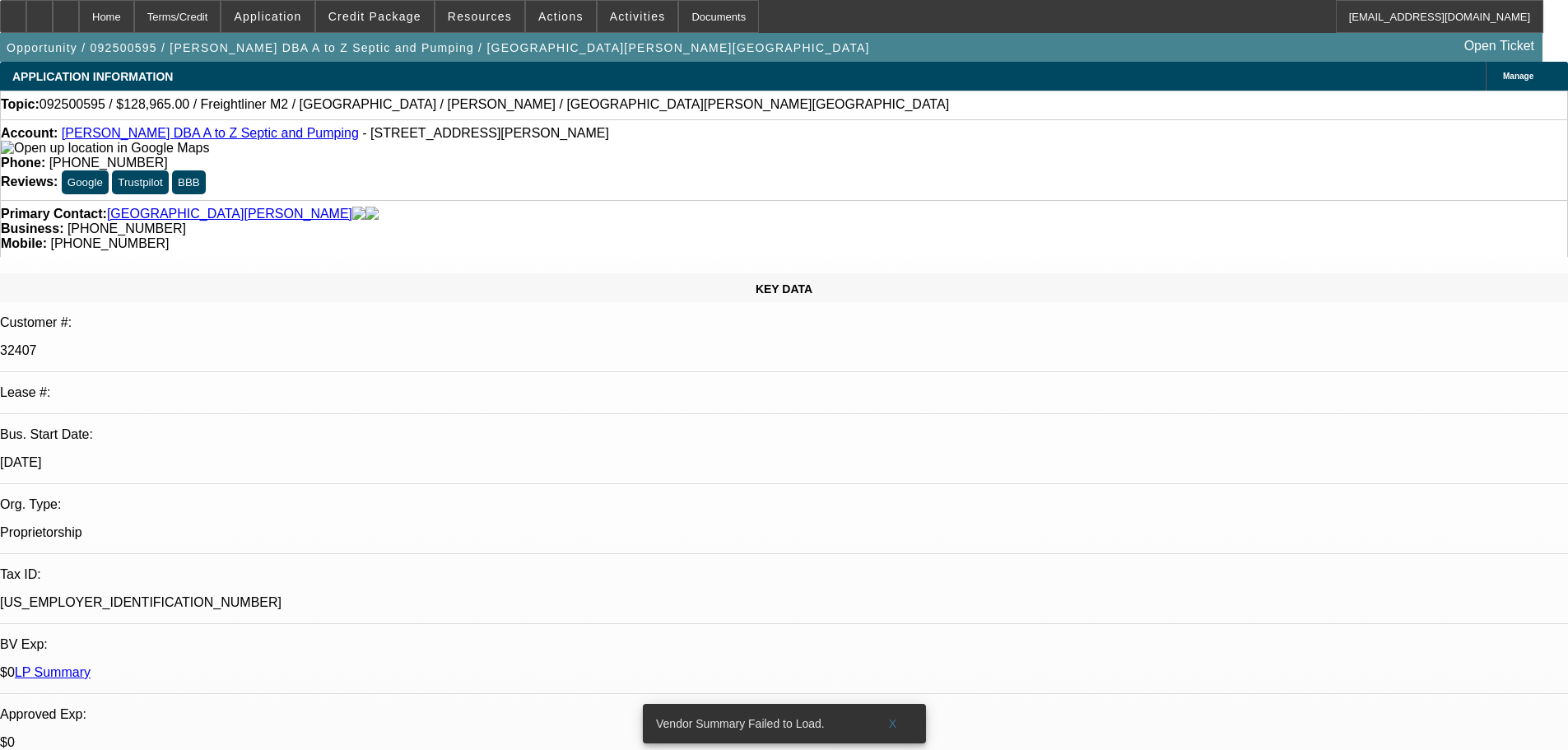
select select "0"
select select "6"
click at [79, 9] on div at bounding box center [66, 16] width 26 height 33
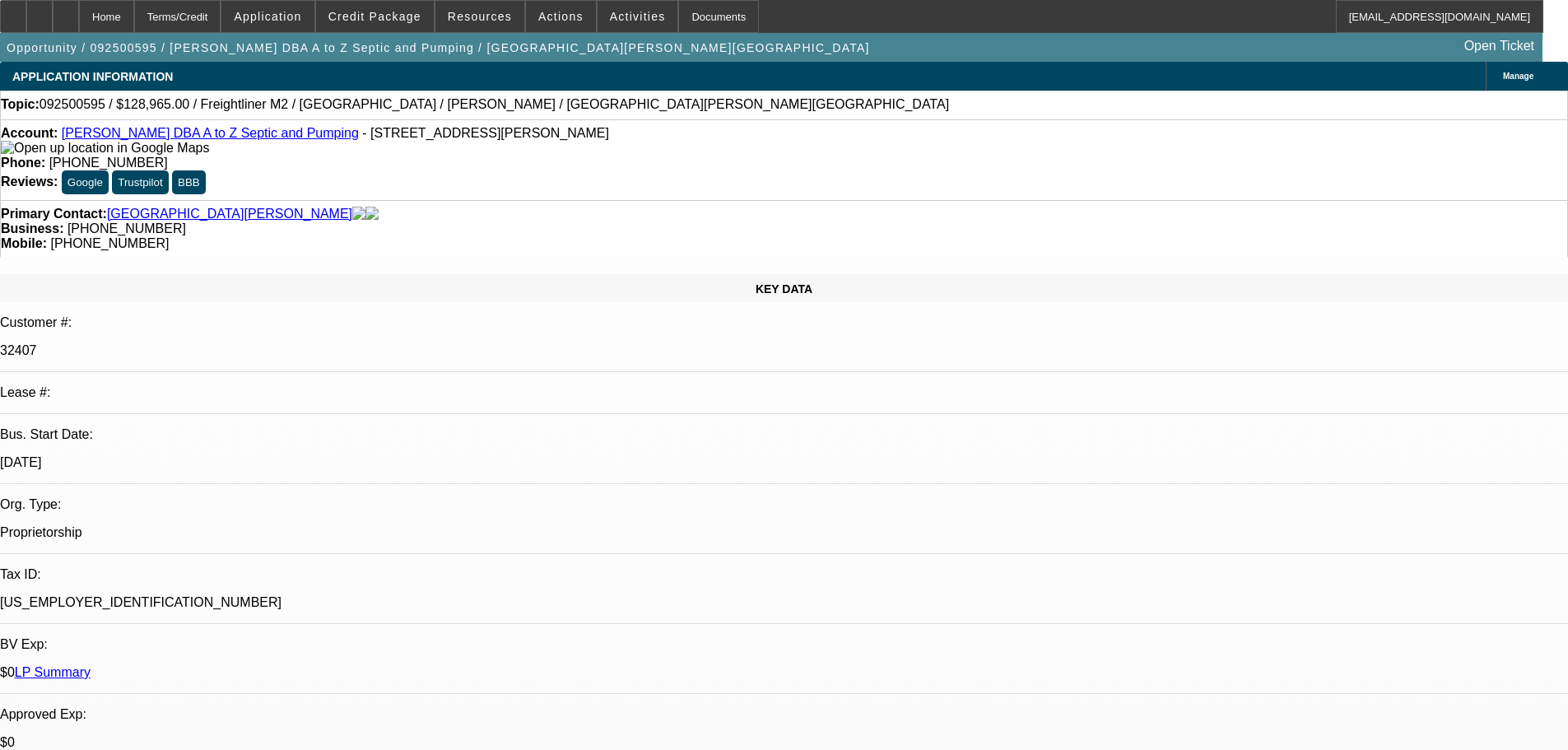
select select "0"
select select "6"
select select "0"
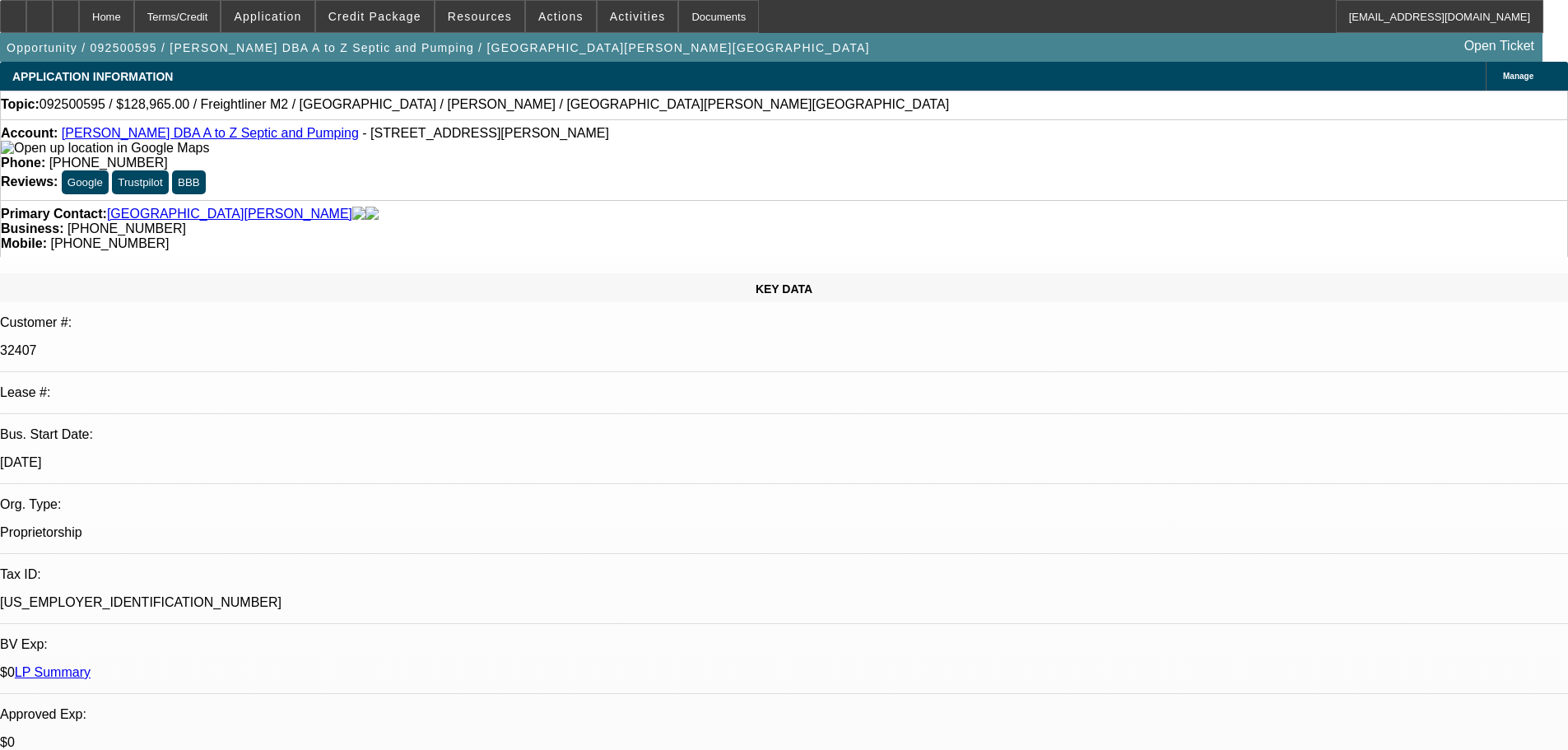
select select "0"
select select "6"
select select "0"
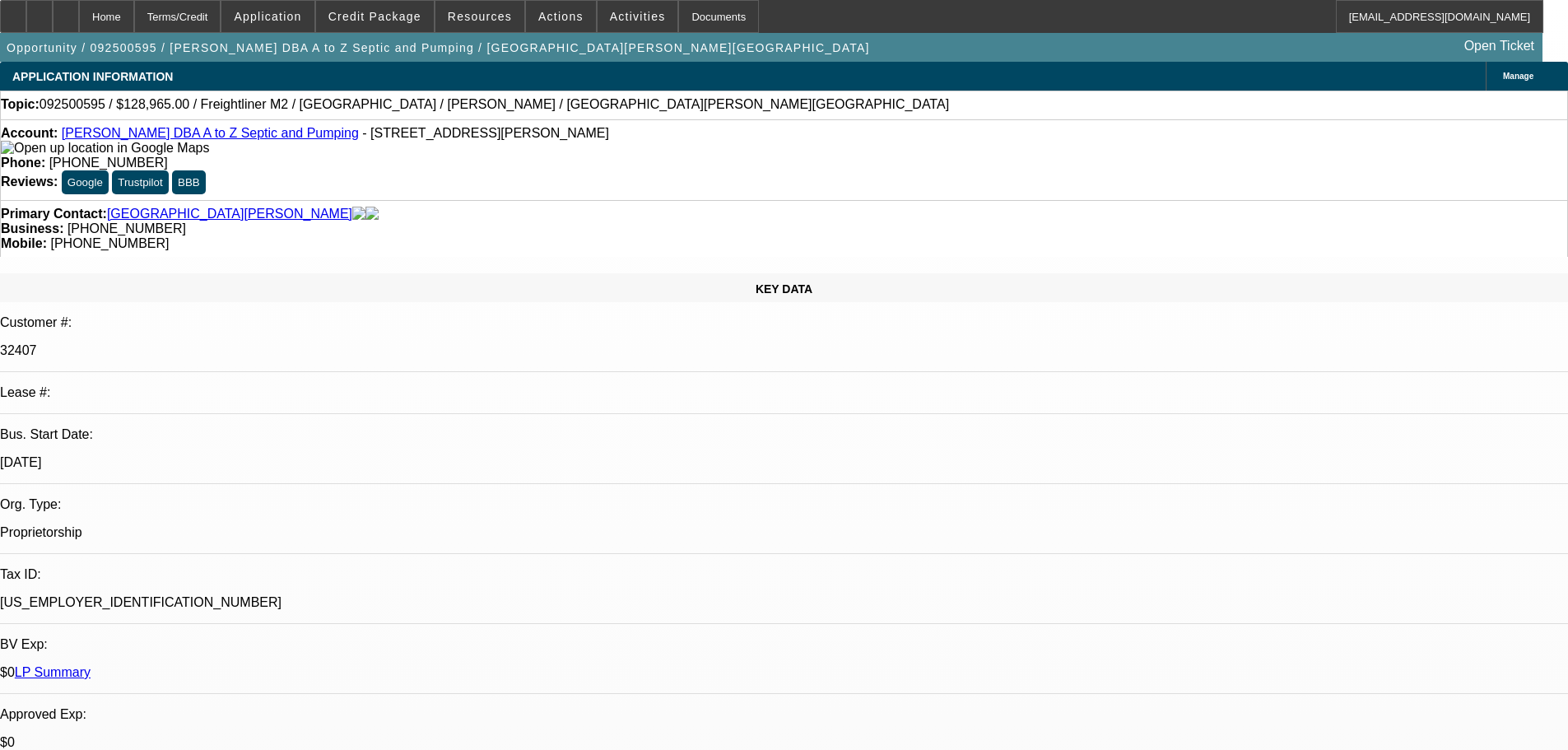
select select "0"
select select "6"
select select "0"
select select "2"
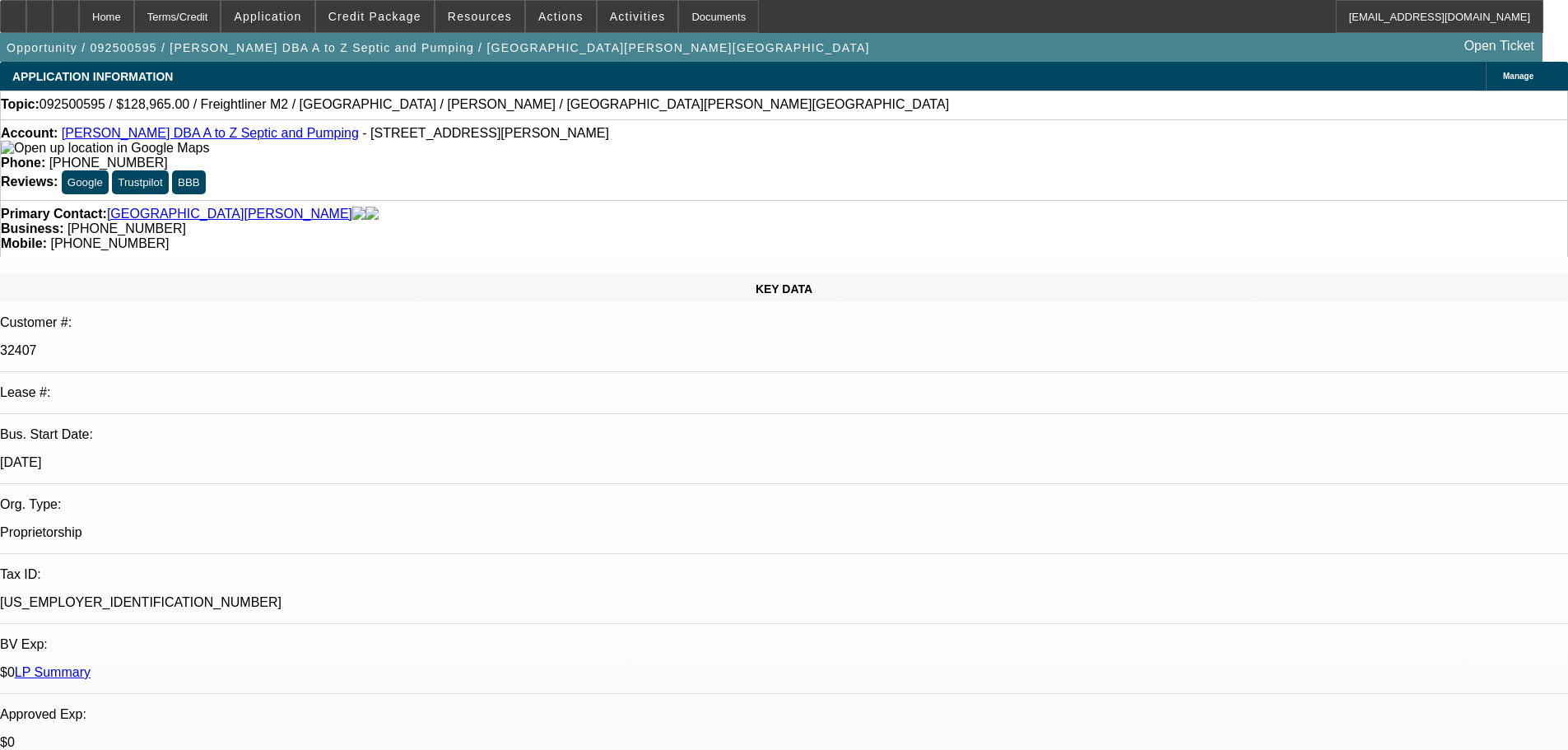
select select "0"
select select "6"
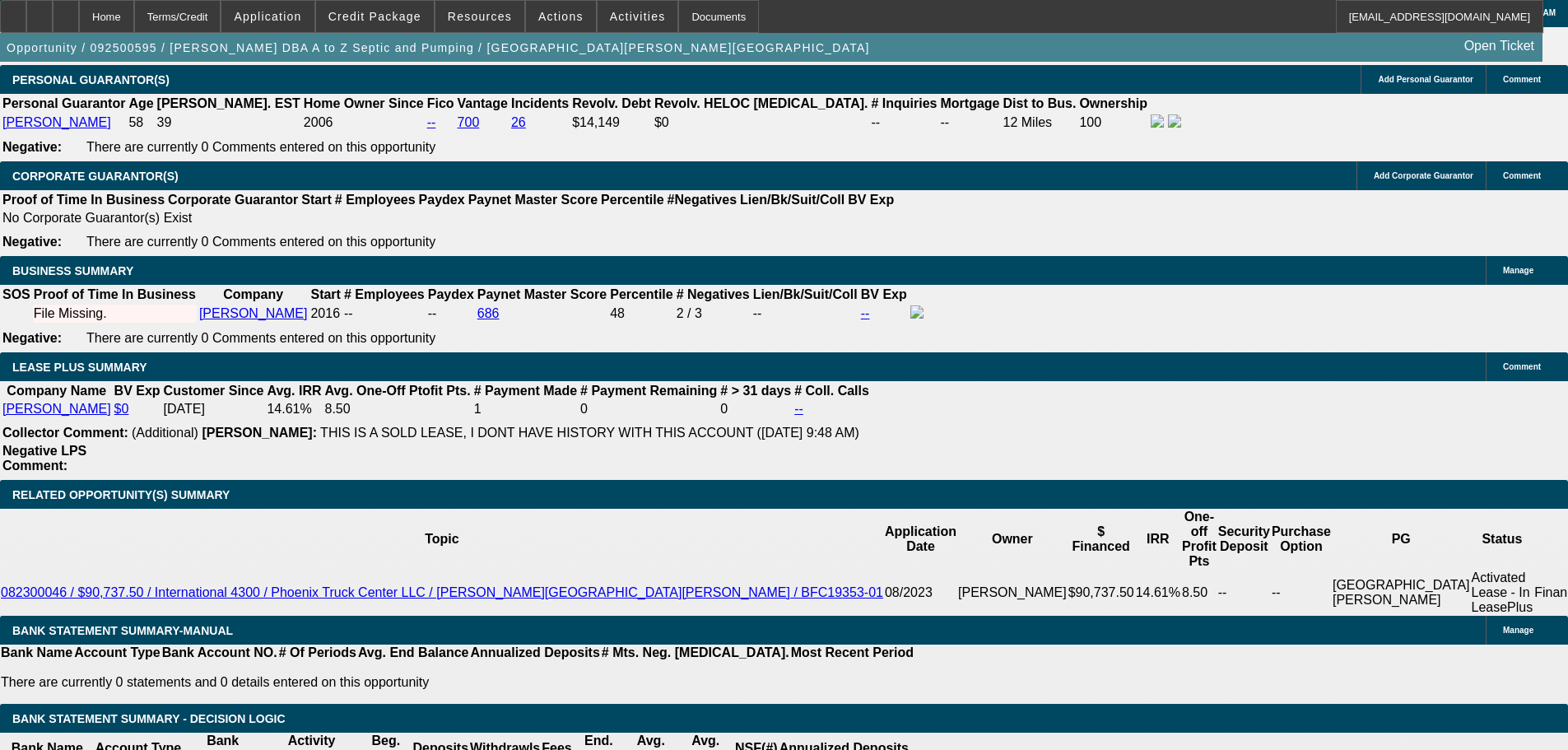
scroll to position [3099, 0]
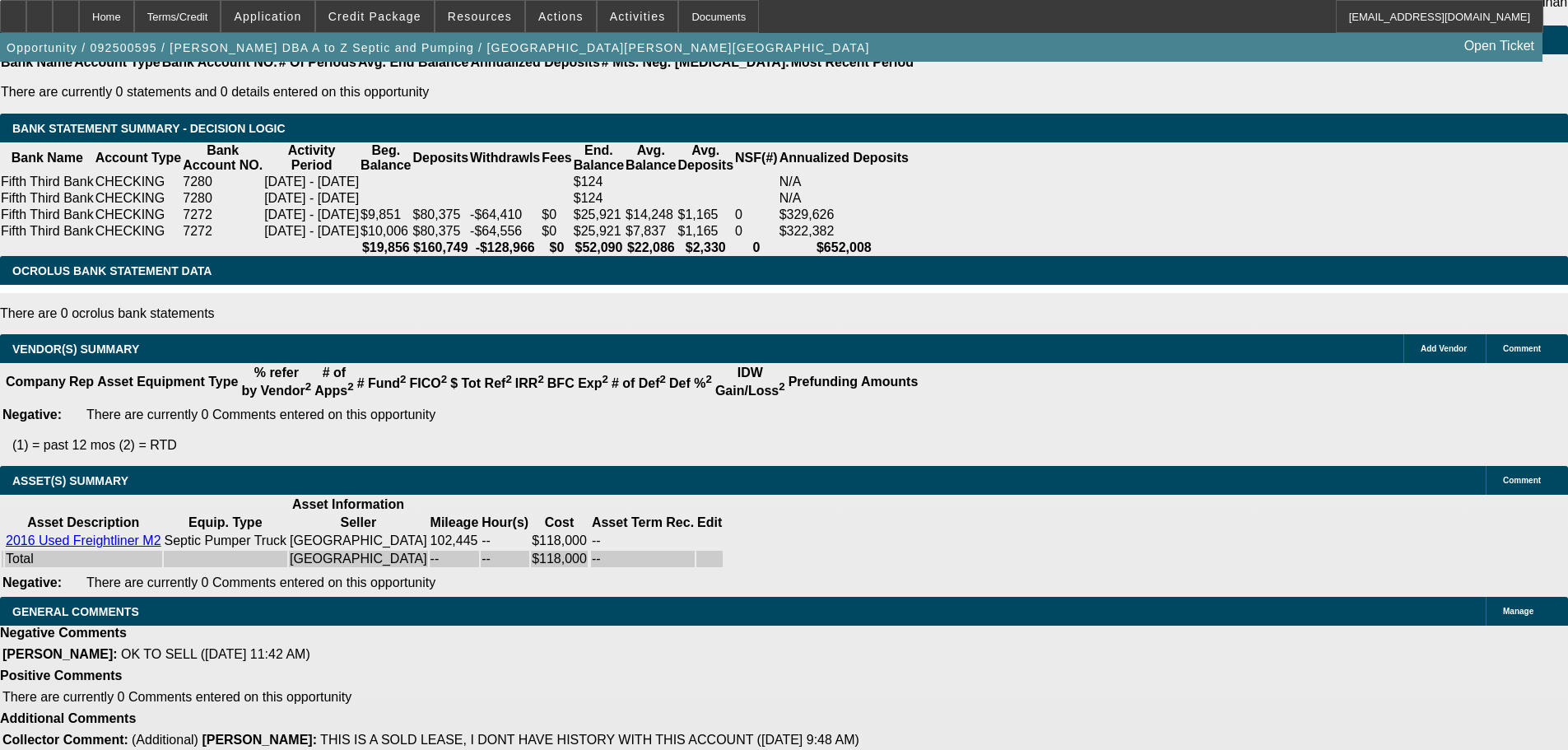
drag, startPoint x: 471, startPoint y: 310, endPoint x: 467, endPoint y: 579, distance: 269.0
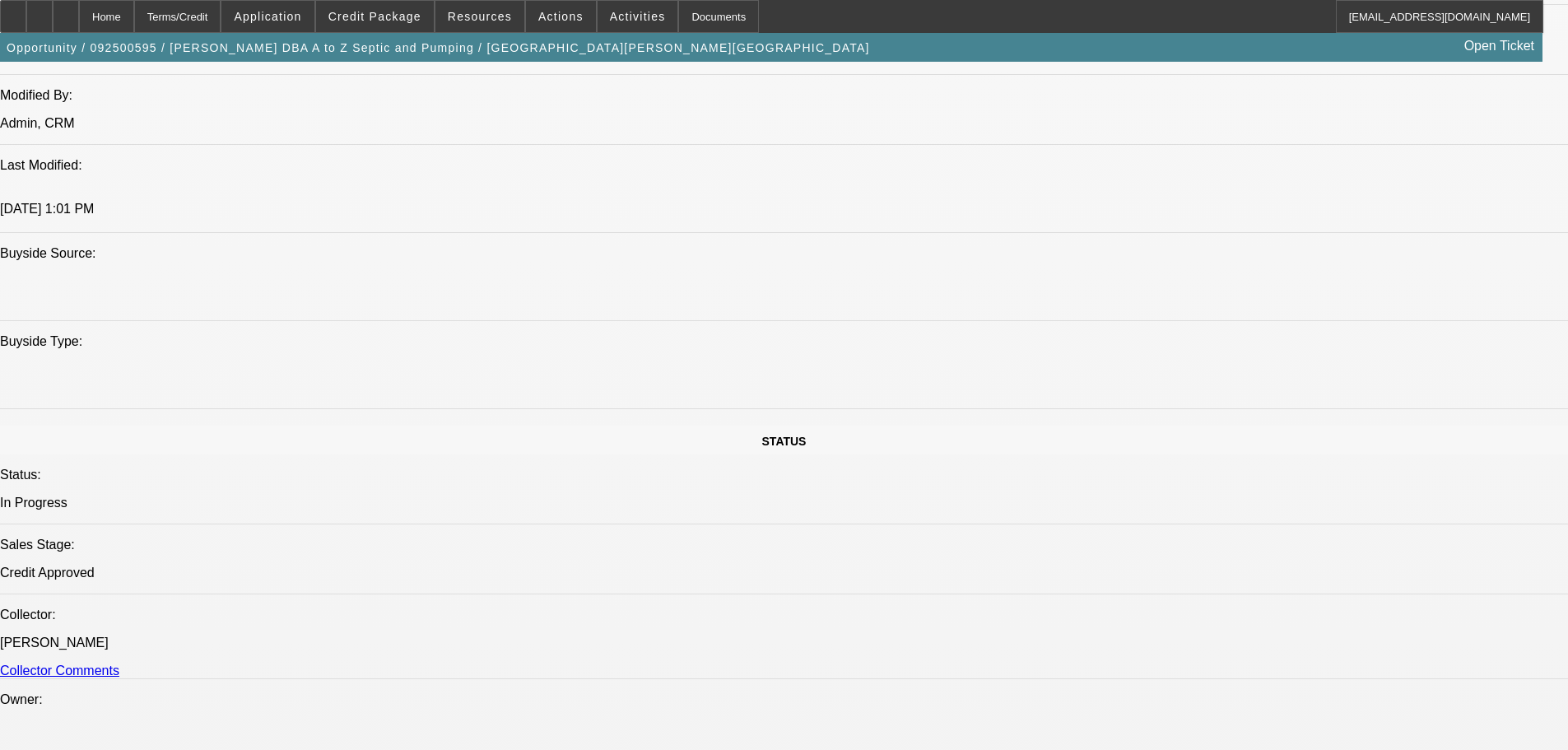
scroll to position [0, 0]
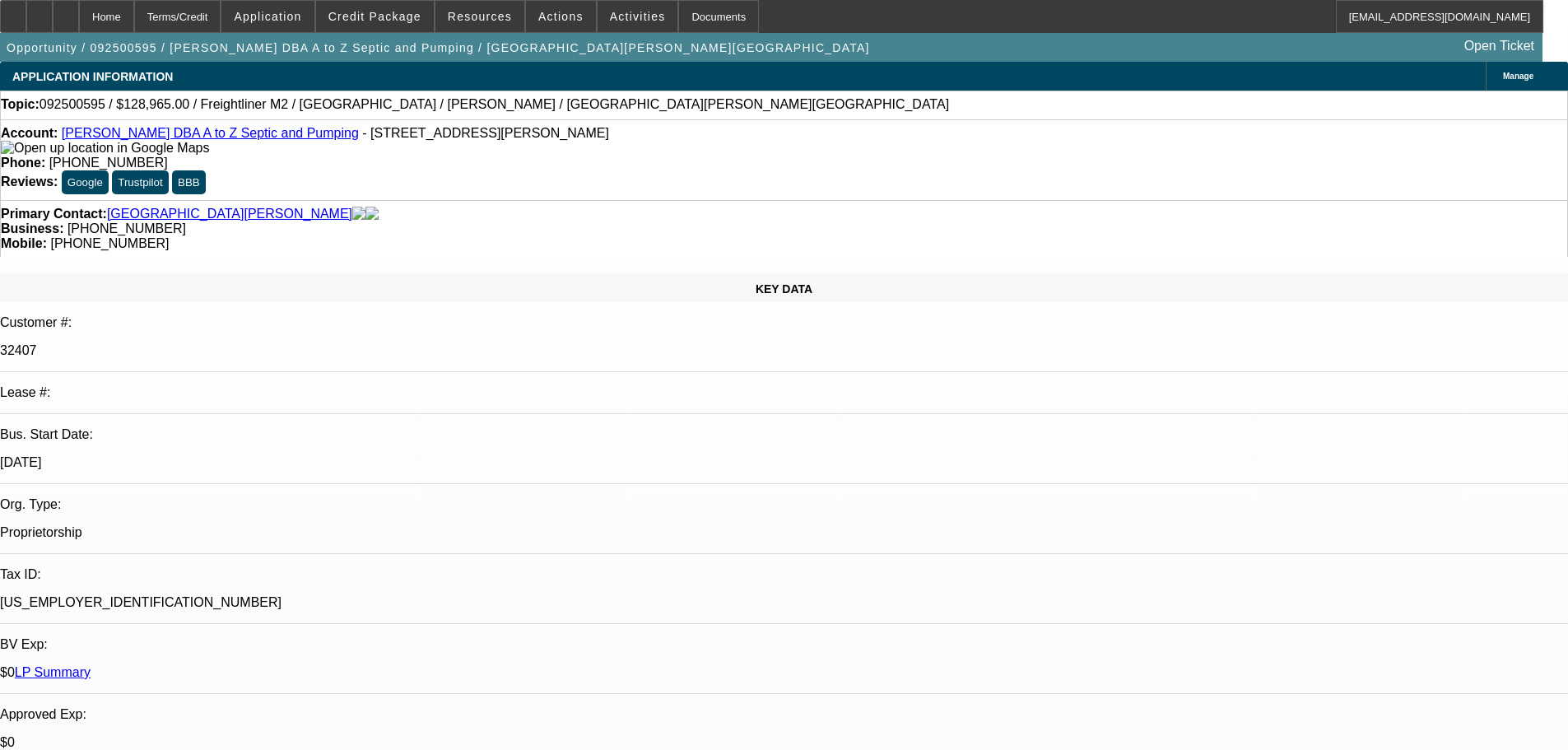
drag, startPoint x: 509, startPoint y: 356, endPoint x: 482, endPoint y: 234, distance: 125.0
